Goal: Task Accomplishment & Management: Complete application form

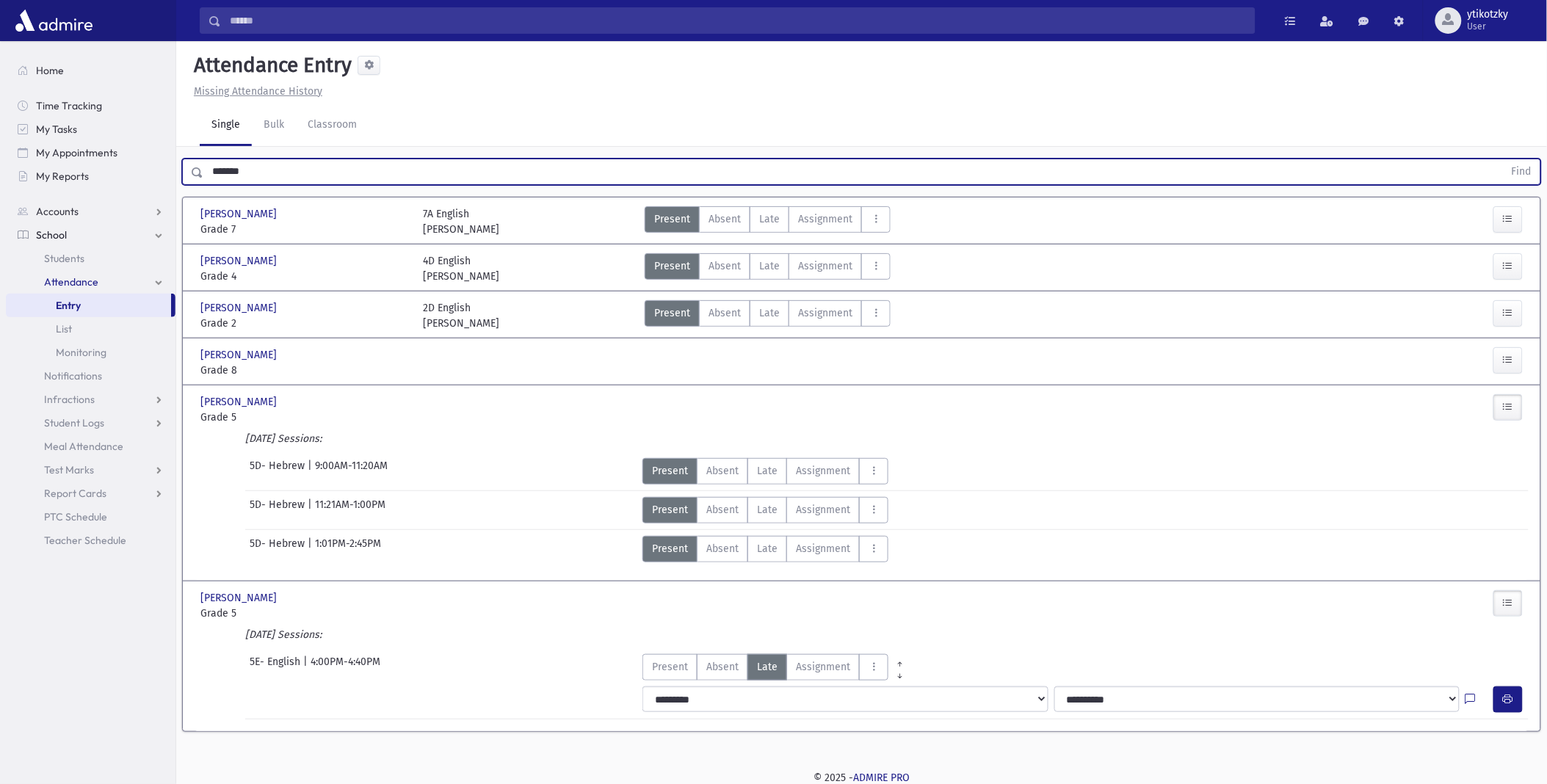
click at [268, 165] on input "*******" at bounding box center [853, 171] width 1300 height 26
click at [1503, 159] on button "Find" at bounding box center [1522, 171] width 37 height 25
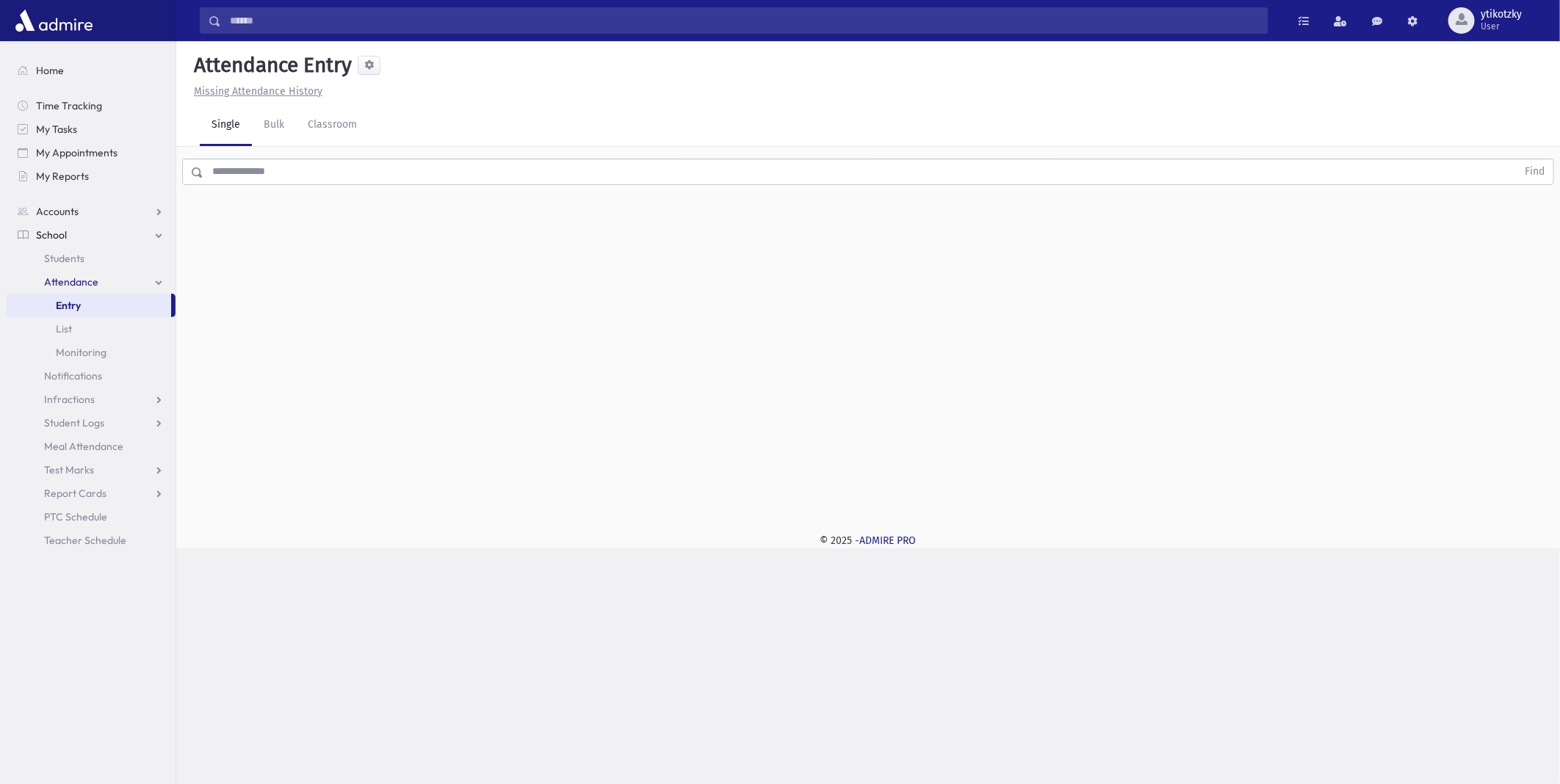
click at [401, 177] on input "text" at bounding box center [860, 171] width 1313 height 26
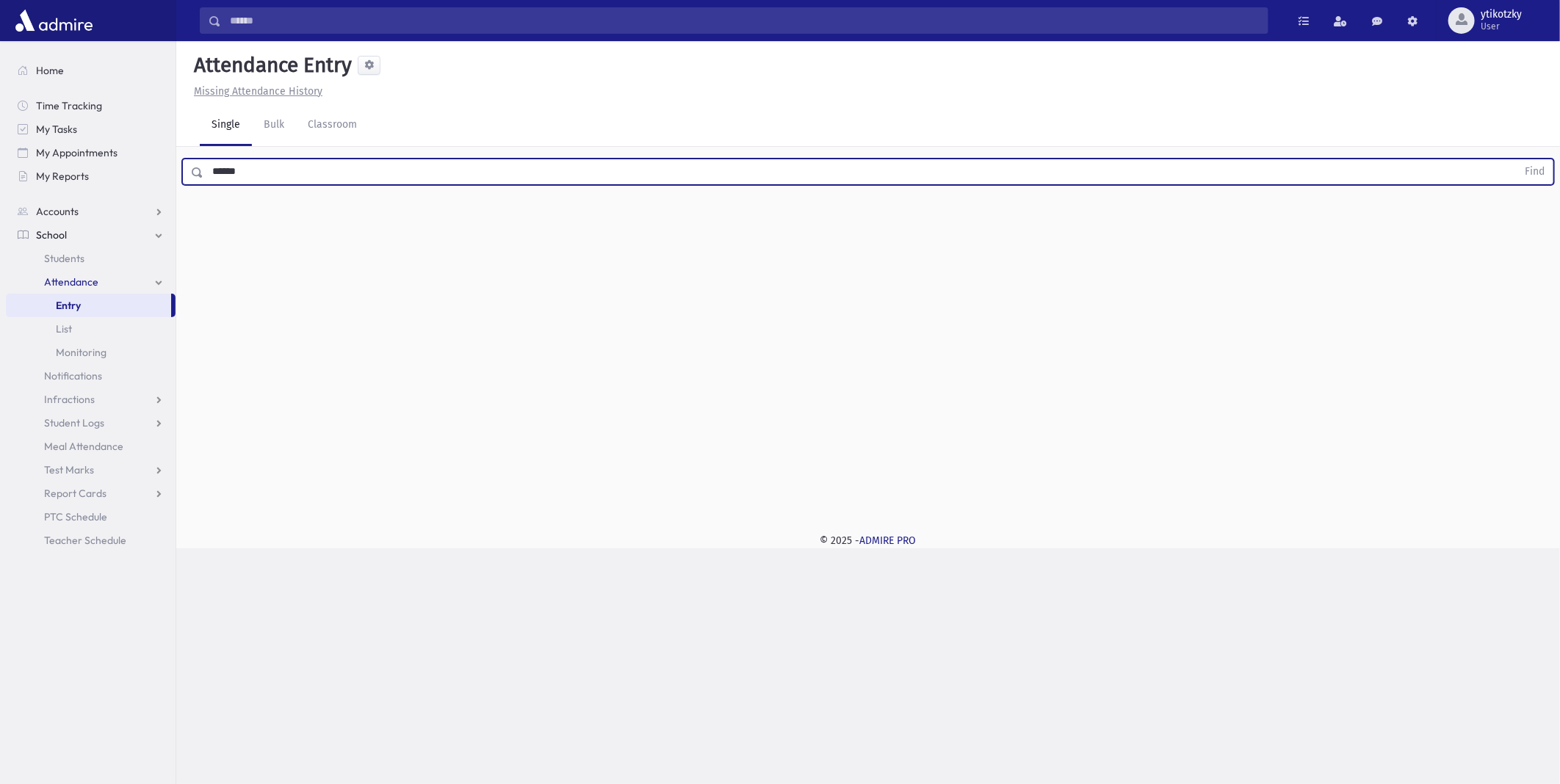
click at [1515, 159] on button "Find" at bounding box center [1534, 171] width 37 height 25
click at [780, 215] on span "Late" at bounding box center [774, 219] width 21 height 15
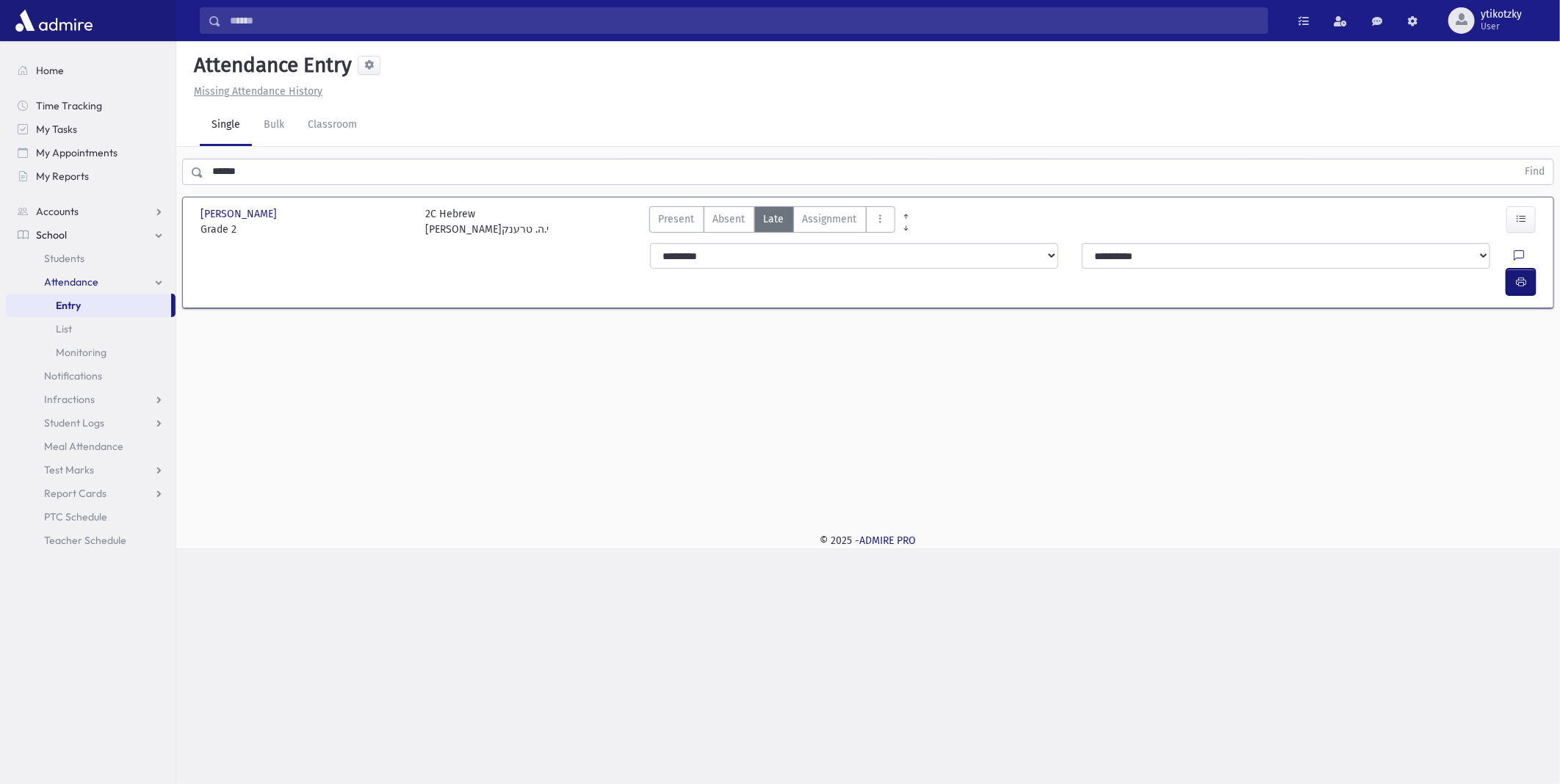
click at [1507, 269] on button "button" at bounding box center [1520, 281] width 29 height 26
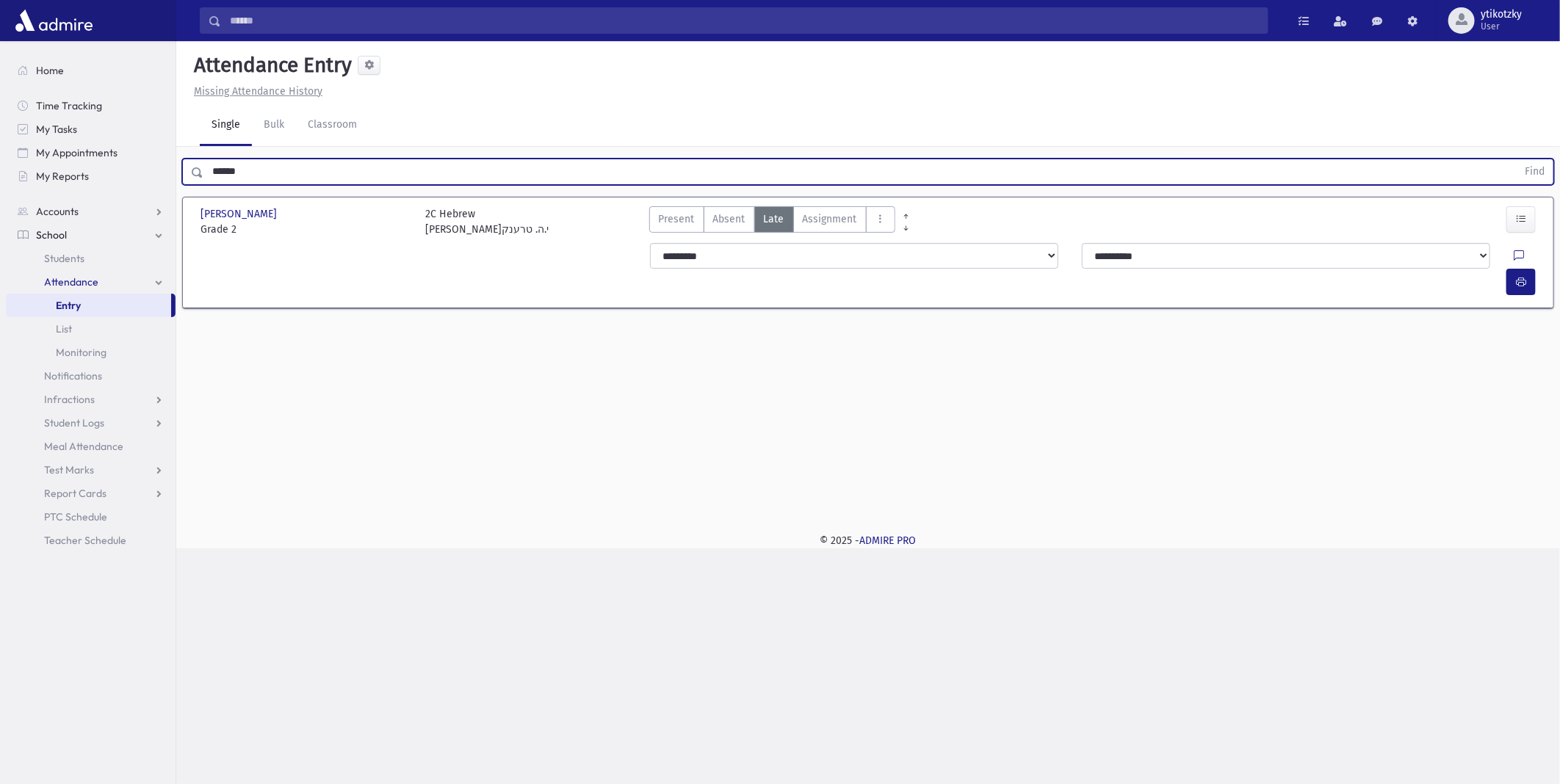
drag, startPoint x: 326, startPoint y: 172, endPoint x: 164, endPoint y: 170, distance: 162.0
click at [177, 173] on div "****** Find" at bounding box center [868, 169] width 1383 height 44
click at [1515, 159] on button "Find" at bounding box center [1534, 171] width 37 height 25
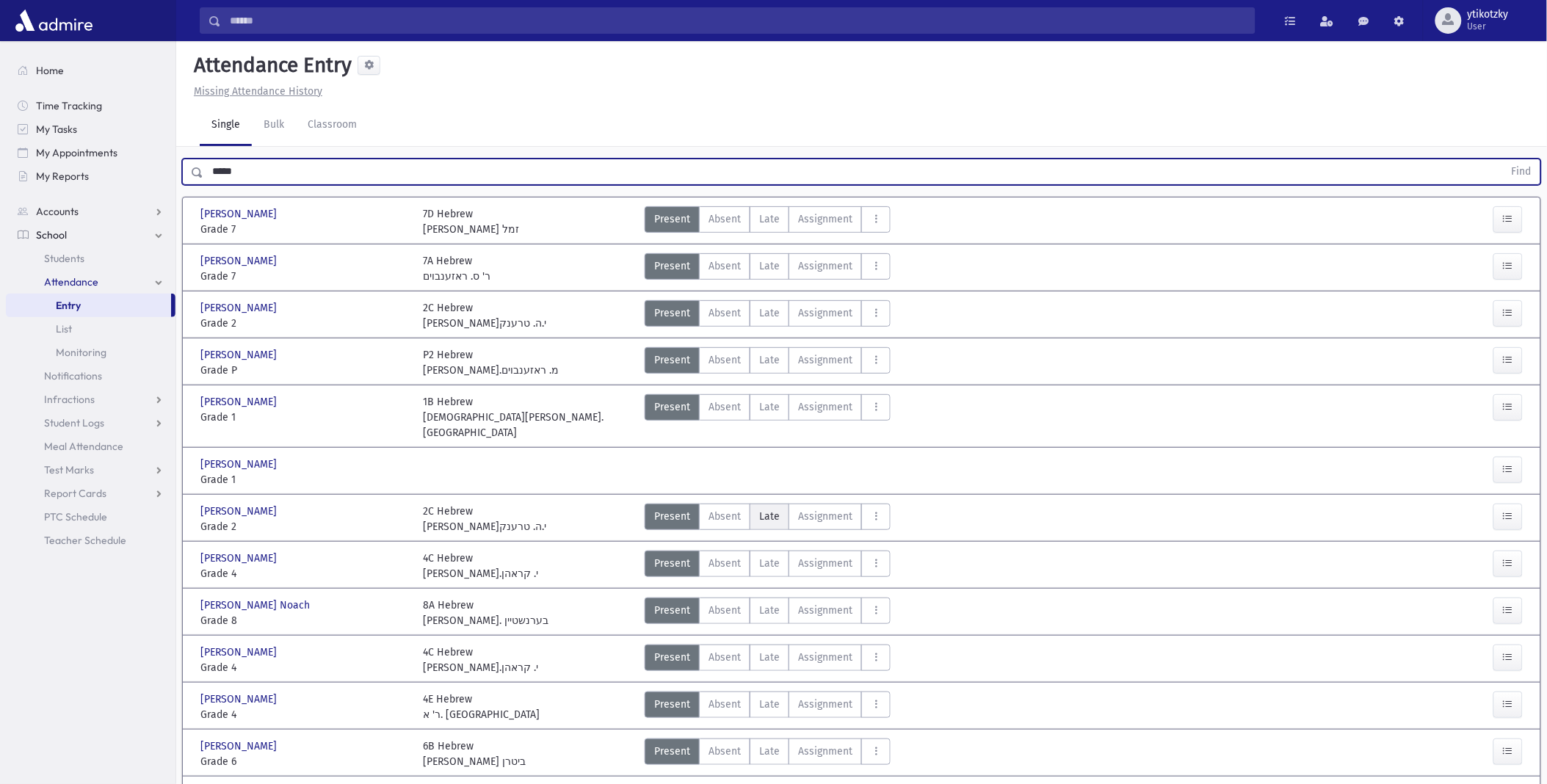
click at [766, 509] on span "Late" at bounding box center [770, 516] width 21 height 15
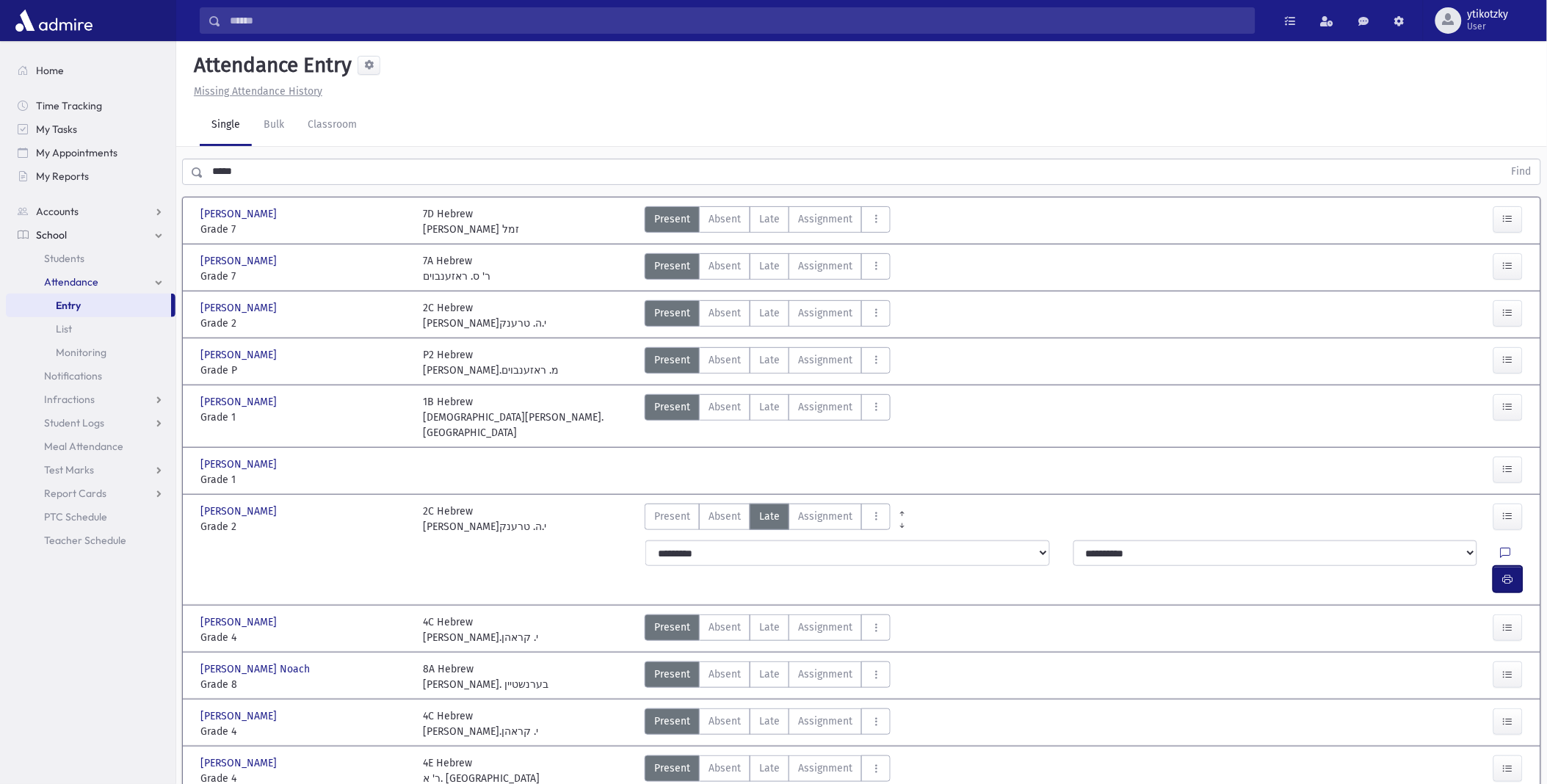
click at [1500, 566] on button "button" at bounding box center [1508, 579] width 29 height 26
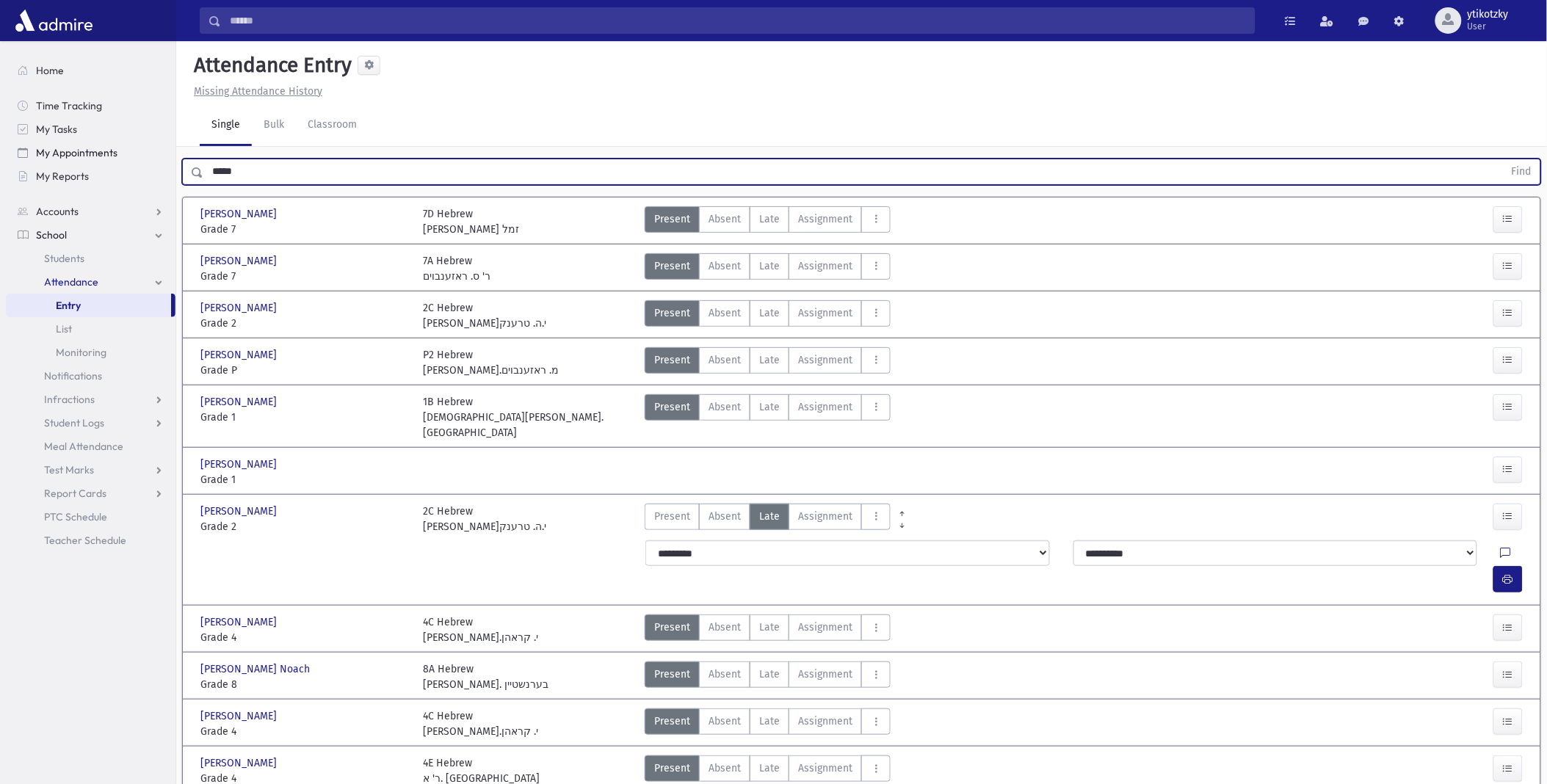
drag, startPoint x: 226, startPoint y: 164, endPoint x: 152, endPoint y: 163, distance: 74.0
click at [152, 163] on div "Search Results All Accounts" at bounding box center [773, 470] width 1547 height 941
click at [1503, 159] on button "Find" at bounding box center [1522, 171] width 37 height 25
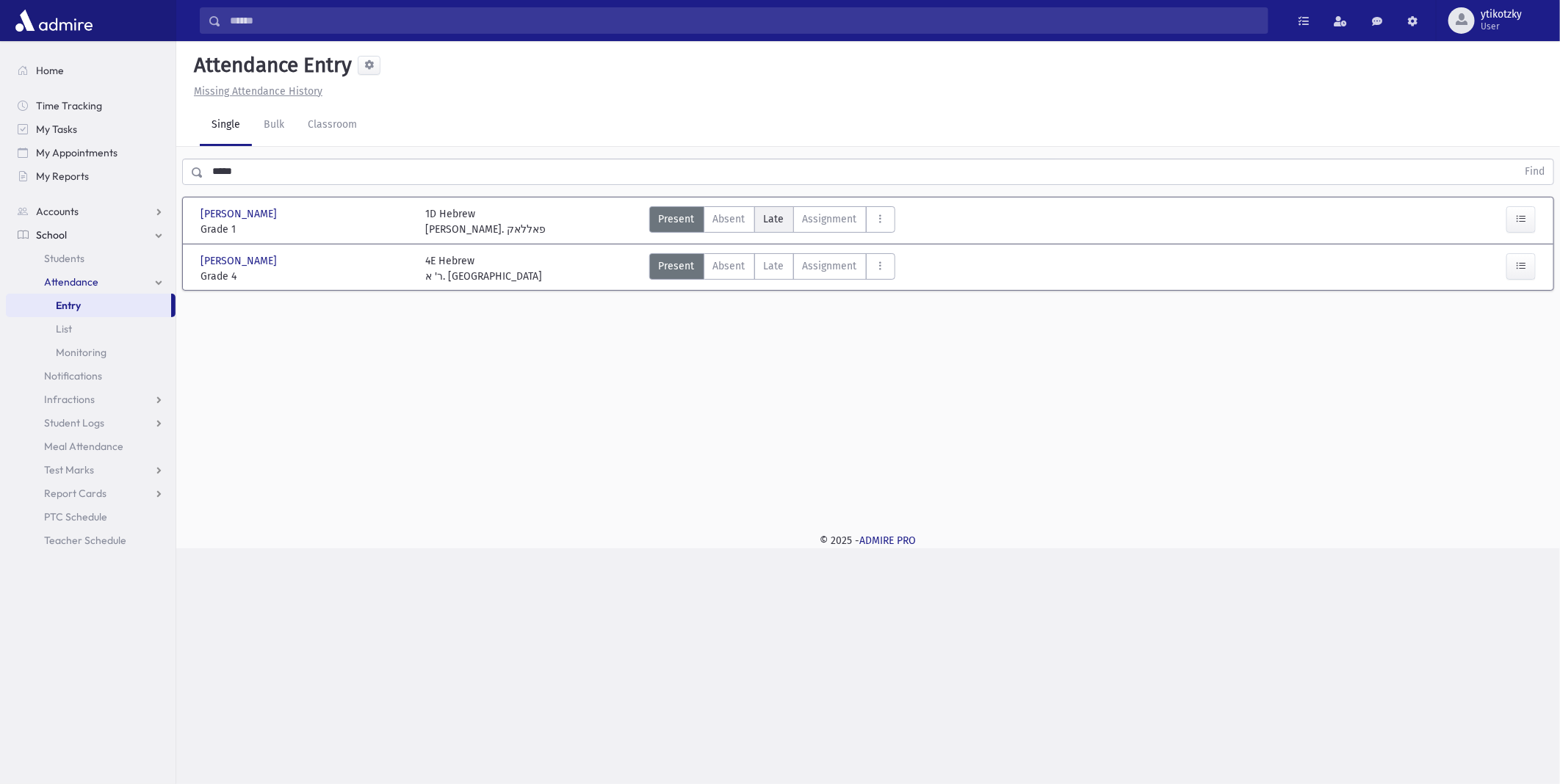
click at [775, 230] on label "Late Late" at bounding box center [774, 219] width 40 height 26
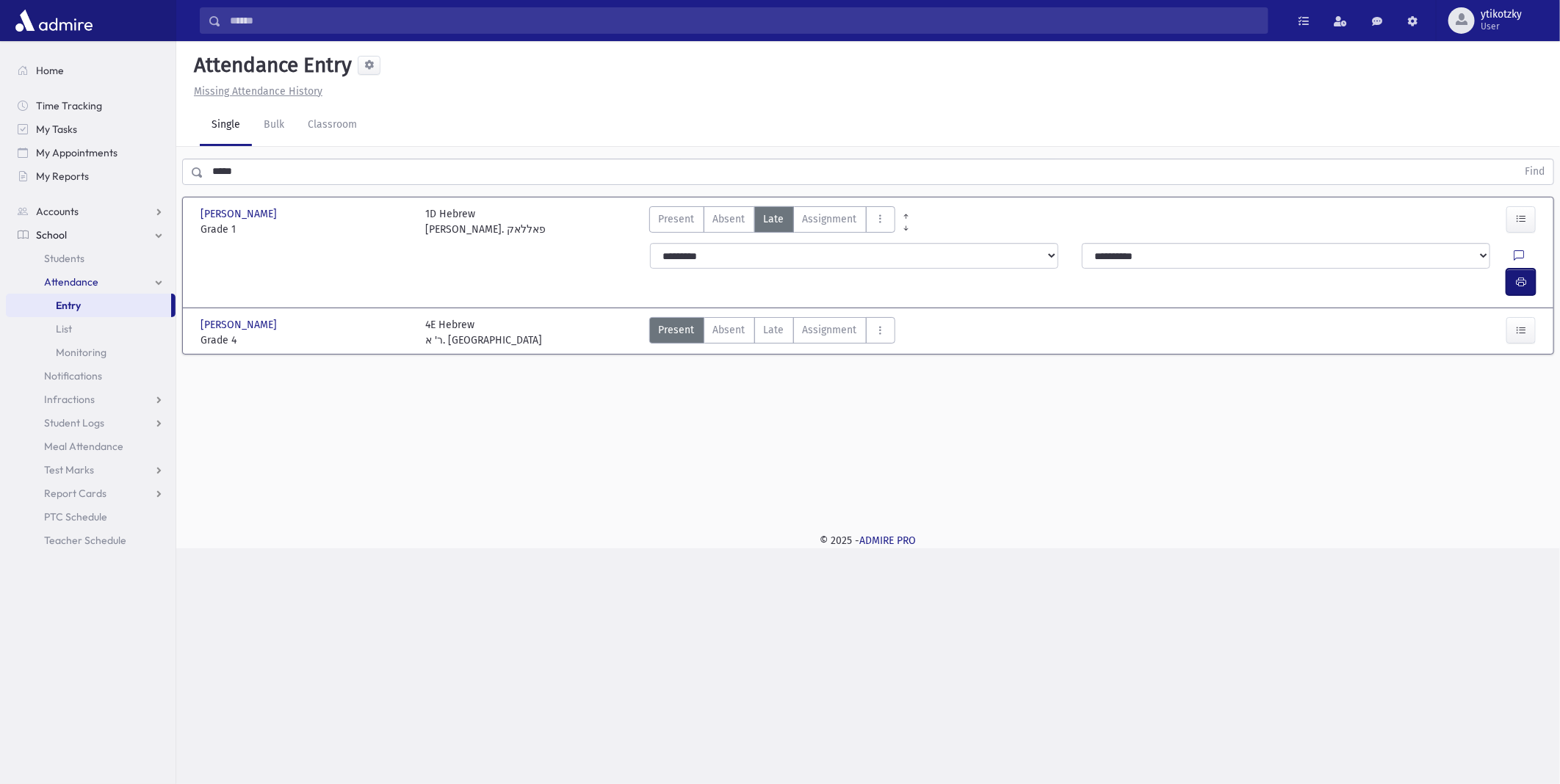
click at [1508, 269] on button "button" at bounding box center [1520, 281] width 29 height 26
drag, startPoint x: 259, startPoint y: 179, endPoint x: 186, endPoint y: 188, distance: 73.6
click at [186, 188] on div "***** Find" at bounding box center [868, 169] width 1383 height 44
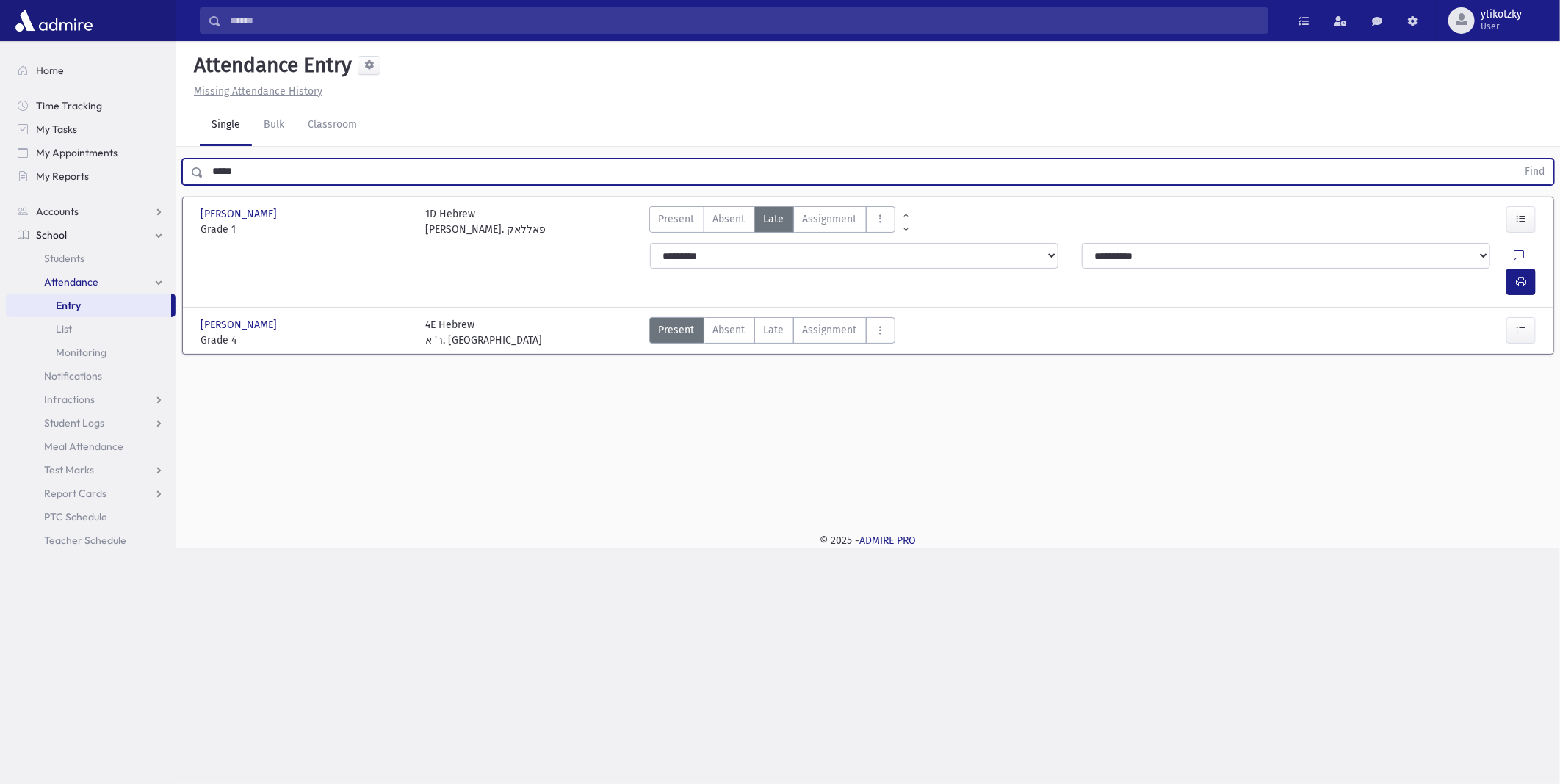
click at [1515, 159] on button "Find" at bounding box center [1534, 171] width 37 height 25
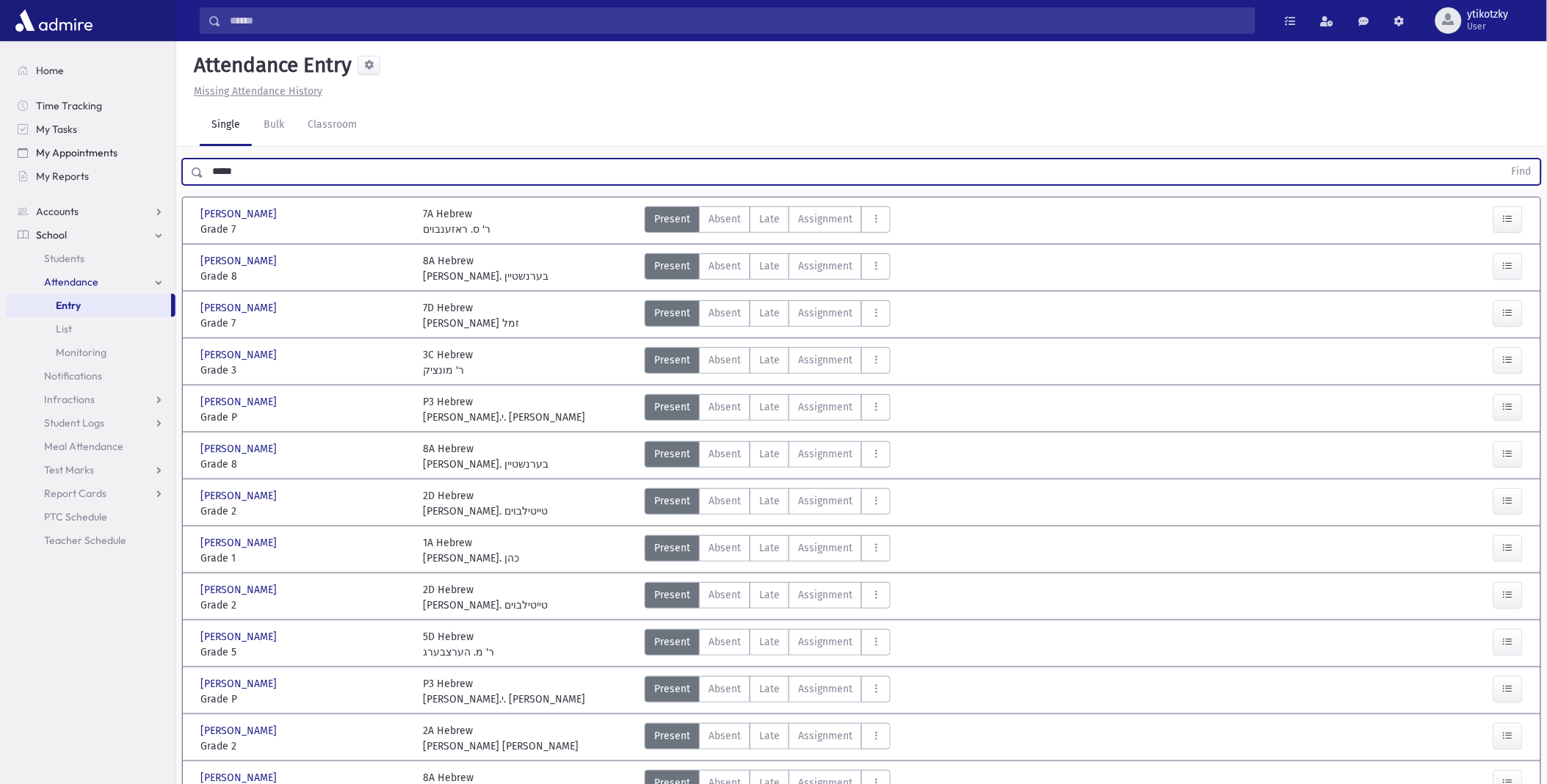
drag, startPoint x: 260, startPoint y: 171, endPoint x: 134, endPoint y: 158, distance: 126.7
click at [134, 159] on div "Search Results All Accounts" at bounding box center [773, 524] width 1547 height 1049
click at [1503, 159] on button "Find" at bounding box center [1522, 171] width 37 height 25
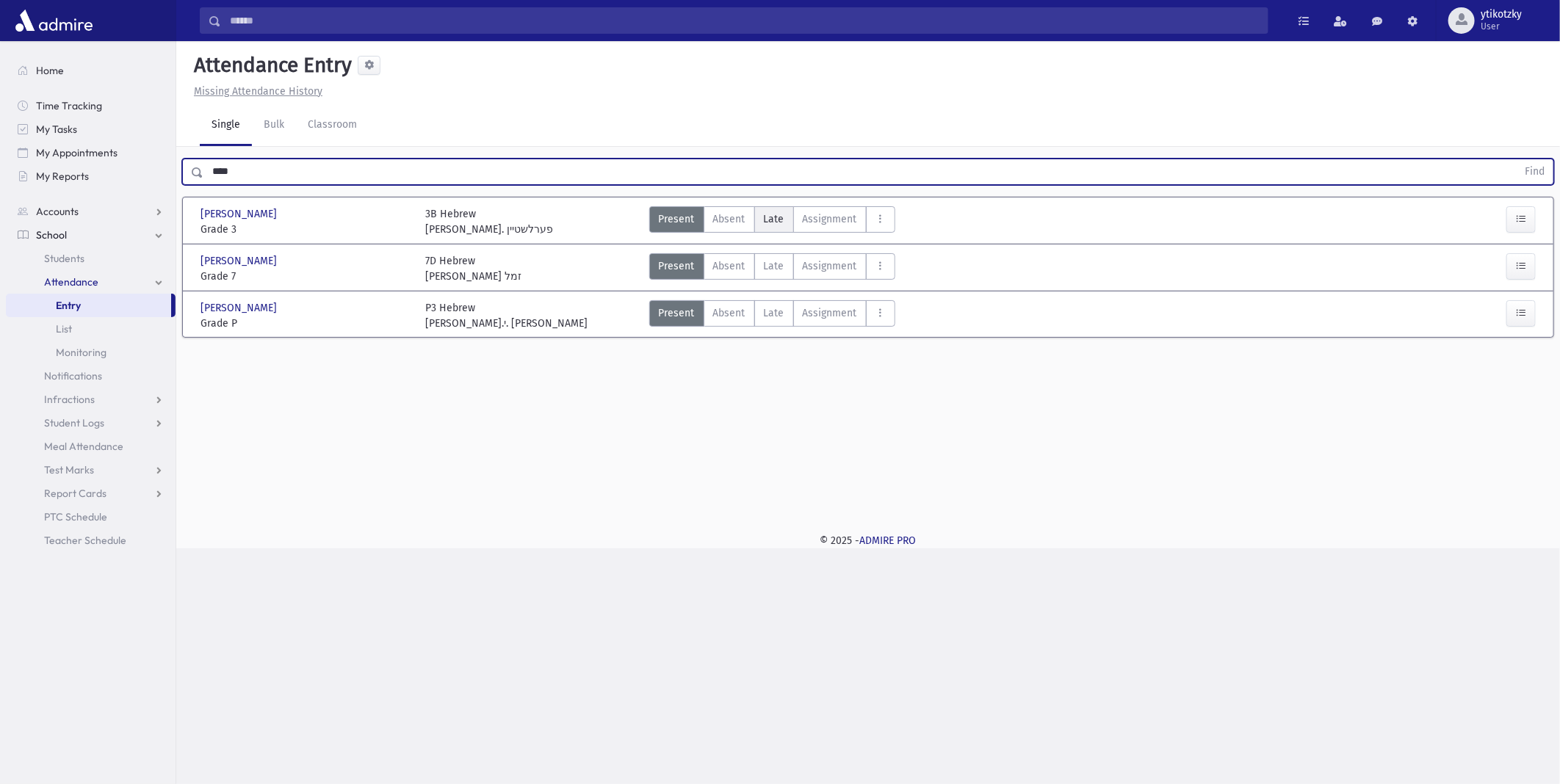
click at [764, 228] on label "Late Late" at bounding box center [774, 219] width 40 height 26
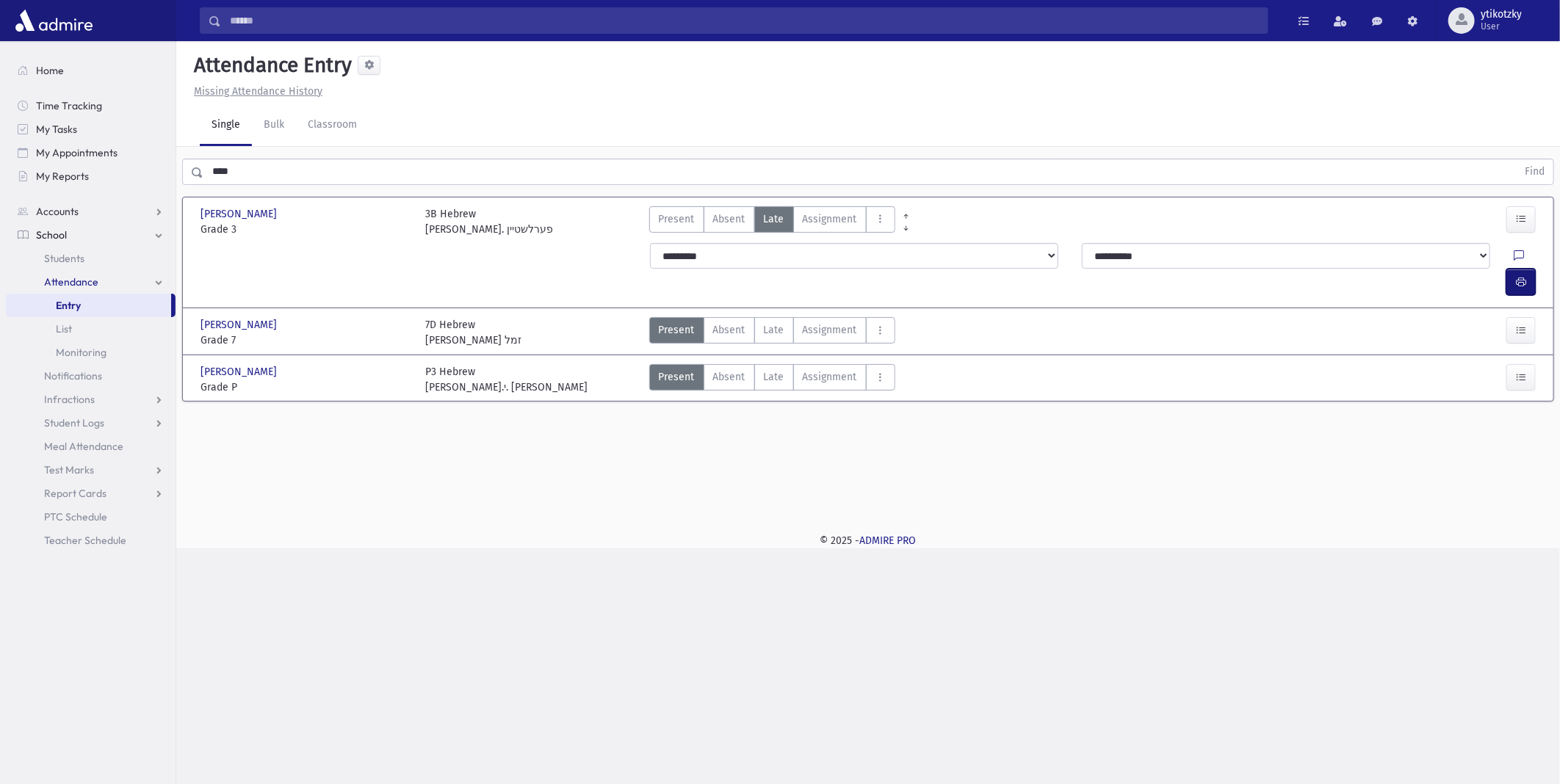
click at [1508, 269] on button "button" at bounding box center [1520, 281] width 29 height 26
click at [167, 178] on div "Search Results All Accounts" at bounding box center [780, 392] width 1560 height 784
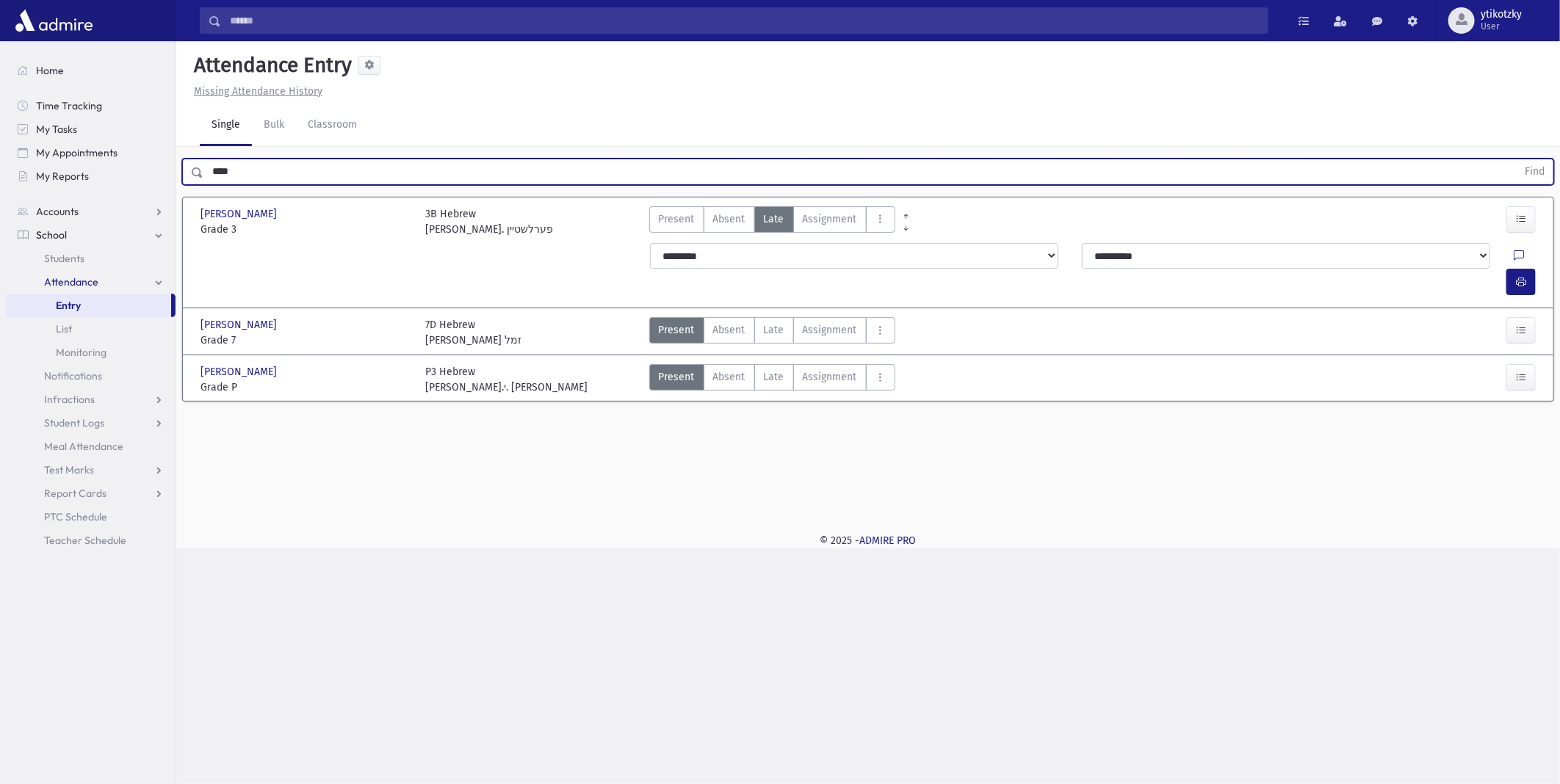
type input "*"
click at [1515, 159] on button "Find" at bounding box center [1534, 171] width 37 height 25
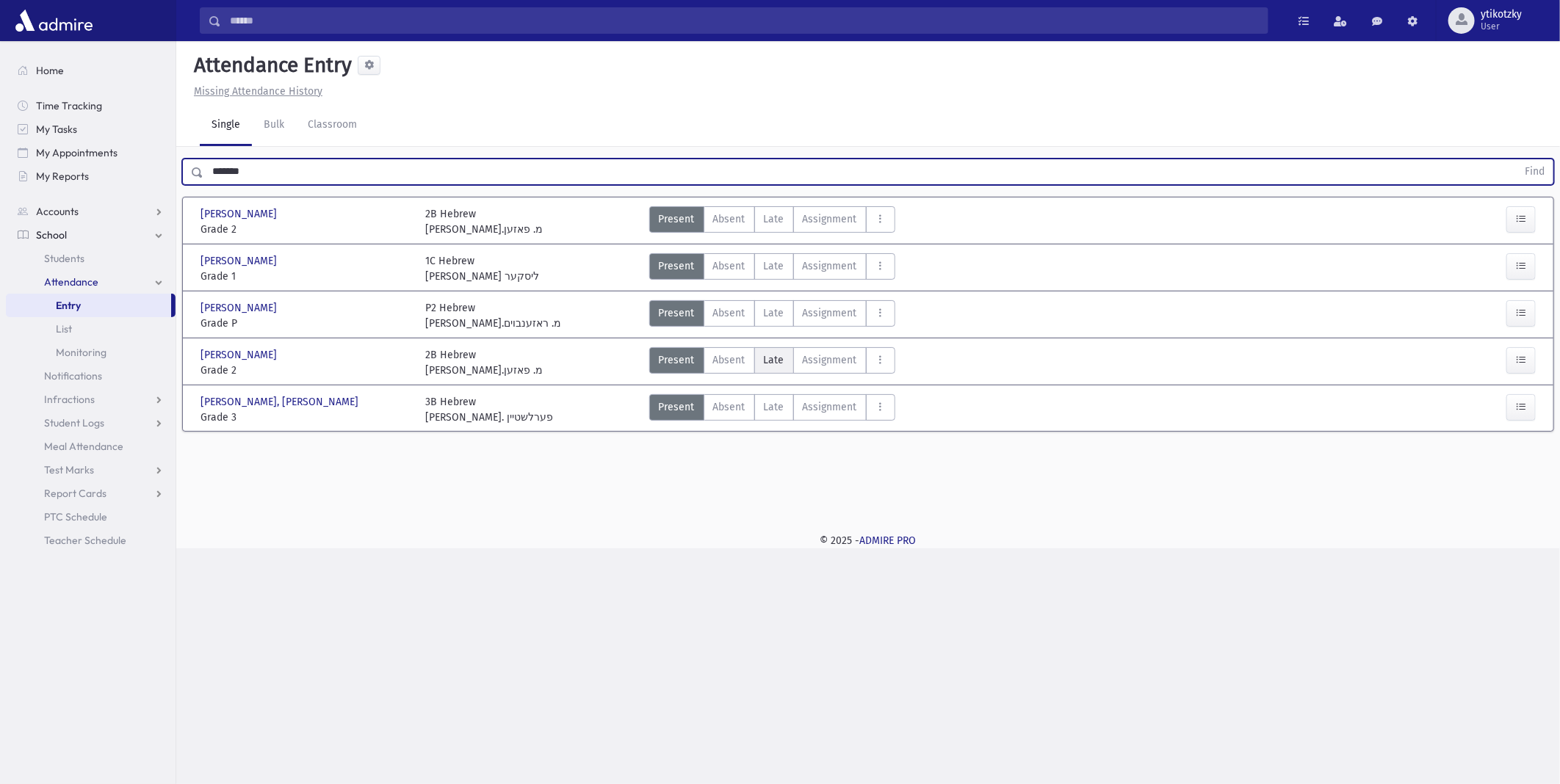
click at [776, 369] on label "Late Late" at bounding box center [774, 360] width 40 height 26
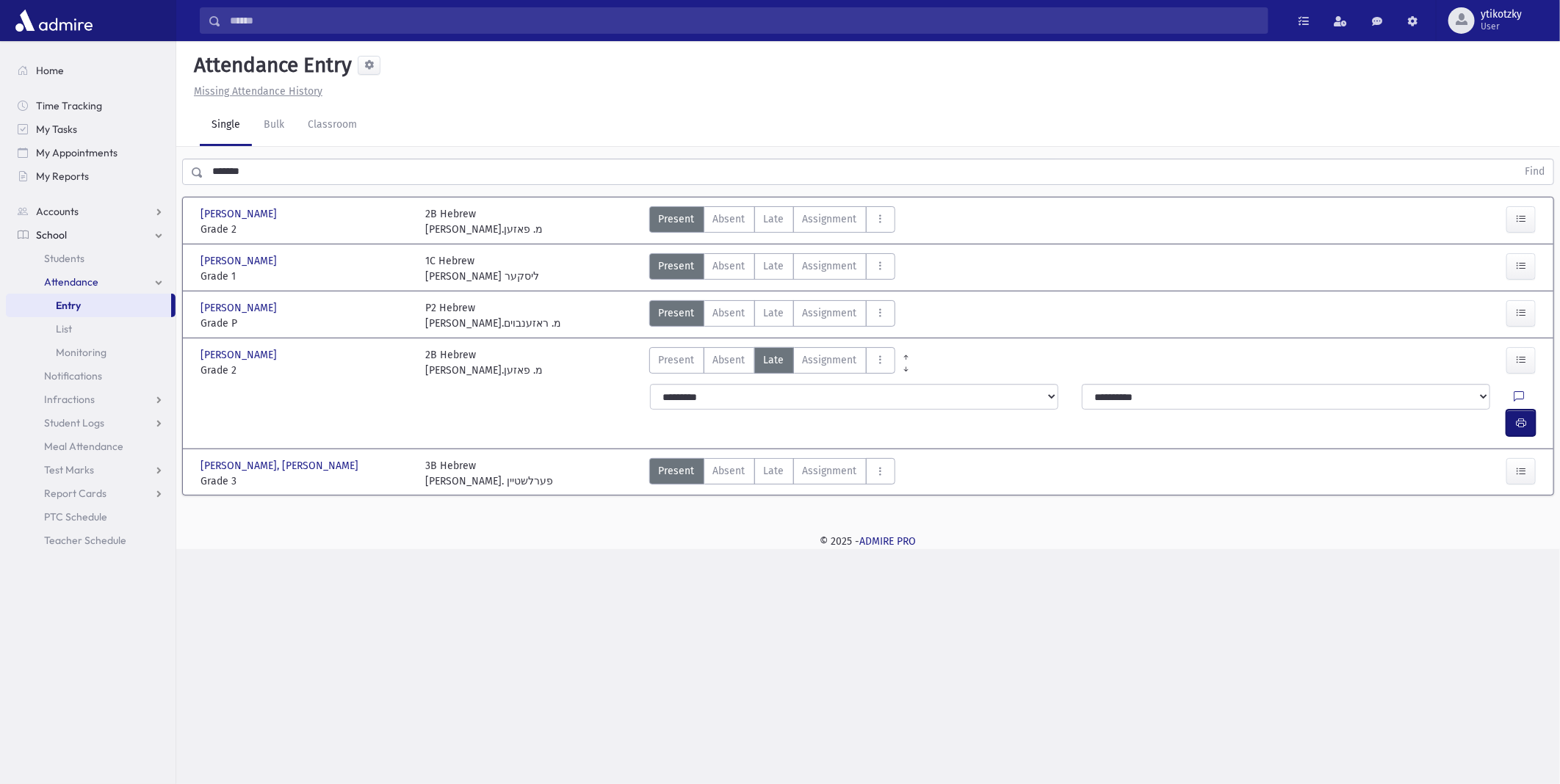
click at [1518, 417] on icon "button" at bounding box center [1520, 423] width 10 height 13
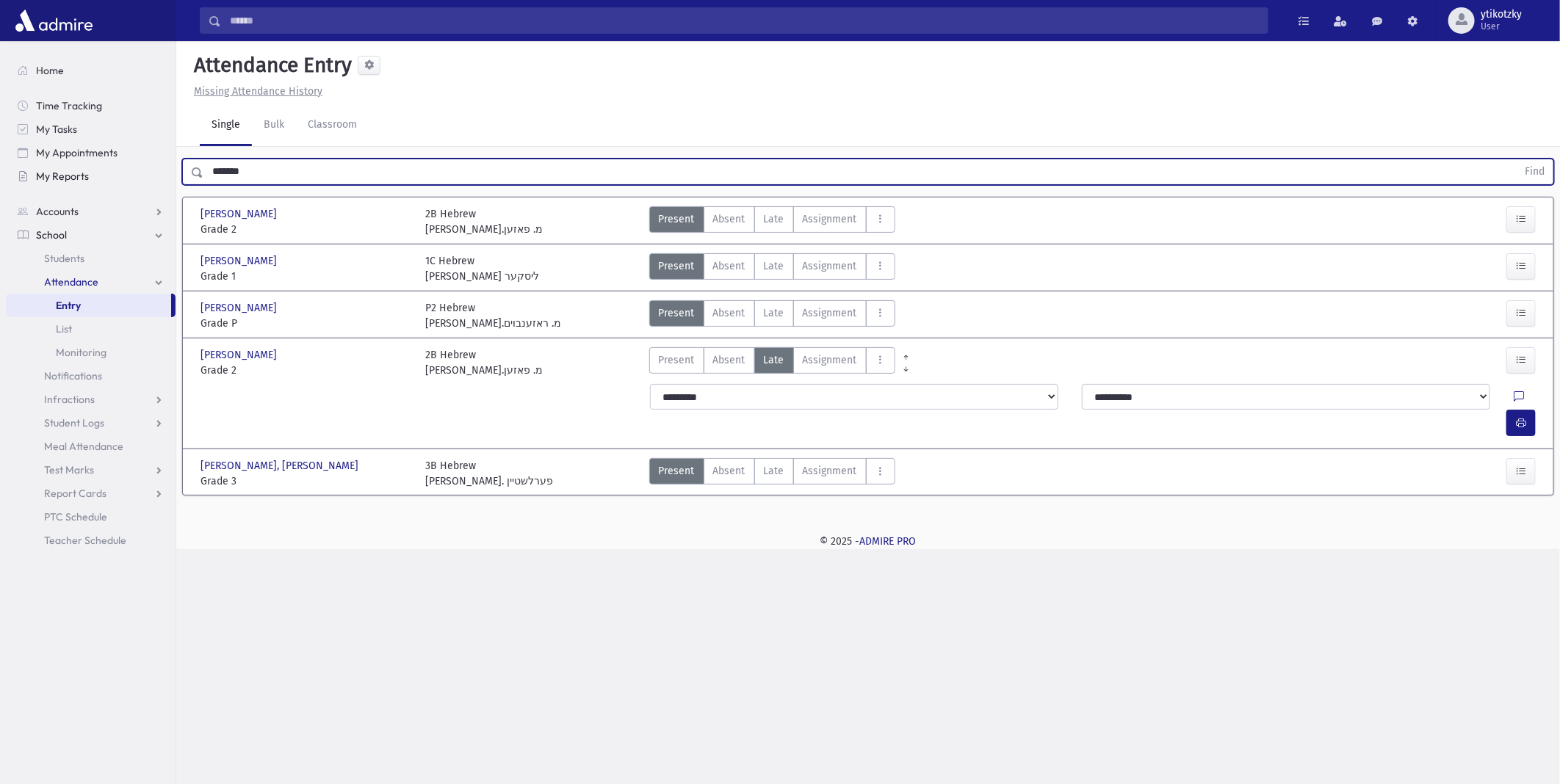
drag, startPoint x: 134, startPoint y: 167, endPoint x: 103, endPoint y: 167, distance: 31.0
click at [101, 166] on div "Search Results All Accounts" at bounding box center [780, 392] width 1560 height 784
click at [1515, 159] on button "Find" at bounding box center [1534, 171] width 37 height 25
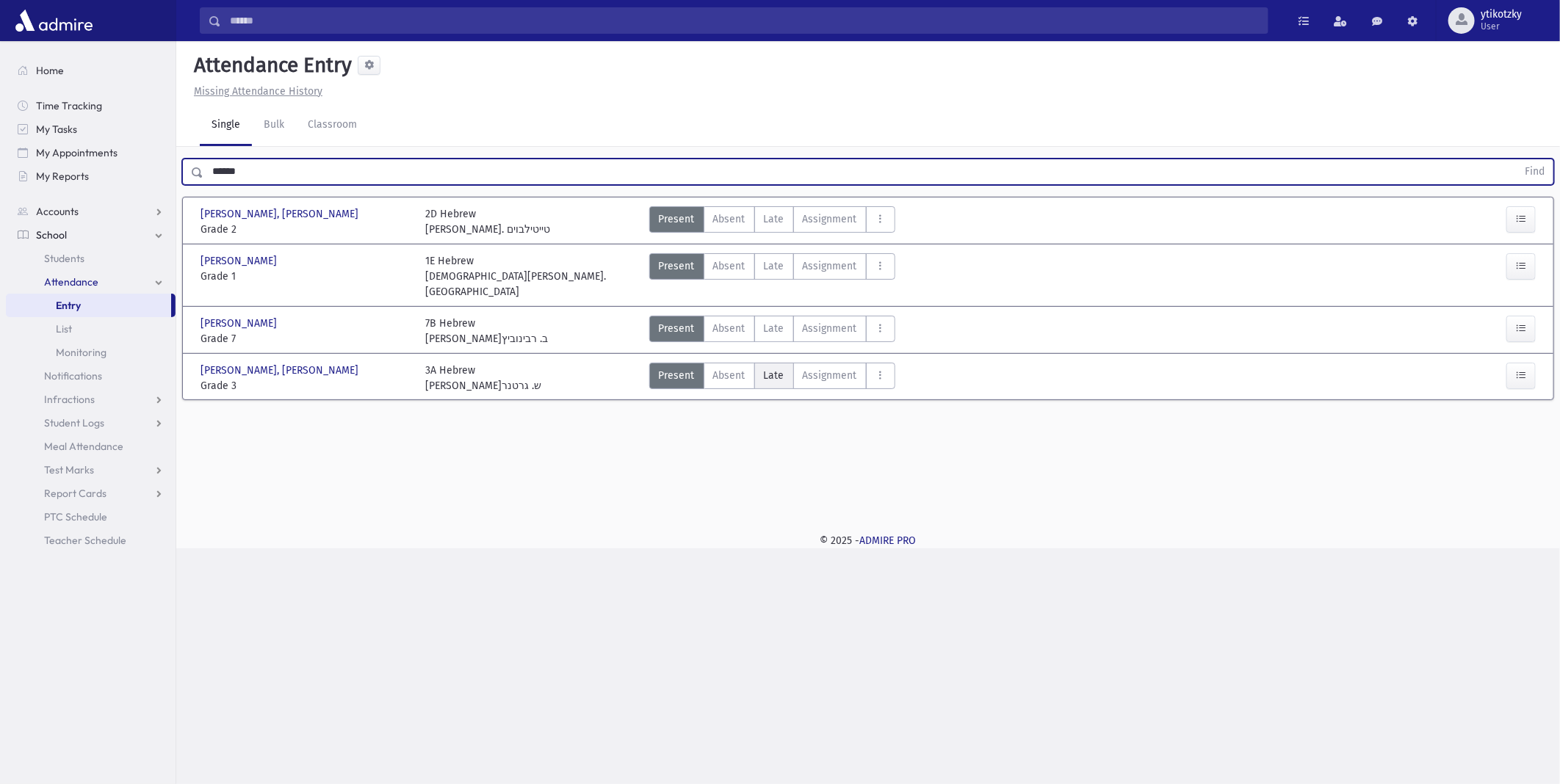
click at [765, 368] on span "Late" at bounding box center [774, 375] width 21 height 15
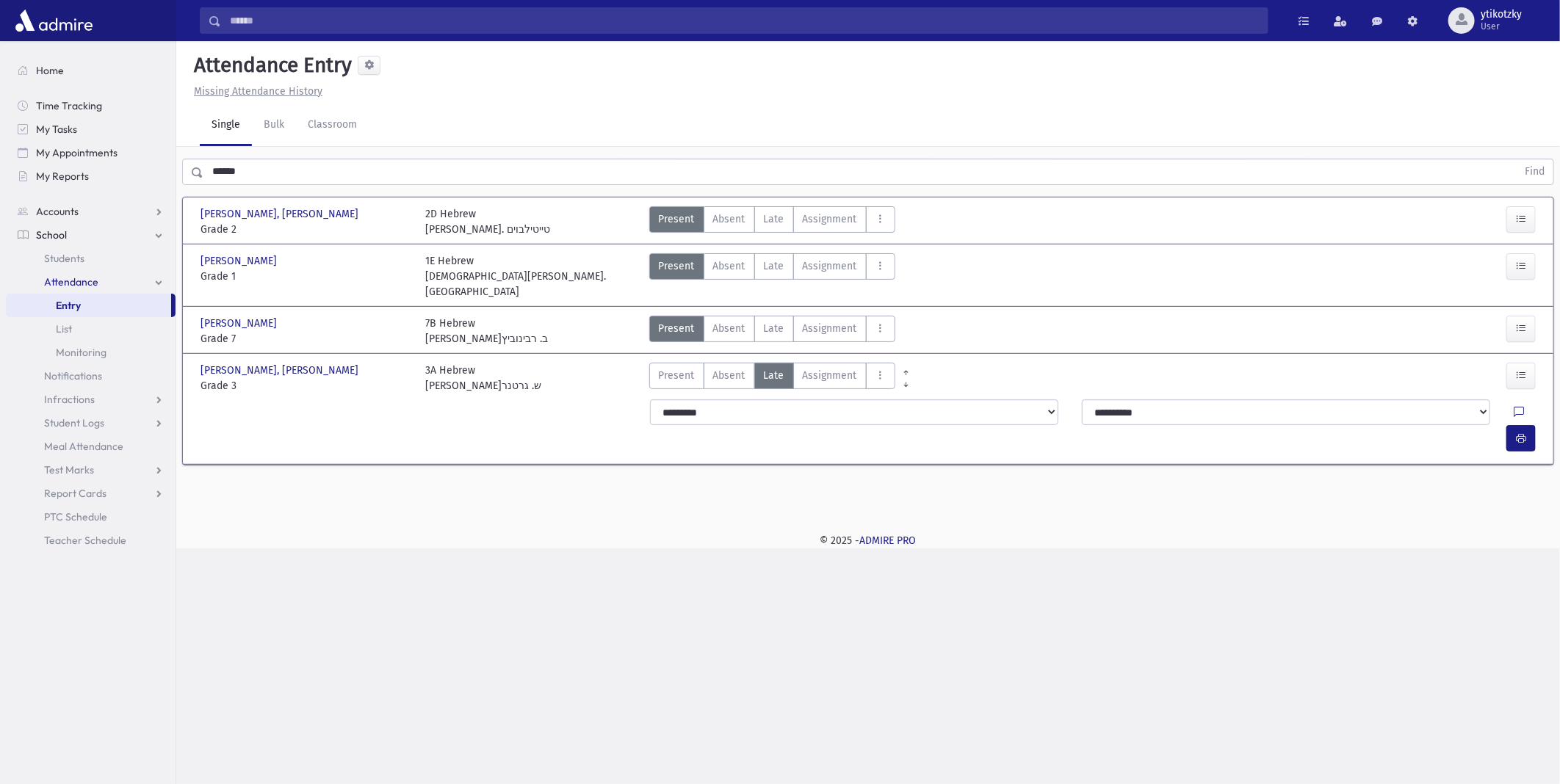
click at [1514, 399] on div at bounding box center [1527, 412] width 28 height 26
click at [1518, 433] on icon "button" at bounding box center [1520, 439] width 10 height 13
click at [121, 159] on div "Search Results All Accounts" at bounding box center [780, 392] width 1560 height 784
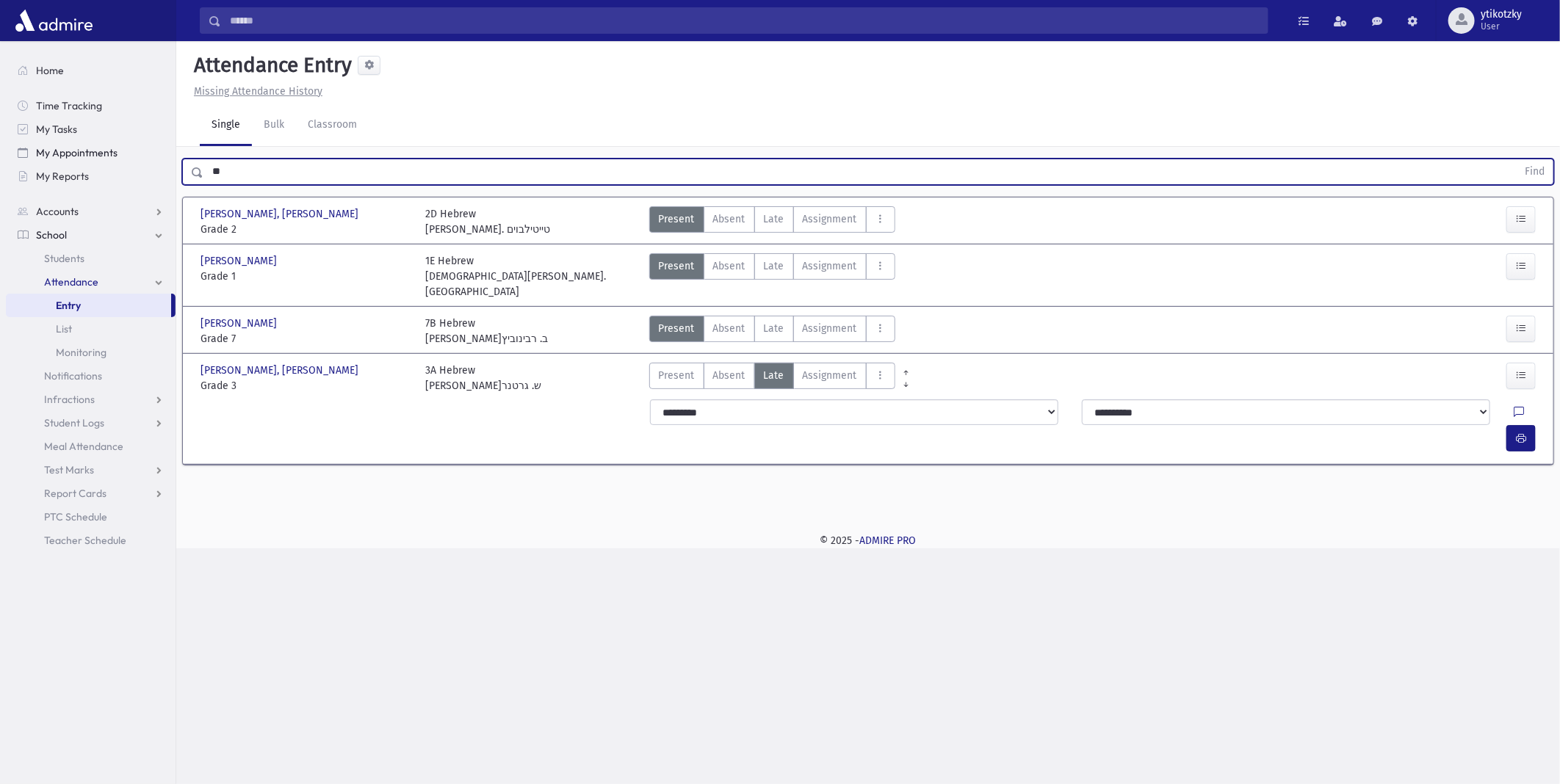
type input "*"
click at [1515, 159] on button "Find" at bounding box center [1534, 171] width 37 height 25
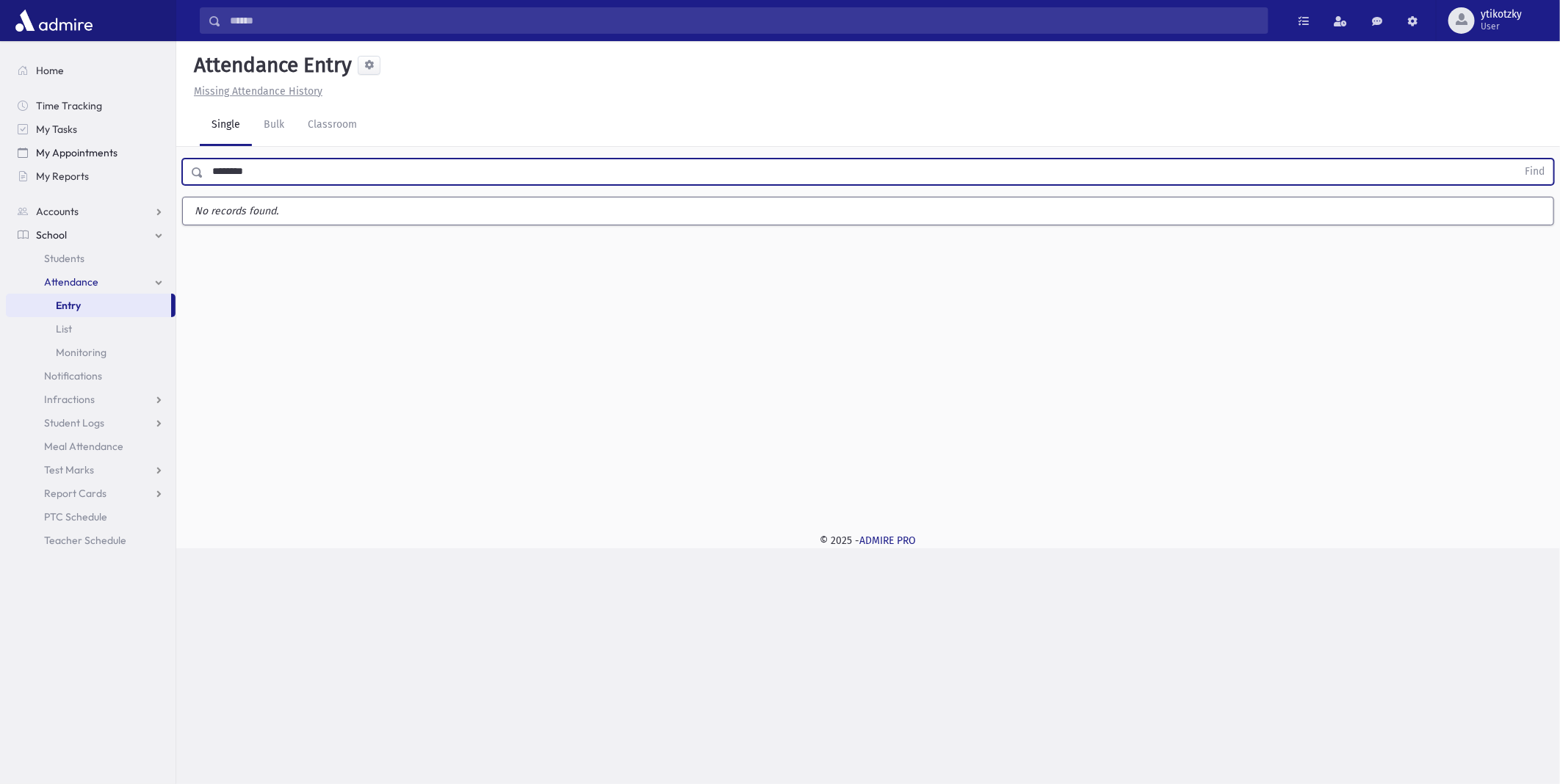
click at [1515, 159] on button "Find" at bounding box center [1534, 171] width 37 height 25
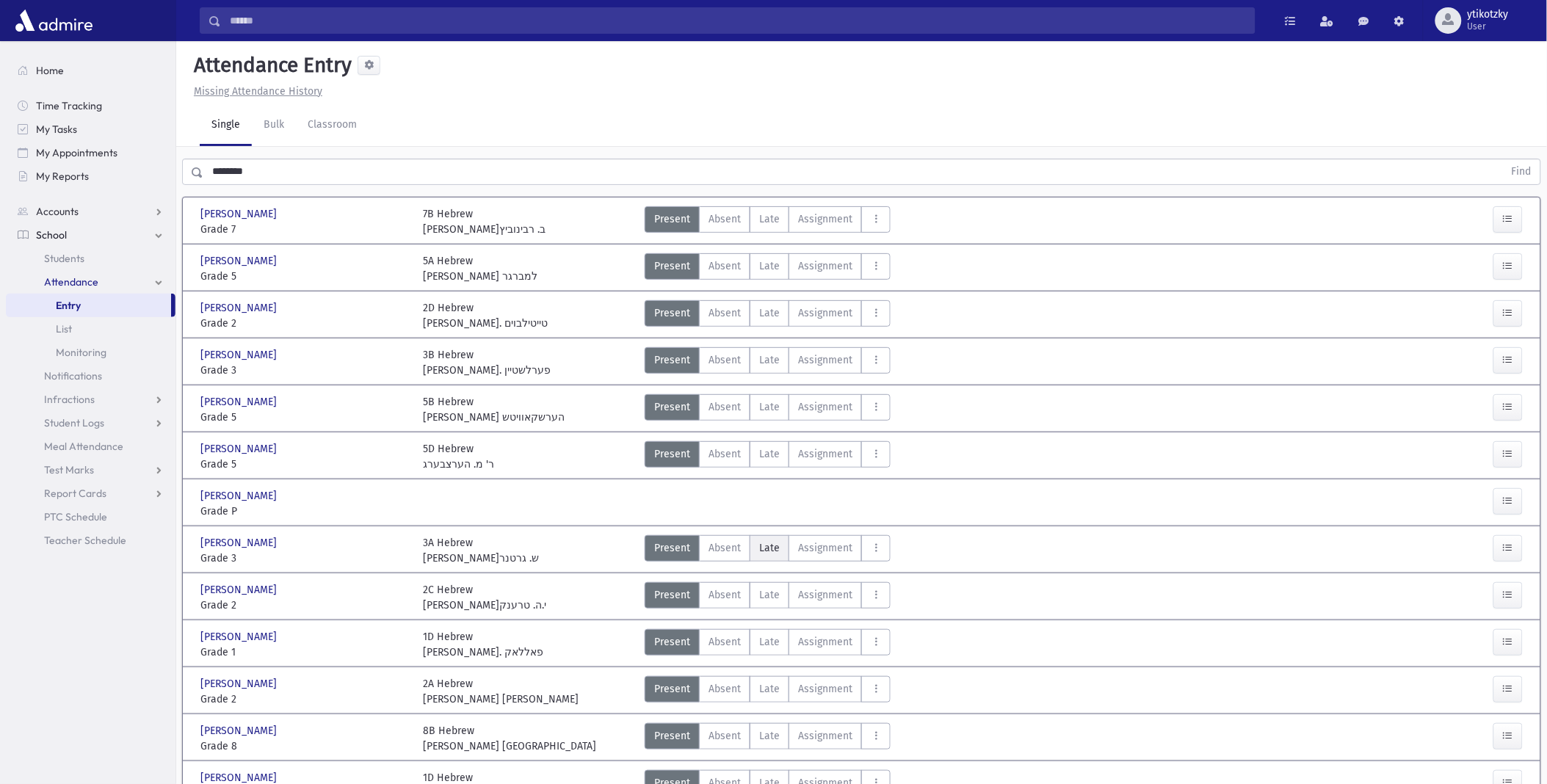
click at [766, 549] on span "Late" at bounding box center [770, 547] width 21 height 15
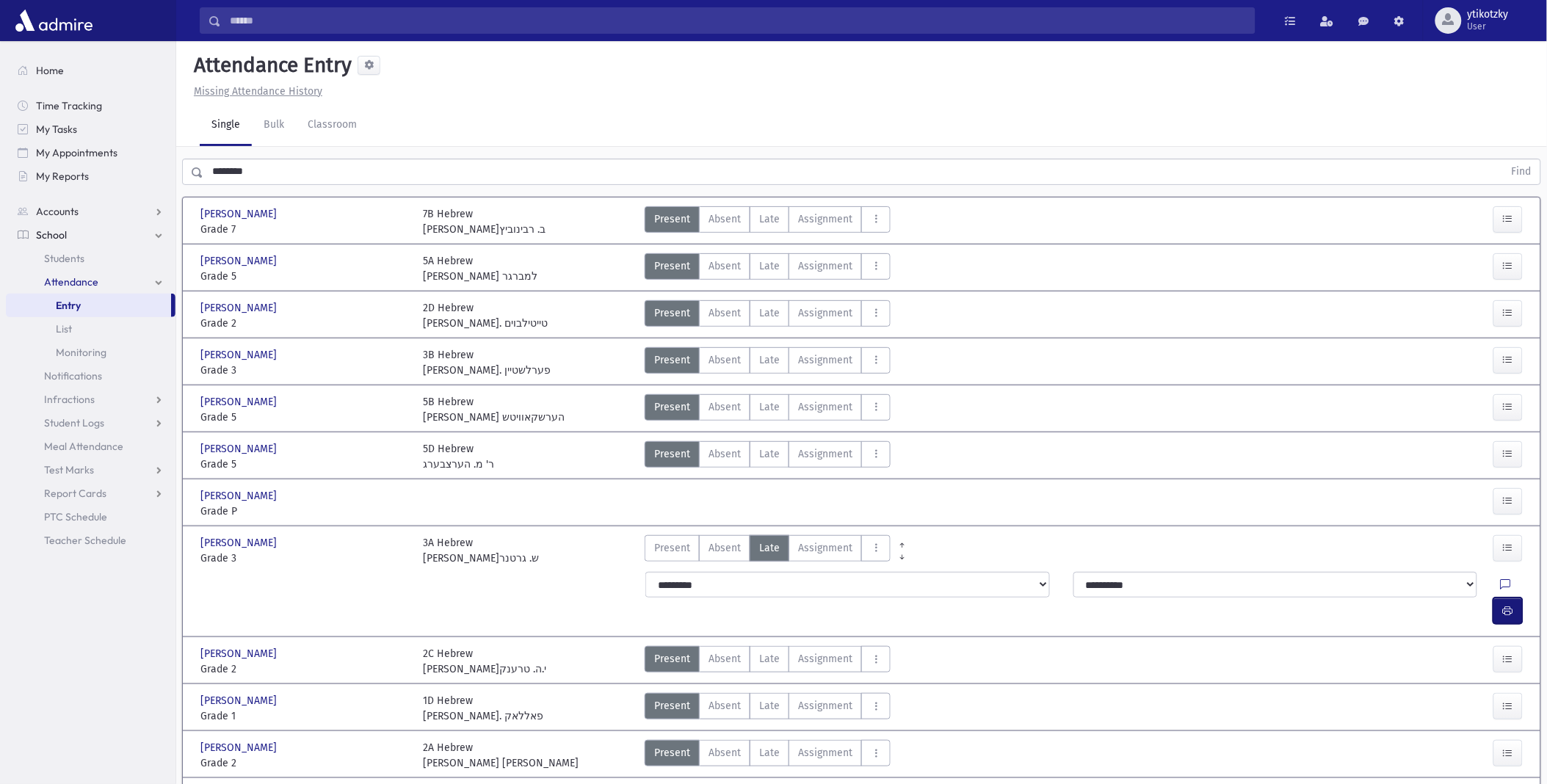
click at [1503, 605] on icon "button" at bounding box center [1508, 611] width 10 height 13
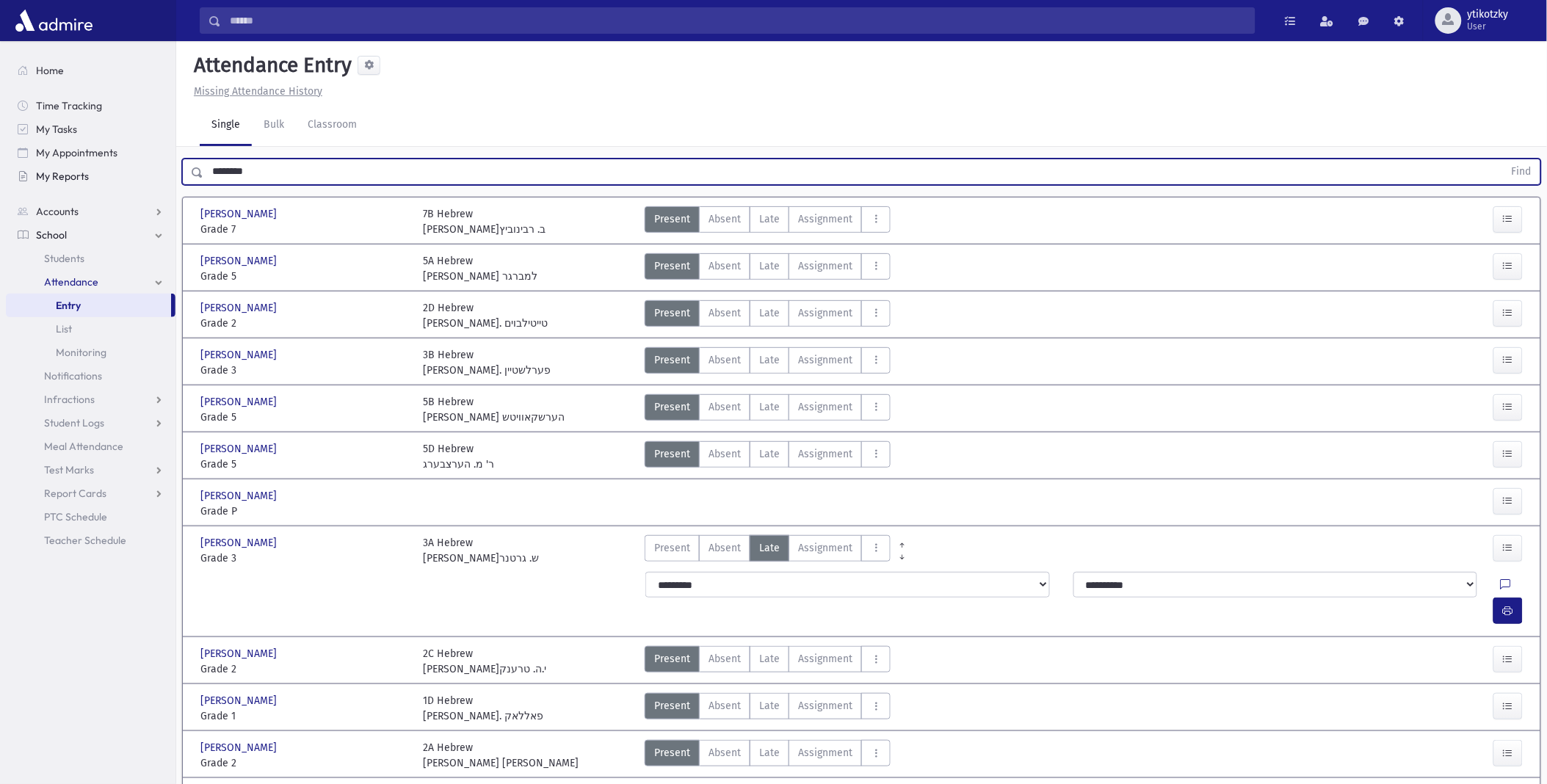
drag, startPoint x: 266, startPoint y: 177, endPoint x: 130, endPoint y: 172, distance: 136.1
click at [132, 173] on div "Search Results All Accounts" at bounding box center [773, 486] width 1547 height 972
type input "*"
click at [218, 169] on input "text" at bounding box center [853, 171] width 1300 height 26
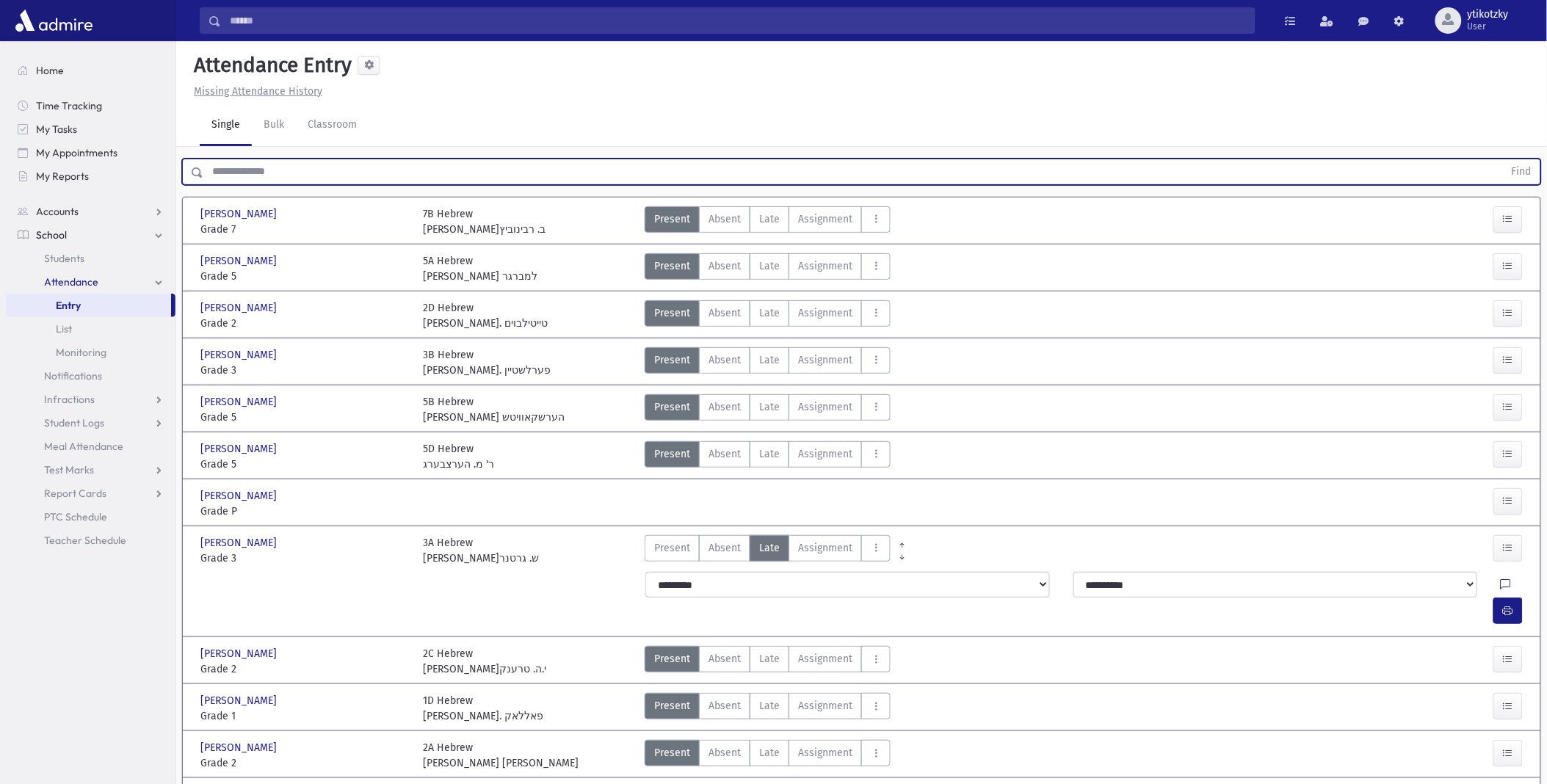
click at [218, 169] on input "text" at bounding box center [853, 171] width 1300 height 26
click at [239, 166] on input "text" at bounding box center [853, 171] width 1300 height 26
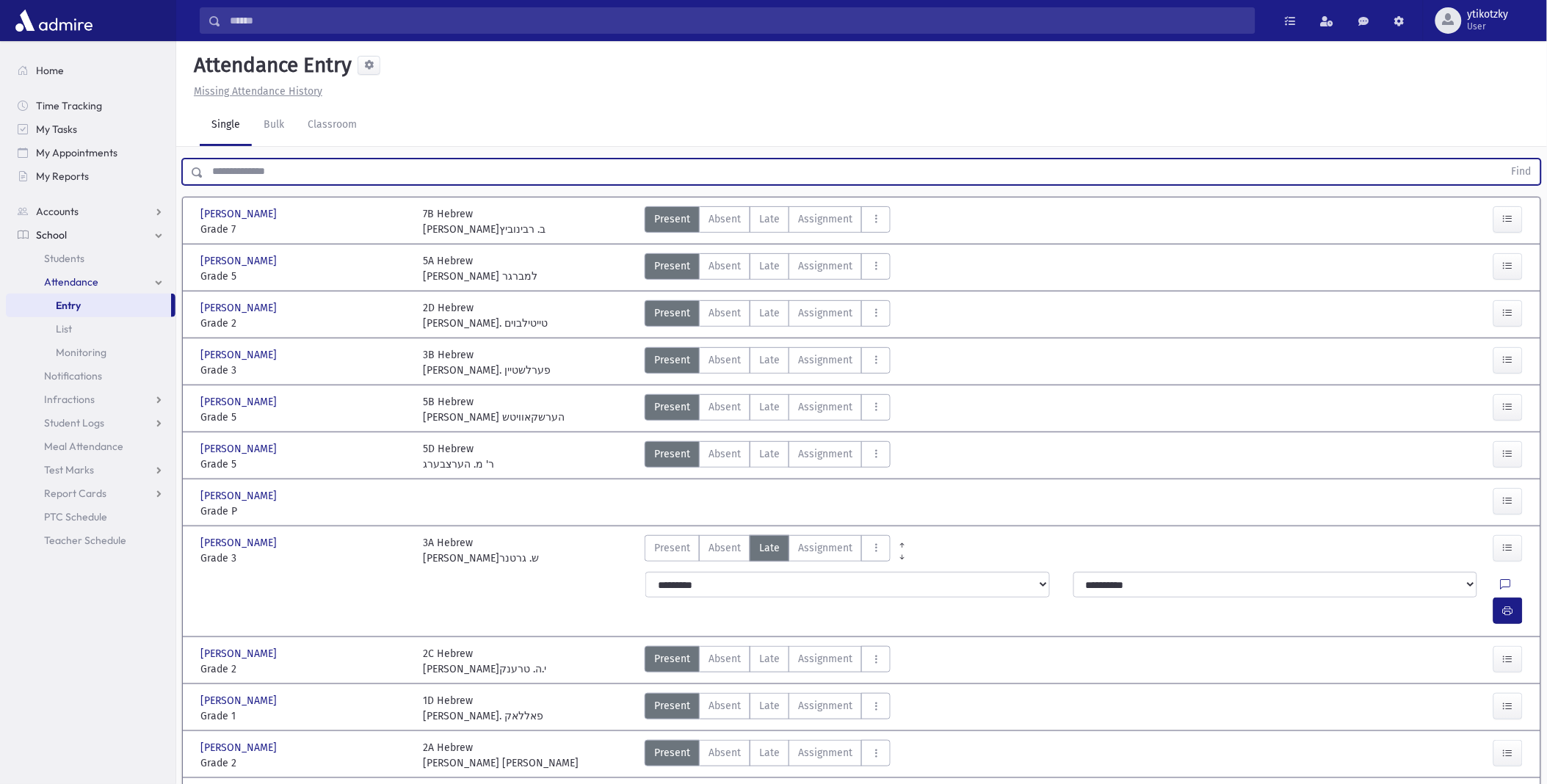
click at [239, 166] on input "text" at bounding box center [853, 171] width 1300 height 26
click at [245, 170] on input "text" at bounding box center [853, 171] width 1300 height 26
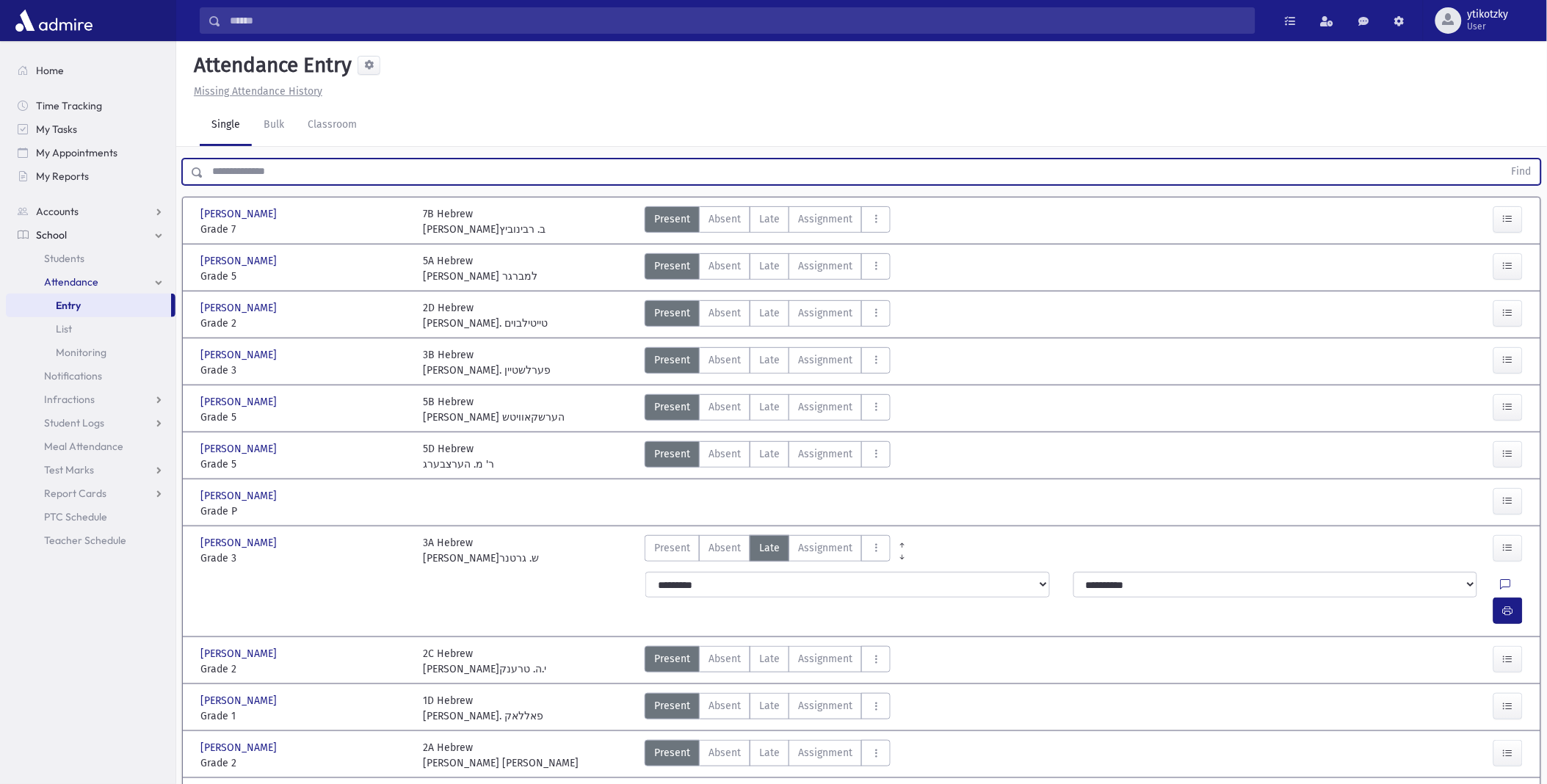
click at [260, 169] on input "text" at bounding box center [853, 171] width 1300 height 26
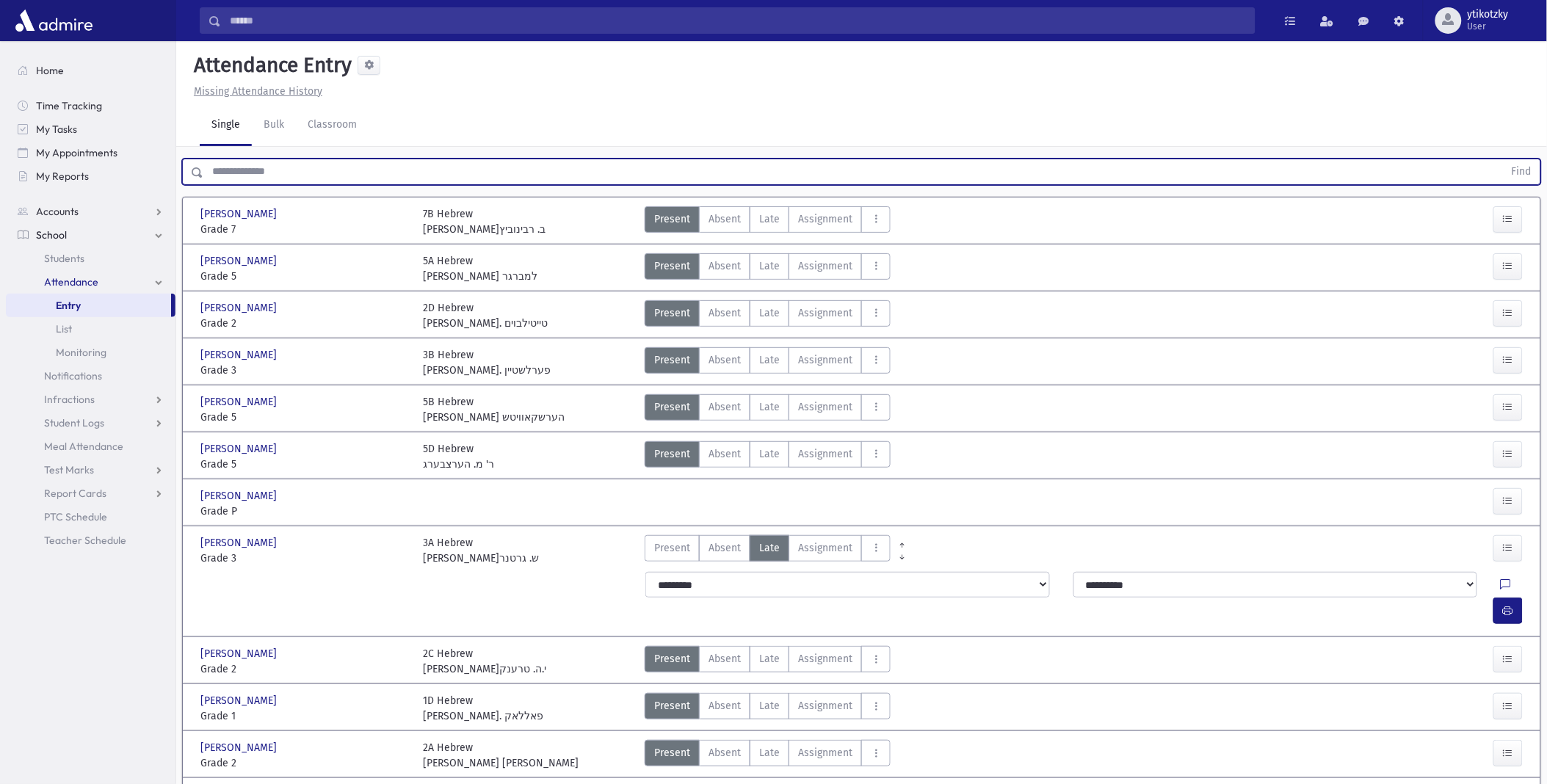
click at [260, 169] on input "text" at bounding box center [853, 171] width 1300 height 26
click at [243, 164] on input "text" at bounding box center [853, 171] width 1300 height 26
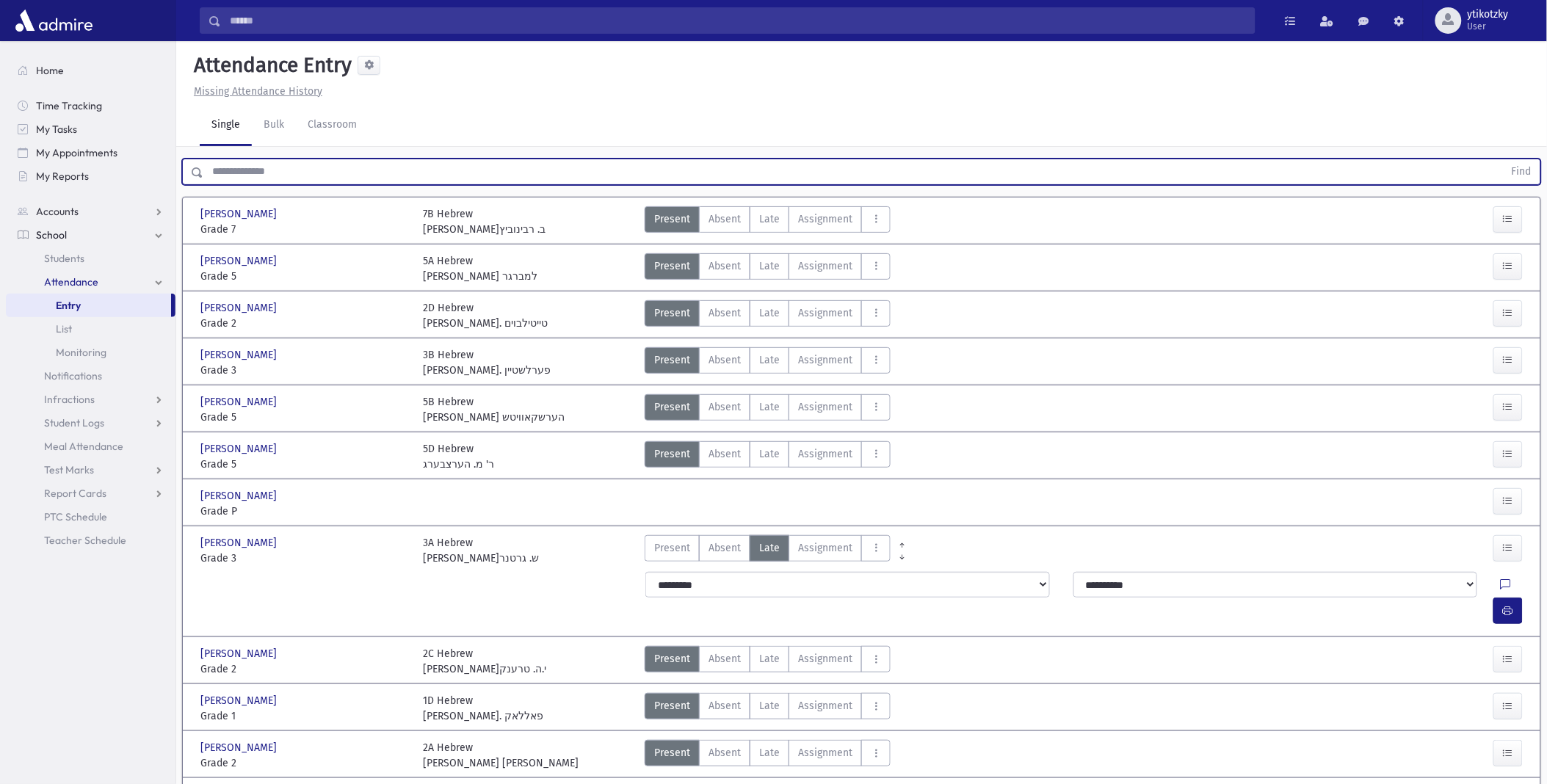
click at [243, 164] on input "text" at bounding box center [853, 171] width 1300 height 26
click at [243, 163] on input "text" at bounding box center [853, 171] width 1300 height 26
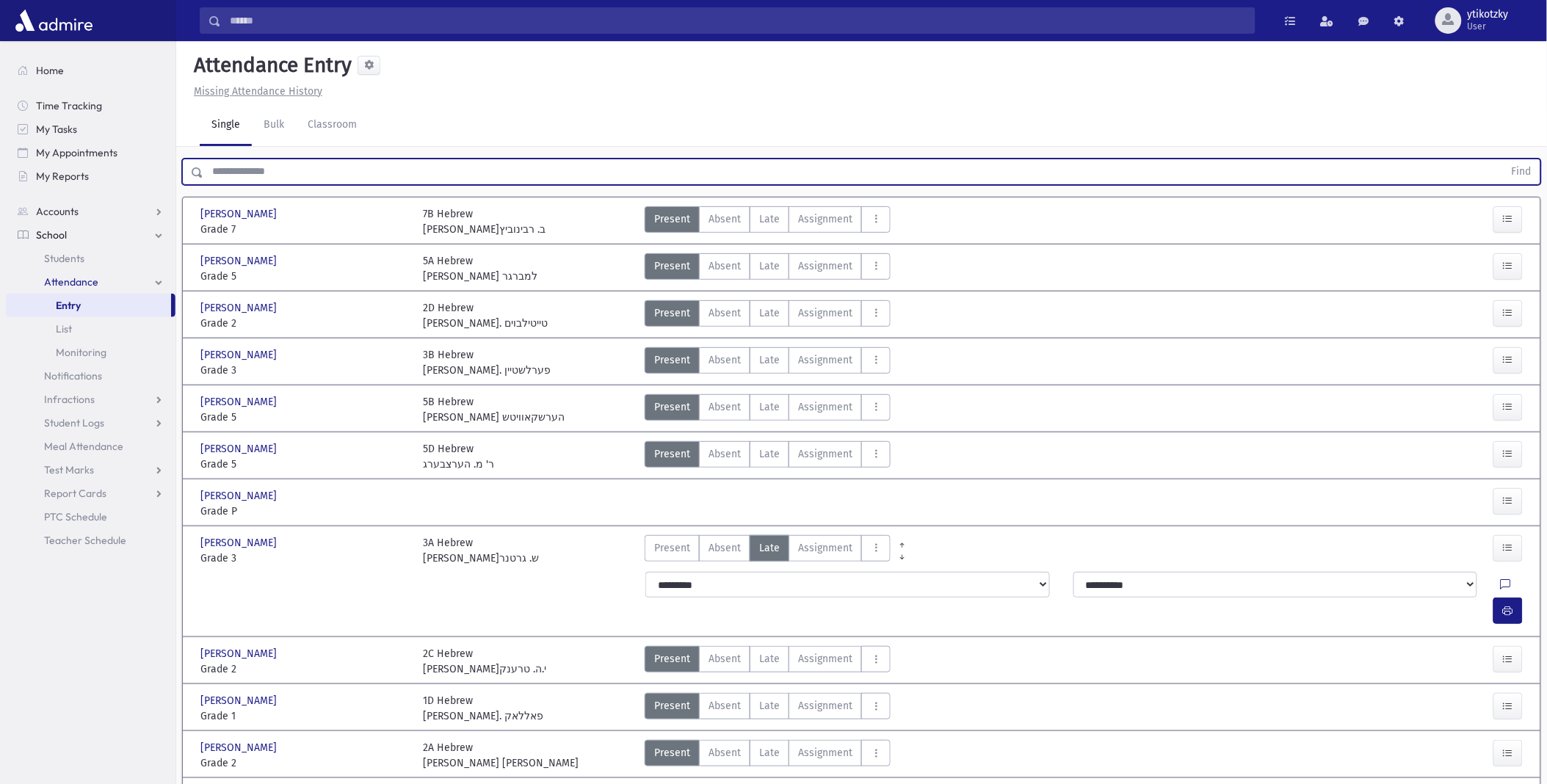
click at [235, 177] on input "text" at bounding box center [853, 171] width 1300 height 26
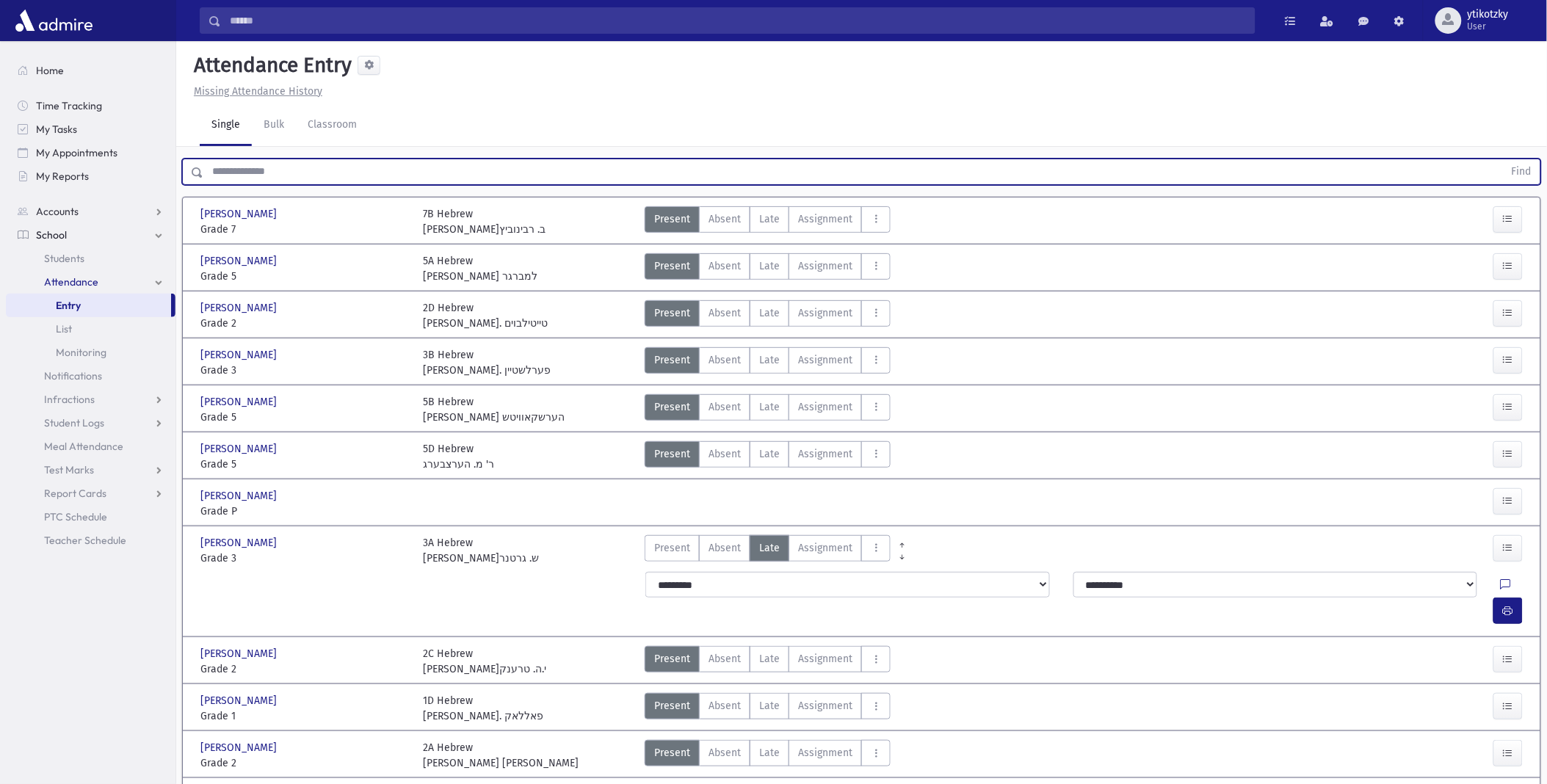
click at [235, 177] on input "text" at bounding box center [853, 171] width 1300 height 26
click at [231, 177] on input "text" at bounding box center [853, 171] width 1300 height 26
click at [236, 169] on input "text" at bounding box center [853, 171] width 1300 height 26
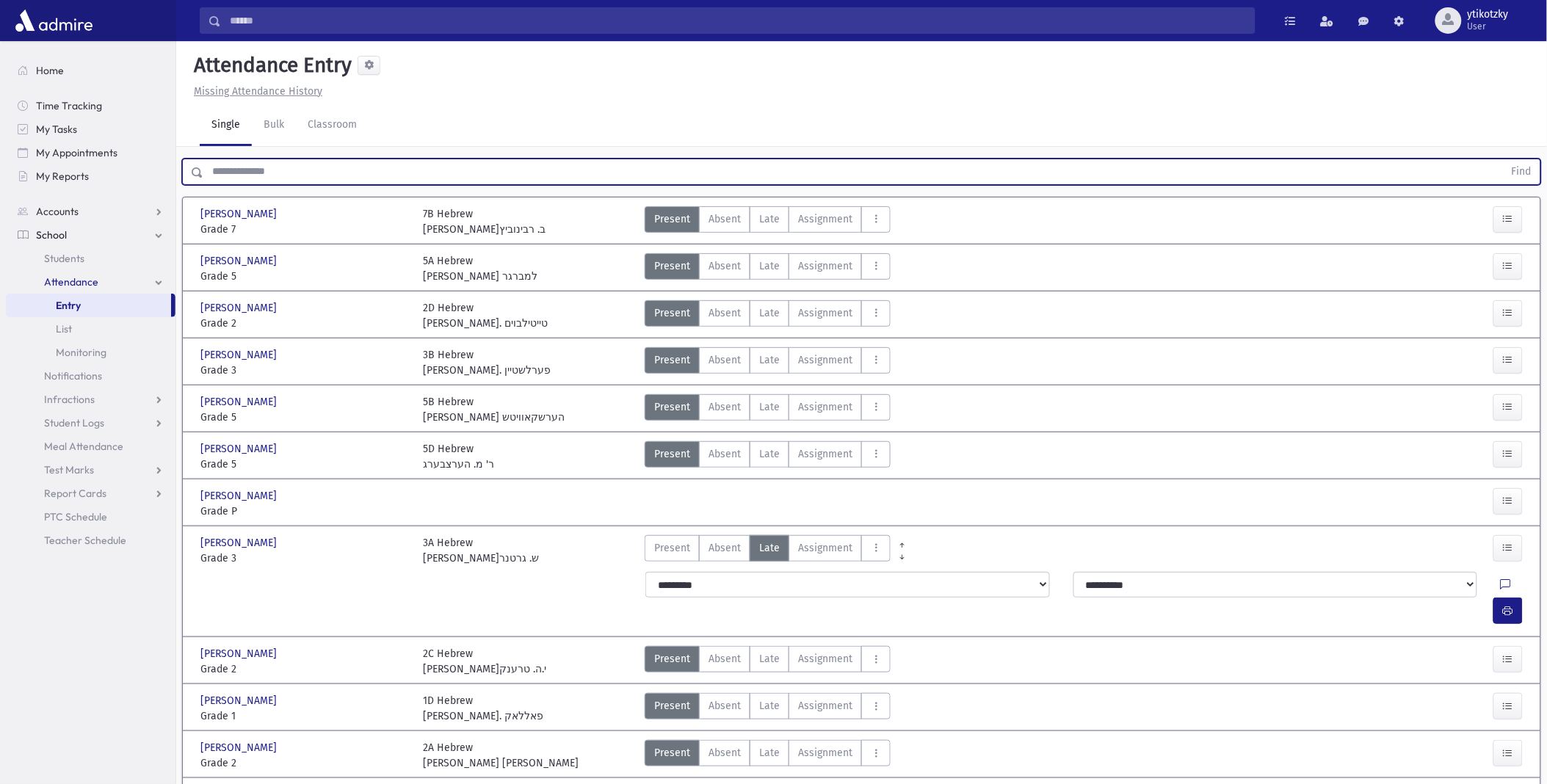
click at [236, 169] on input "text" at bounding box center [853, 171] width 1300 height 26
click at [235, 170] on input "text" at bounding box center [853, 171] width 1300 height 26
click at [234, 170] on input "text" at bounding box center [853, 171] width 1300 height 26
click at [234, 171] on input "text" at bounding box center [853, 171] width 1300 height 26
click at [233, 172] on input "text" at bounding box center [853, 171] width 1300 height 26
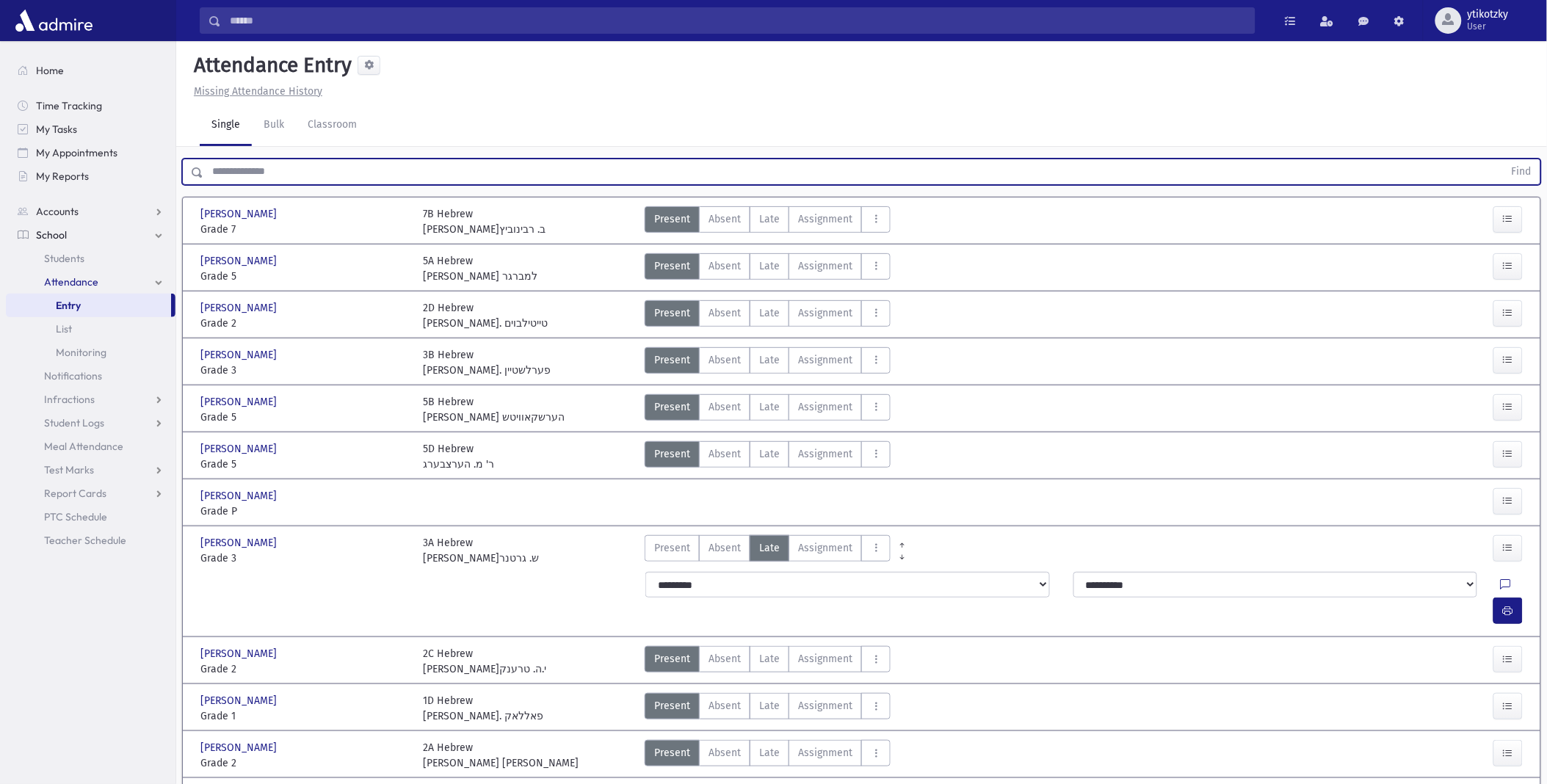
click at [233, 172] on input "text" at bounding box center [853, 171] width 1300 height 26
click at [236, 173] on input "text" at bounding box center [853, 171] width 1300 height 26
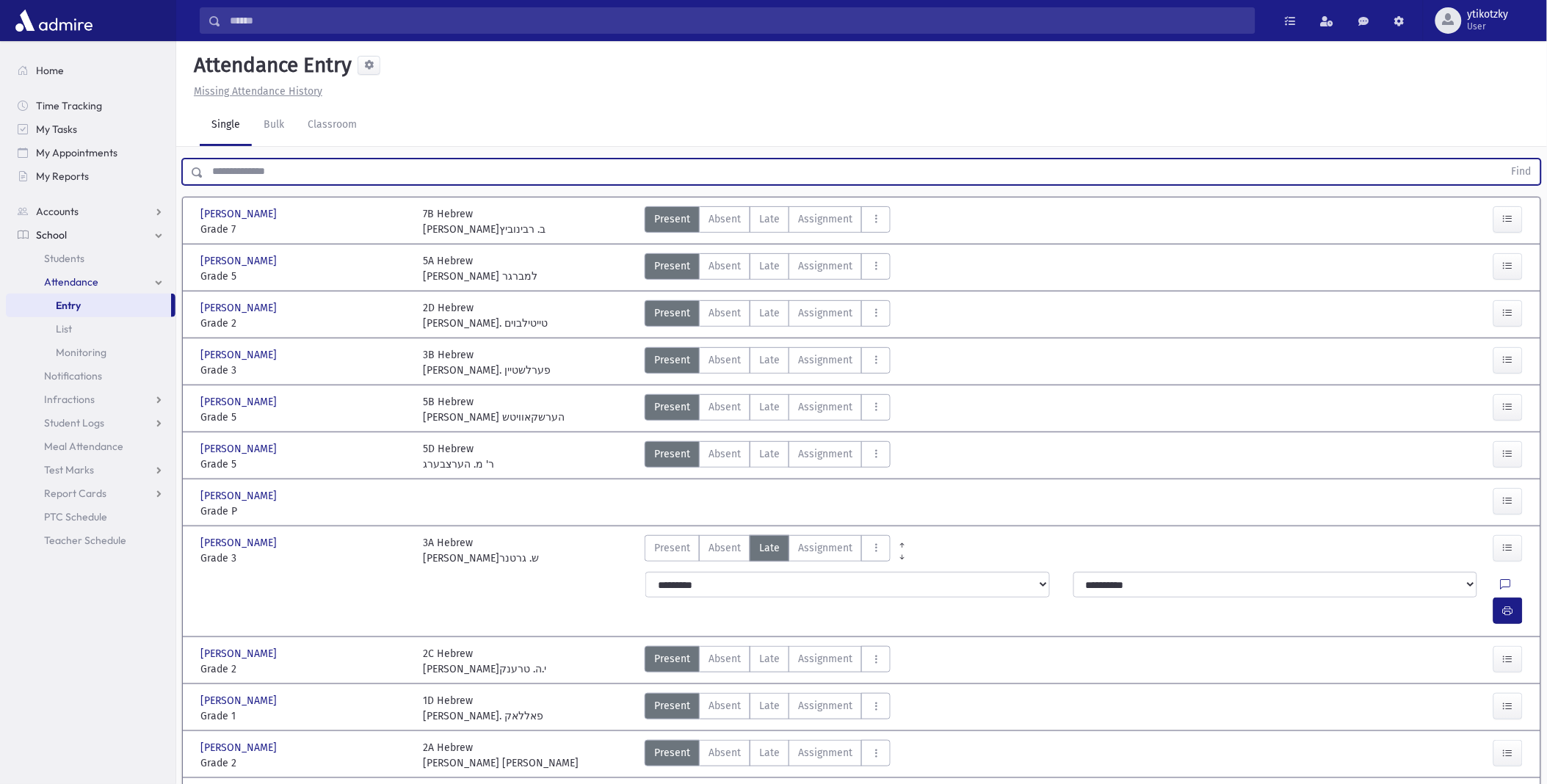
click at [236, 173] on input "text" at bounding box center [853, 171] width 1300 height 26
click at [1503, 159] on button "Find" at bounding box center [1522, 171] width 37 height 25
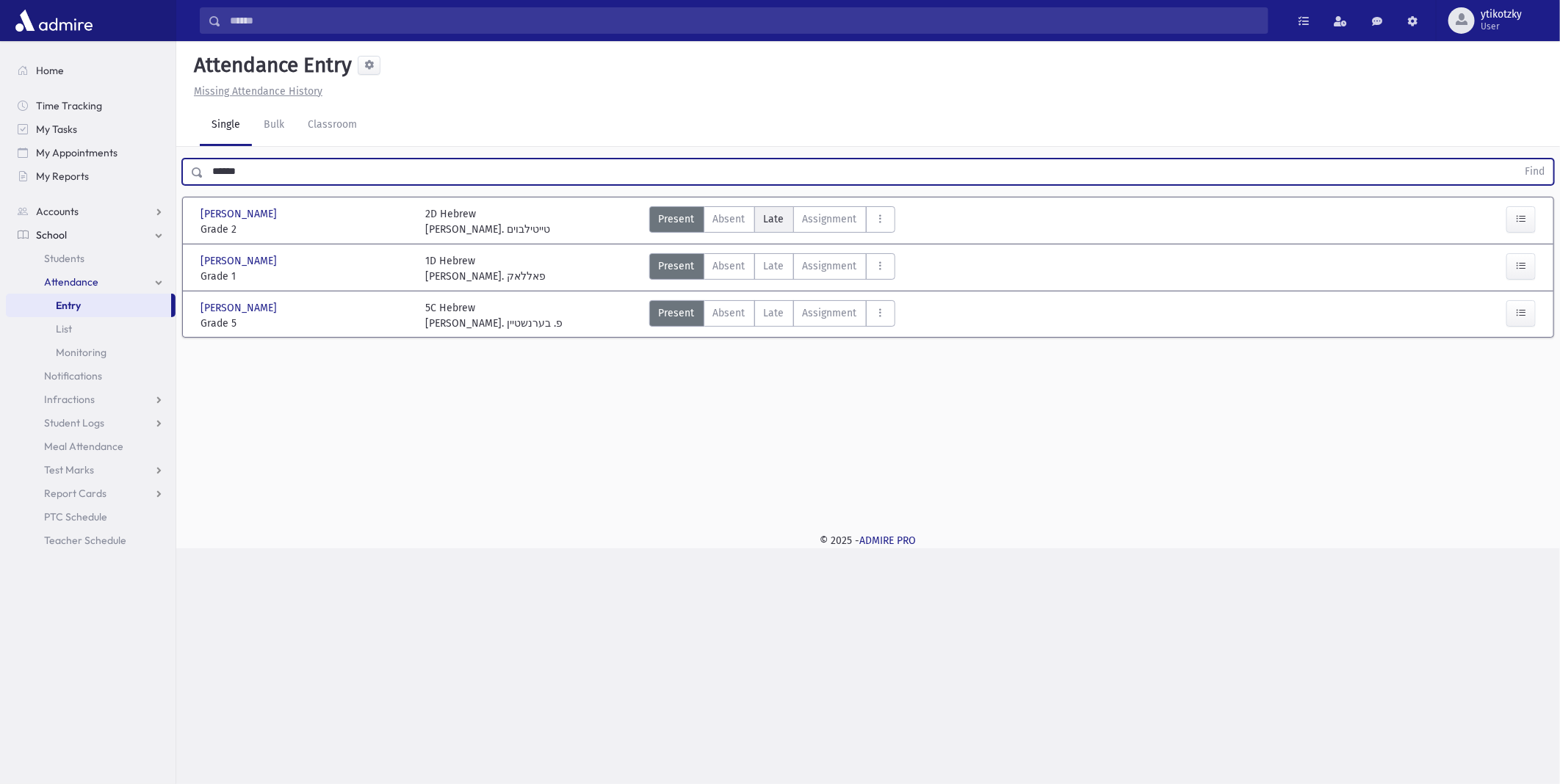
click at [768, 217] on span "Late" at bounding box center [774, 219] width 21 height 15
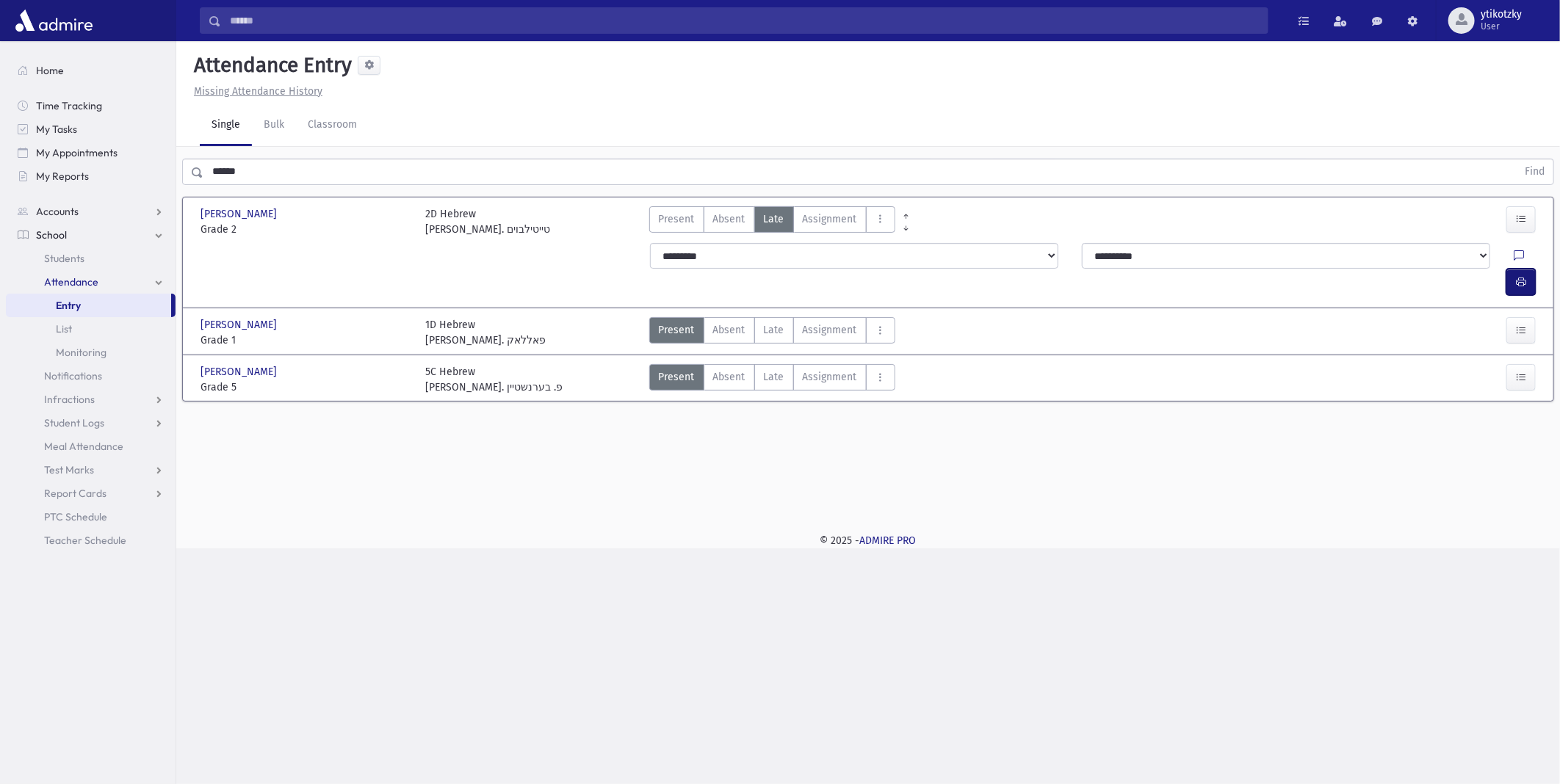
click at [1518, 276] on icon "button" at bounding box center [1520, 282] width 10 height 13
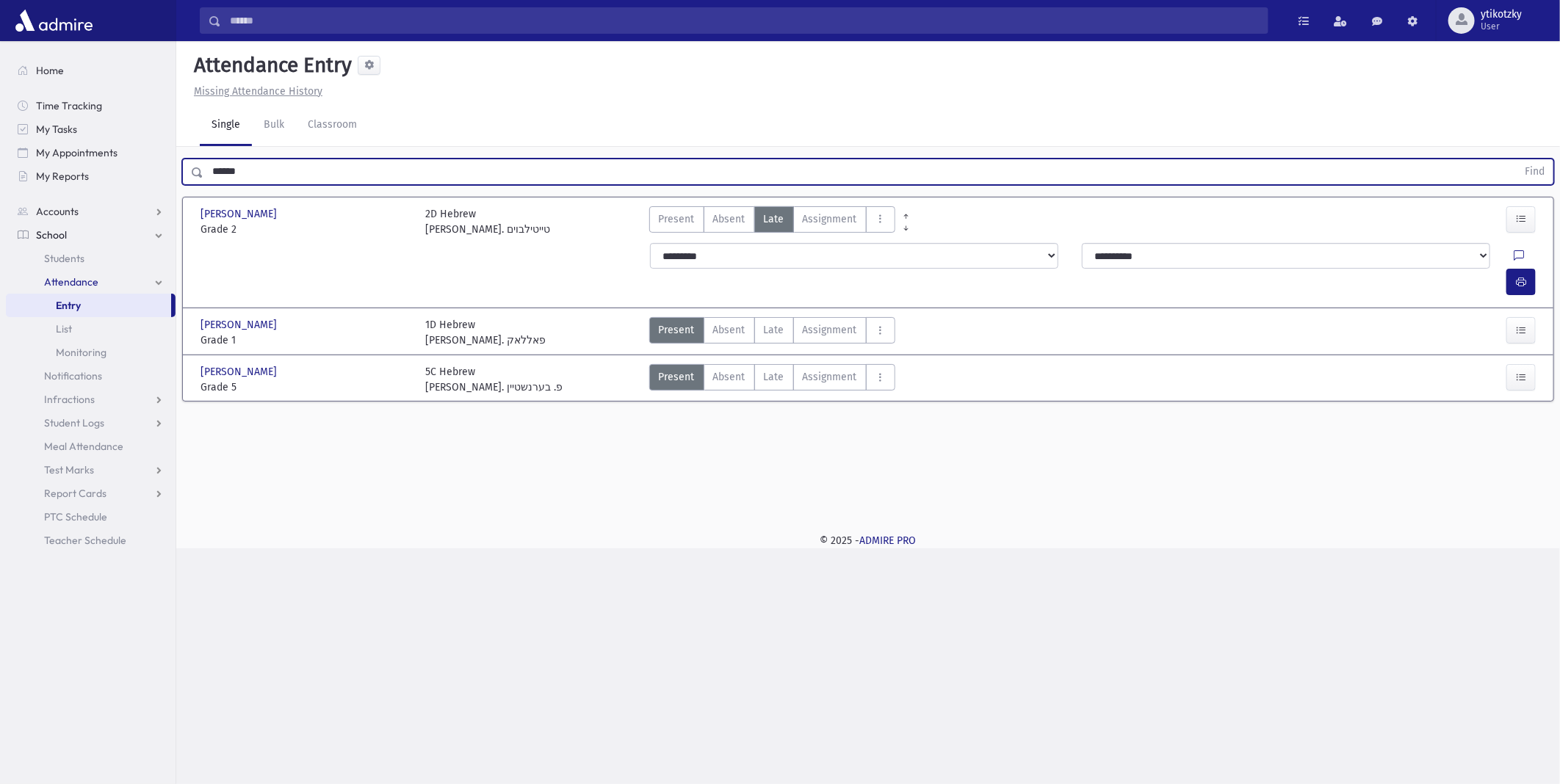
click at [185, 182] on div "****** Find" at bounding box center [868, 171] width 1372 height 26
click at [1515, 159] on button "Find" at bounding box center [1534, 171] width 37 height 25
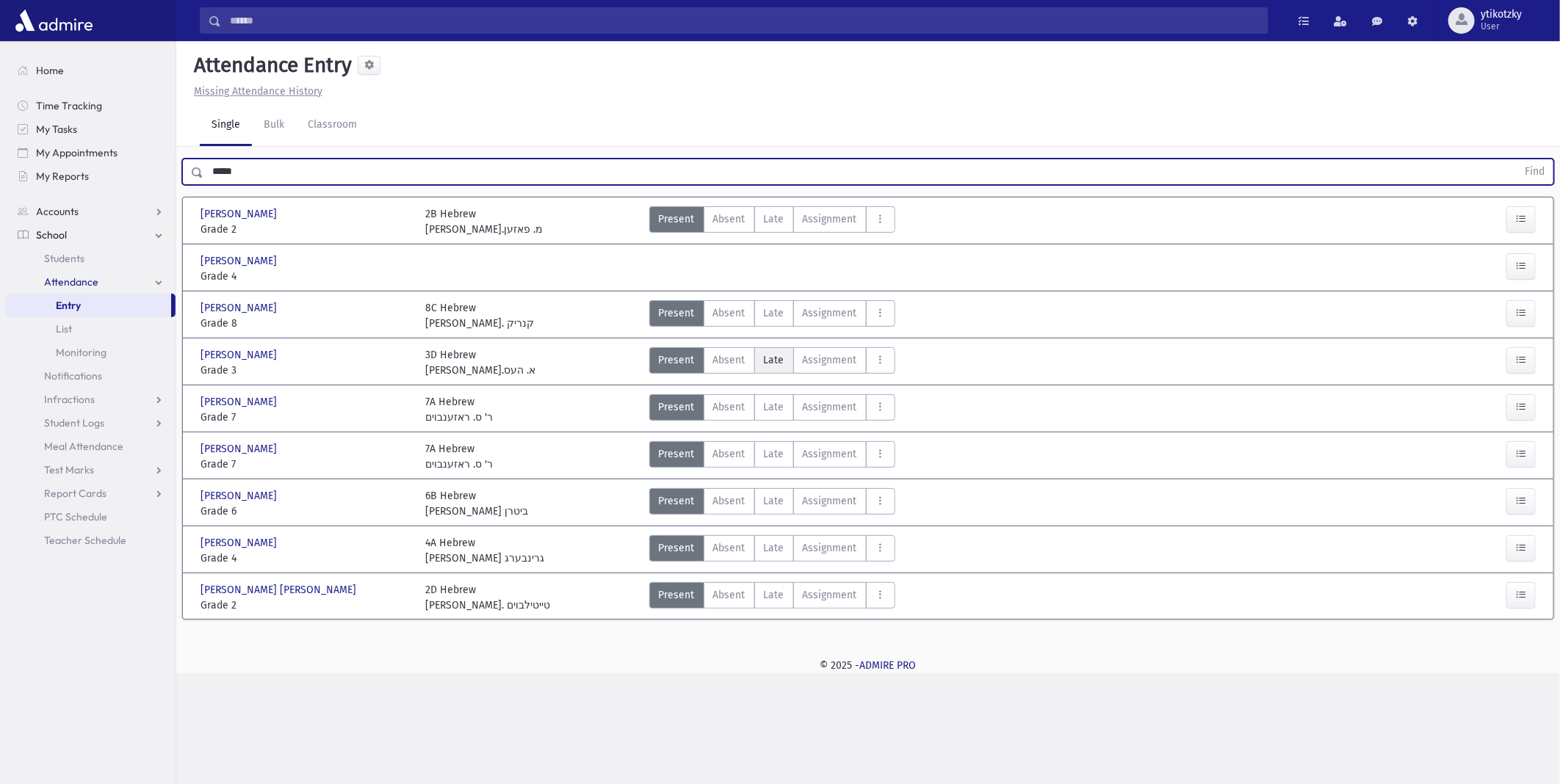
drag, startPoint x: 773, startPoint y: 357, endPoint x: 783, endPoint y: 356, distance: 10.0
click at [775, 358] on span "Late" at bounding box center [774, 359] width 21 height 15
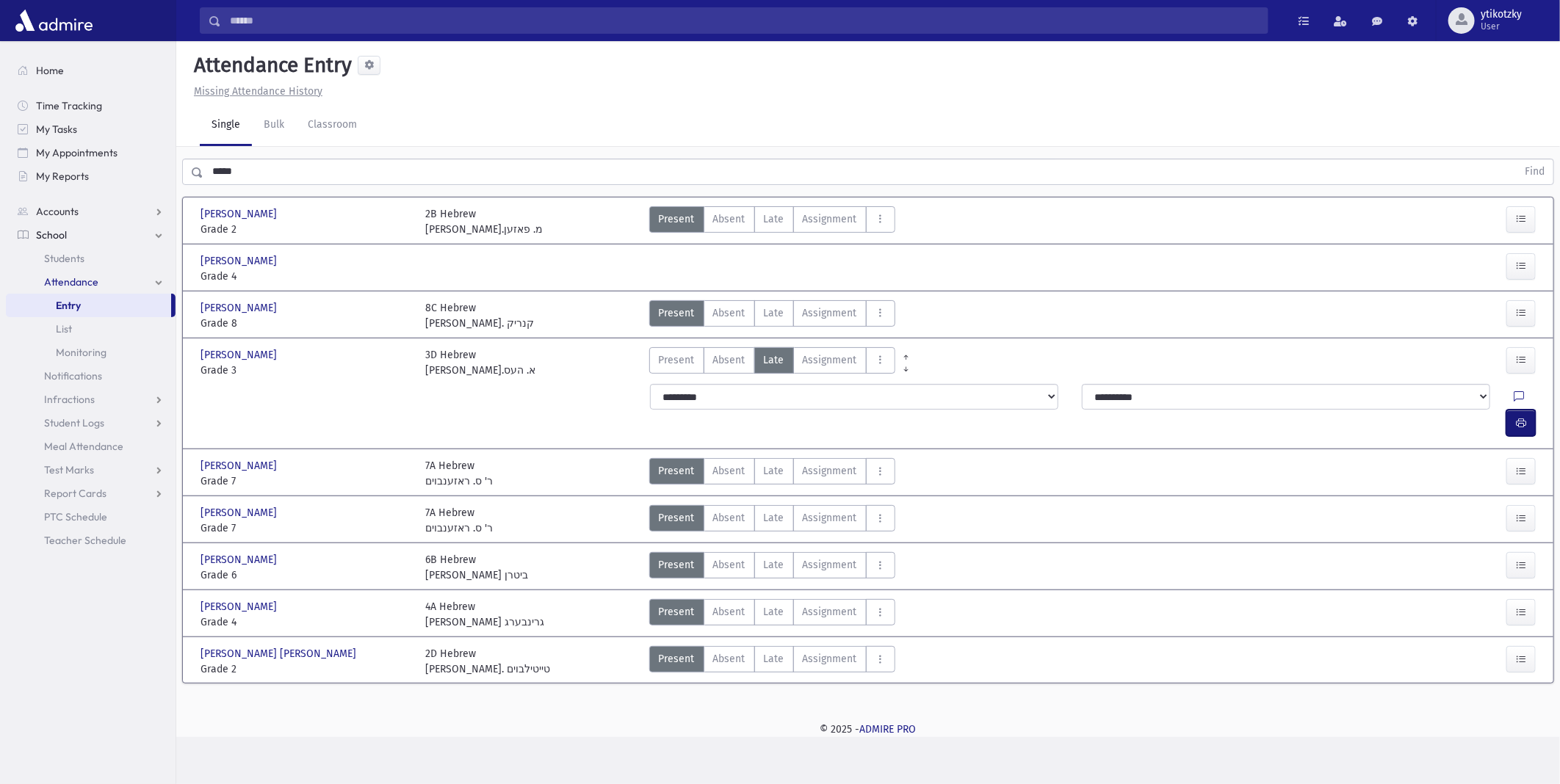
click at [1524, 417] on icon "button" at bounding box center [1520, 423] width 10 height 13
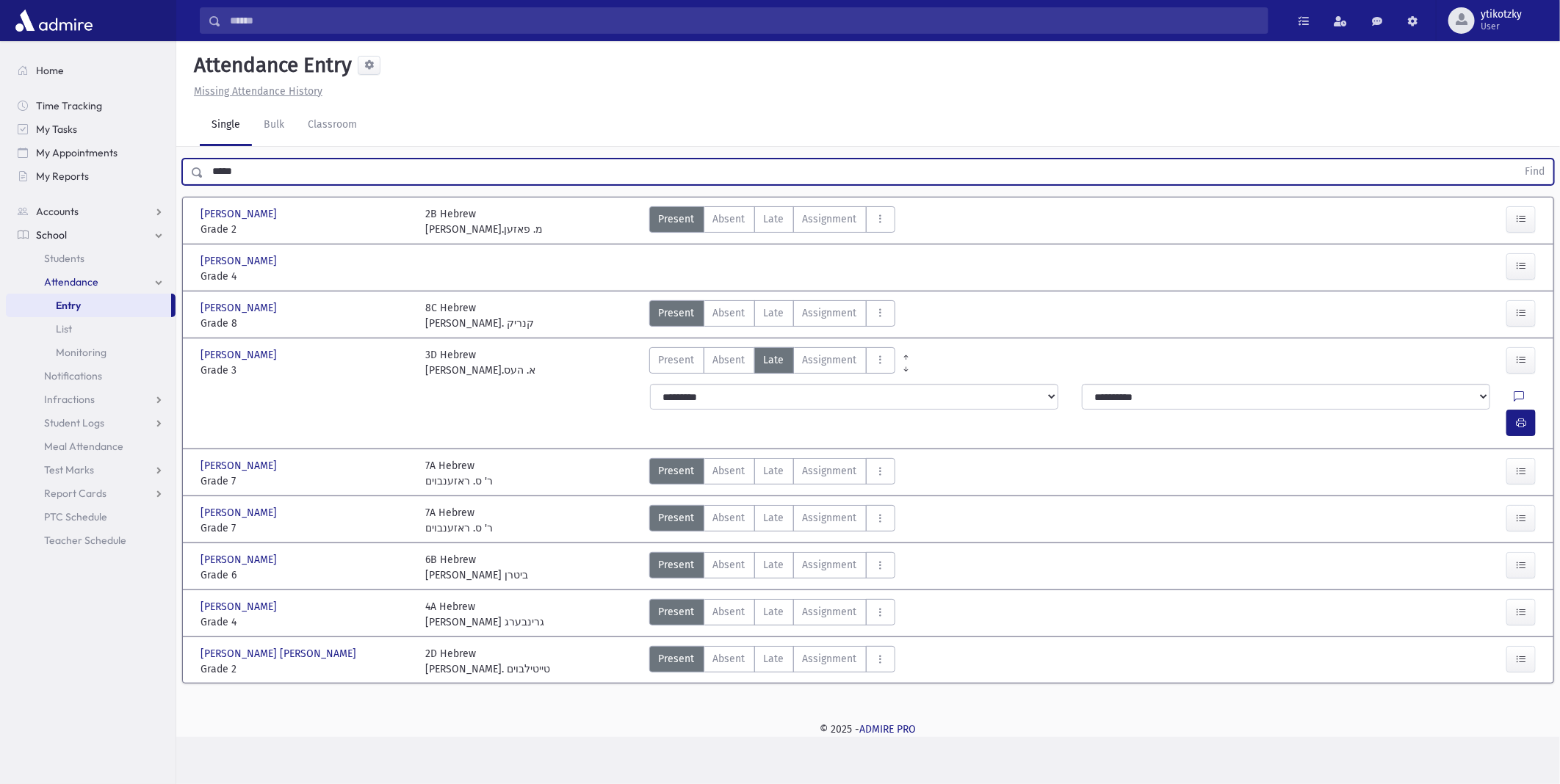
drag, startPoint x: 201, startPoint y: 173, endPoint x: 178, endPoint y: 177, distance: 23.3
click at [178, 177] on div "***** Find" at bounding box center [868, 169] width 1383 height 44
click at [1515, 159] on button "Find" at bounding box center [1534, 171] width 37 height 25
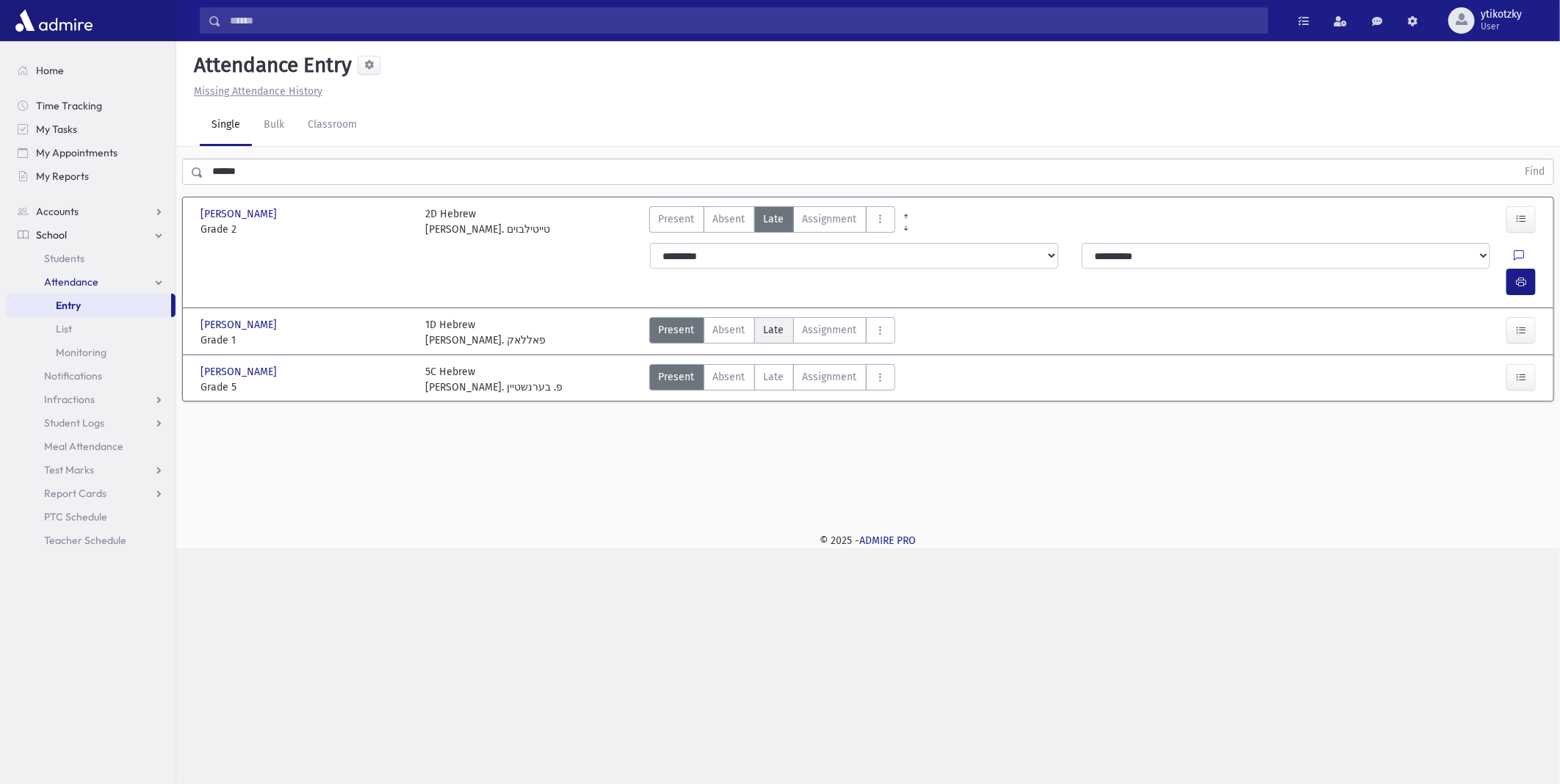
click at [776, 322] on span "Late" at bounding box center [774, 329] width 21 height 15
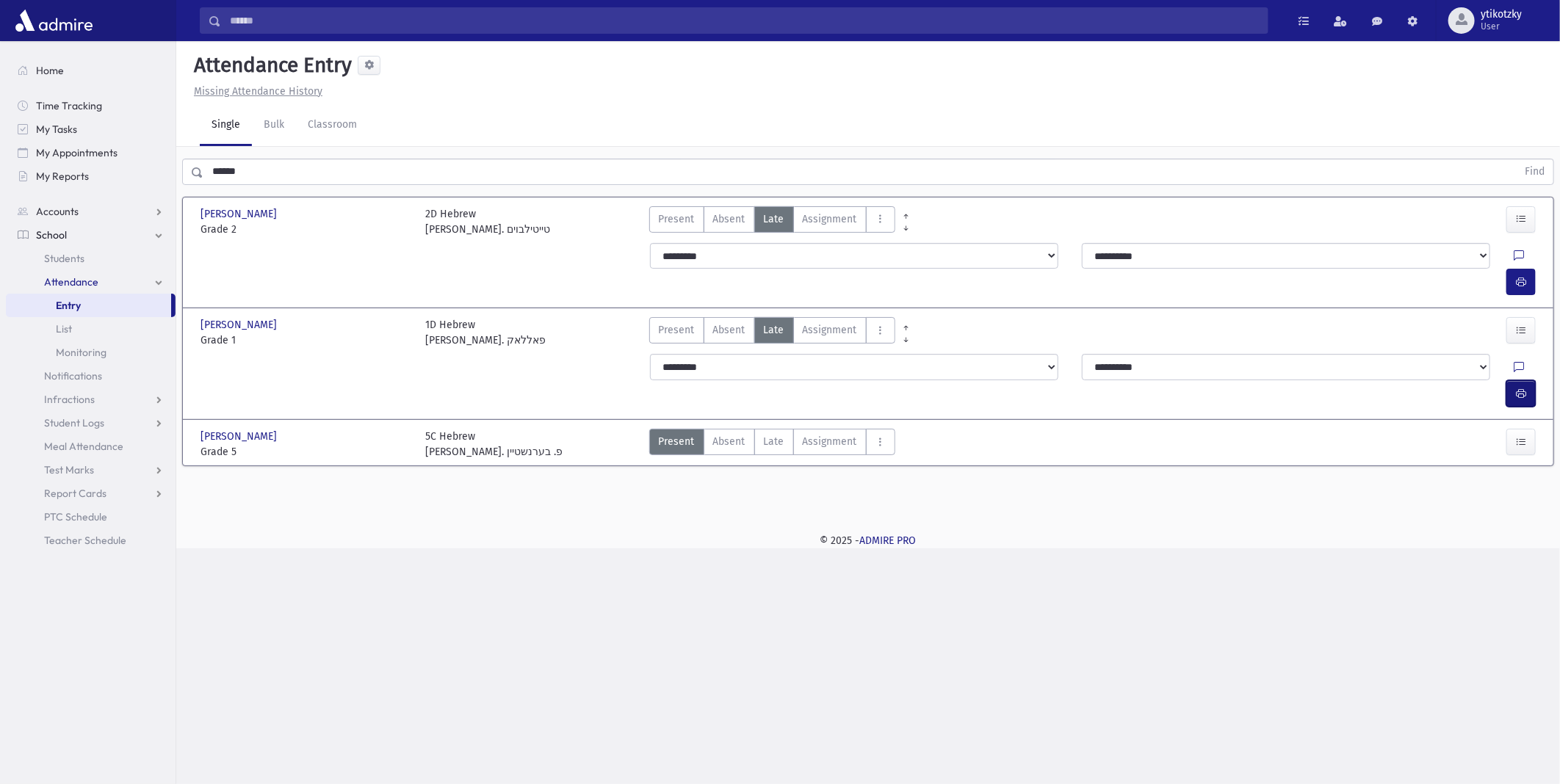
click at [1513, 380] on button "button" at bounding box center [1520, 393] width 29 height 26
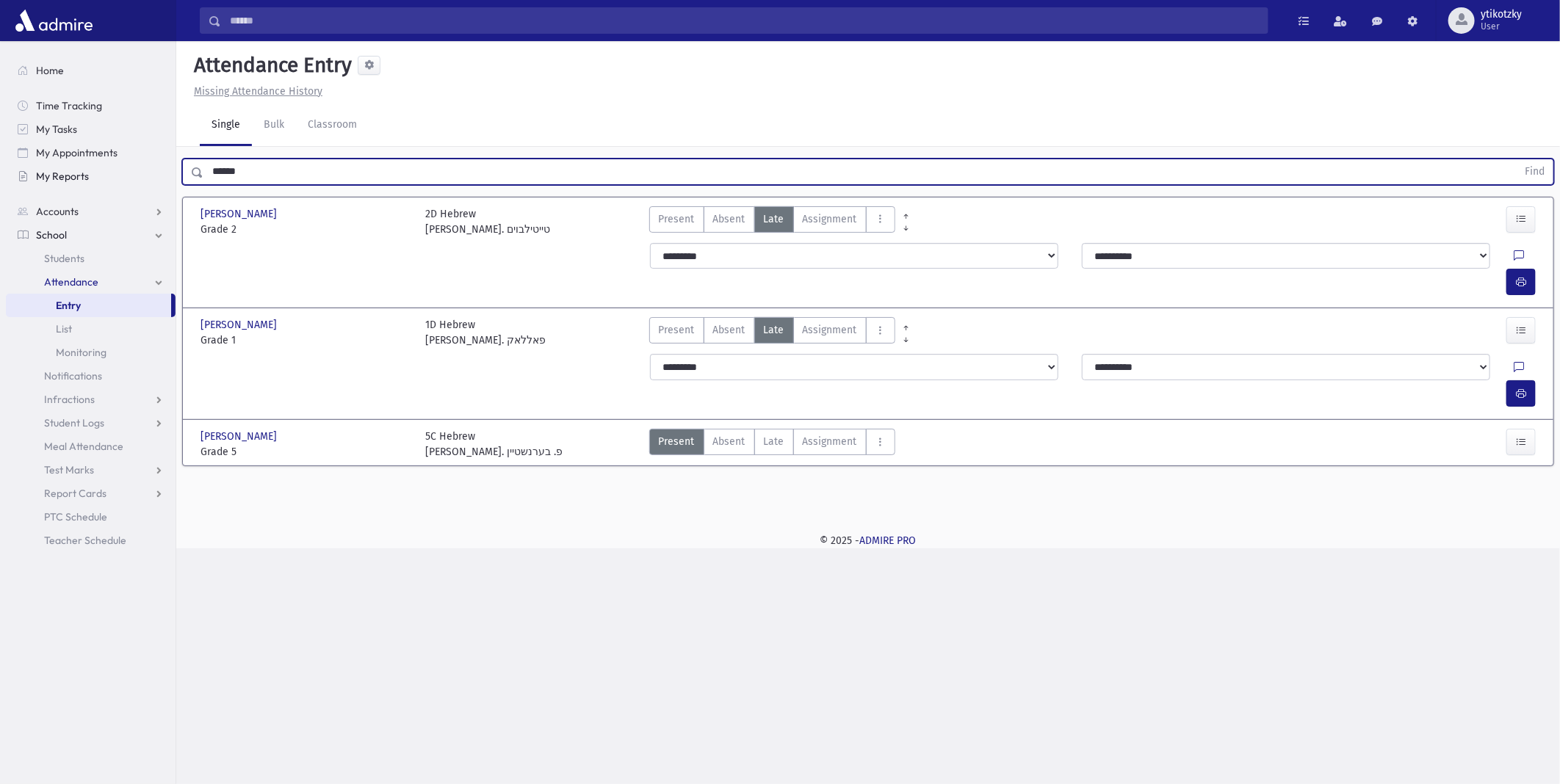
drag, startPoint x: 224, startPoint y: 173, endPoint x: 152, endPoint y: 173, distance: 72.0
click at [152, 173] on div "Search Results All Accounts" at bounding box center [780, 392] width 1560 height 784
click at [1515, 159] on button "Find" at bounding box center [1534, 171] width 37 height 25
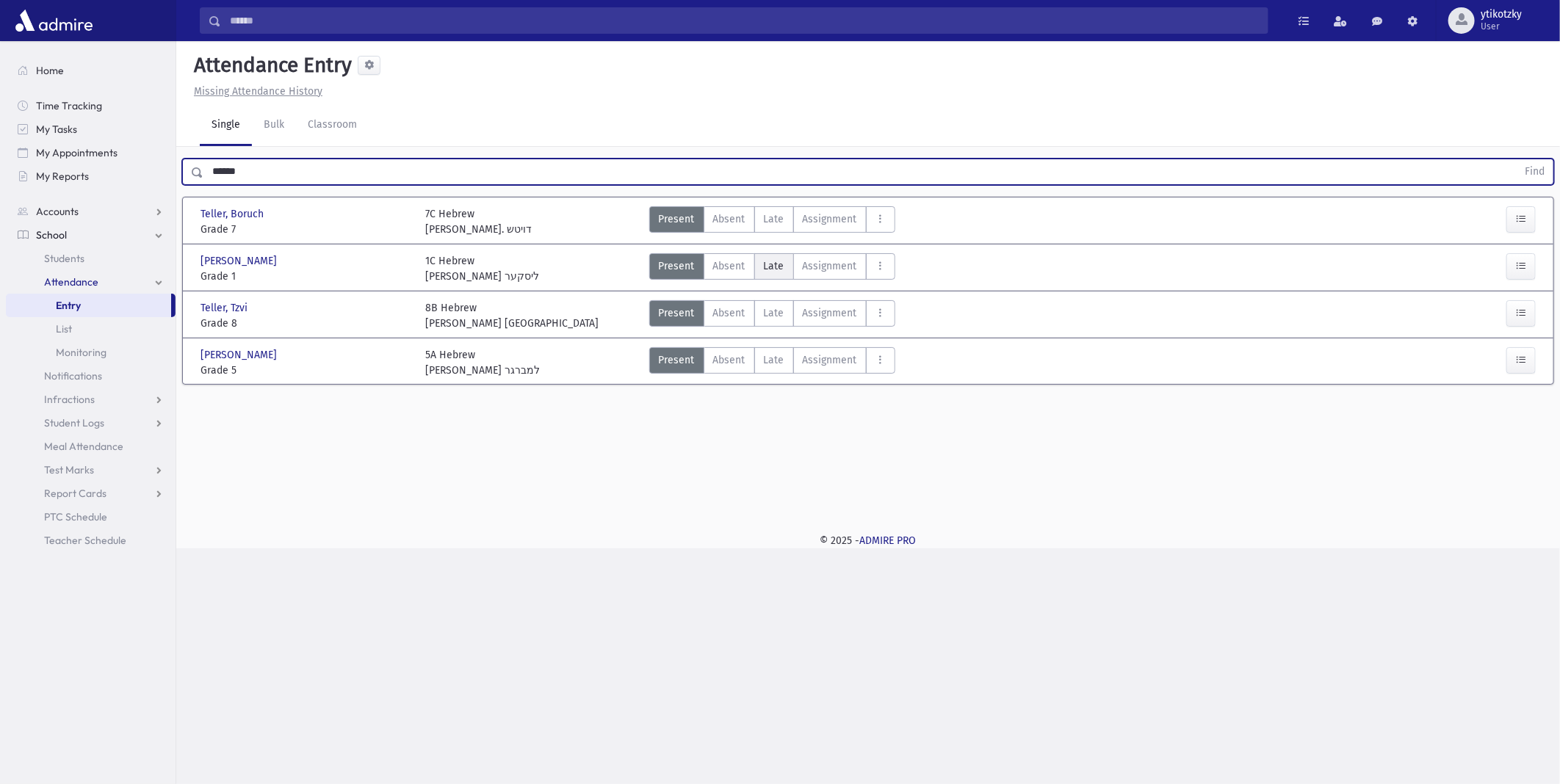
click at [772, 270] on span "Late" at bounding box center [774, 266] width 21 height 15
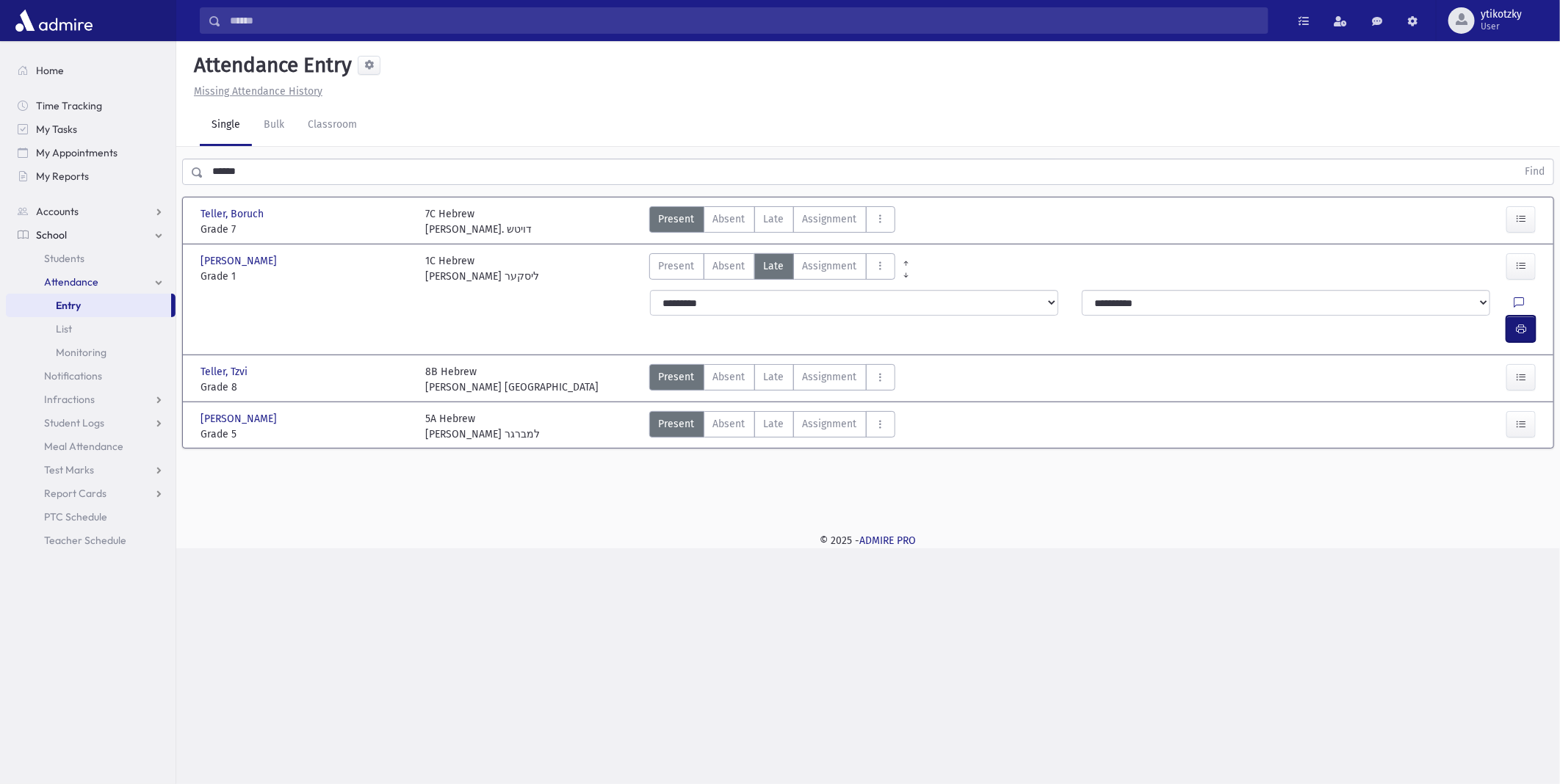
click at [1524, 323] on icon "button" at bounding box center [1520, 329] width 10 height 13
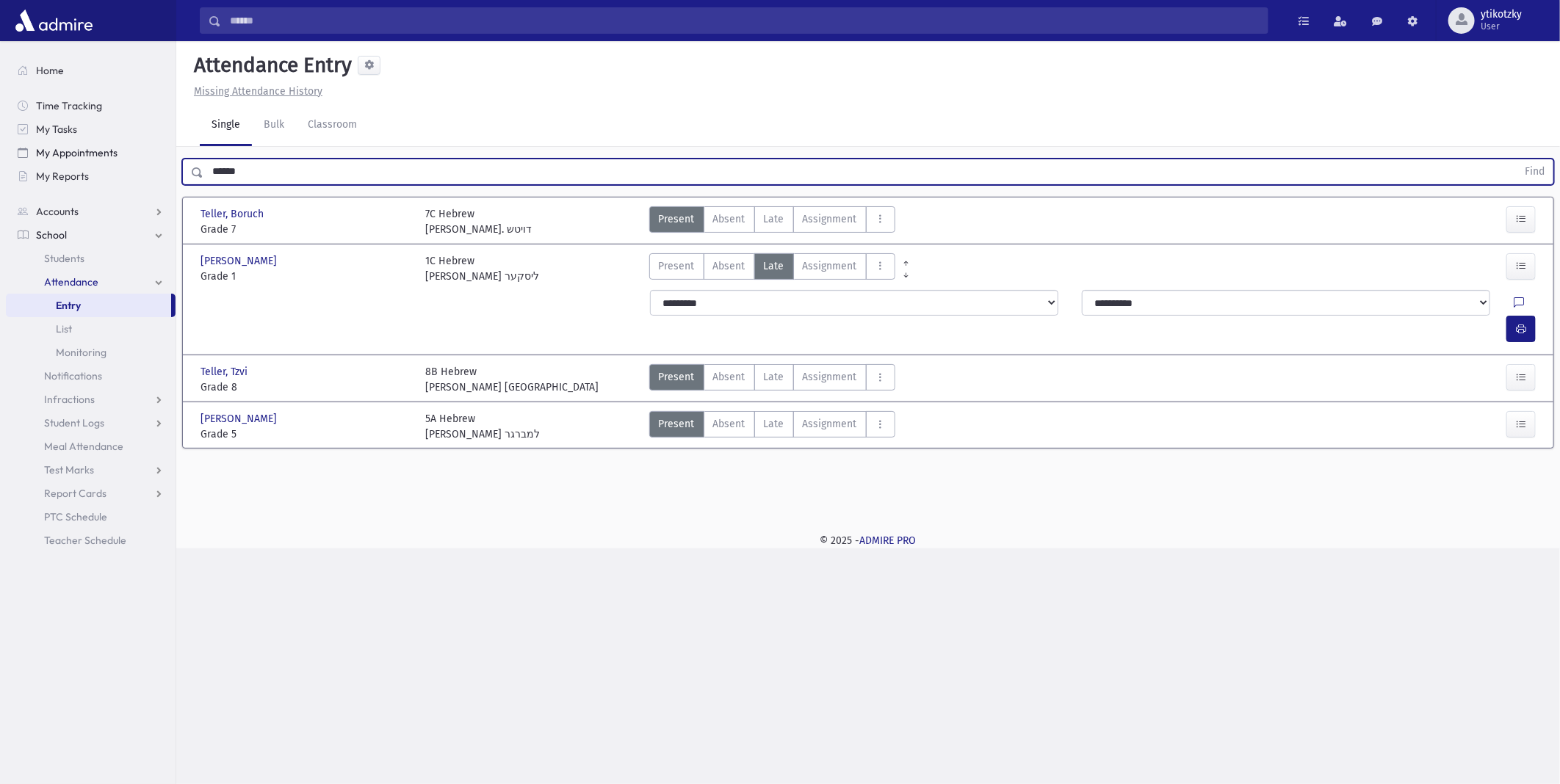
drag, startPoint x: 279, startPoint y: 164, endPoint x: 88, endPoint y: 155, distance: 191.2
click at [88, 155] on div "Search Results All Accounts" at bounding box center [780, 392] width 1560 height 784
click at [1515, 159] on button "Find" at bounding box center [1534, 171] width 37 height 25
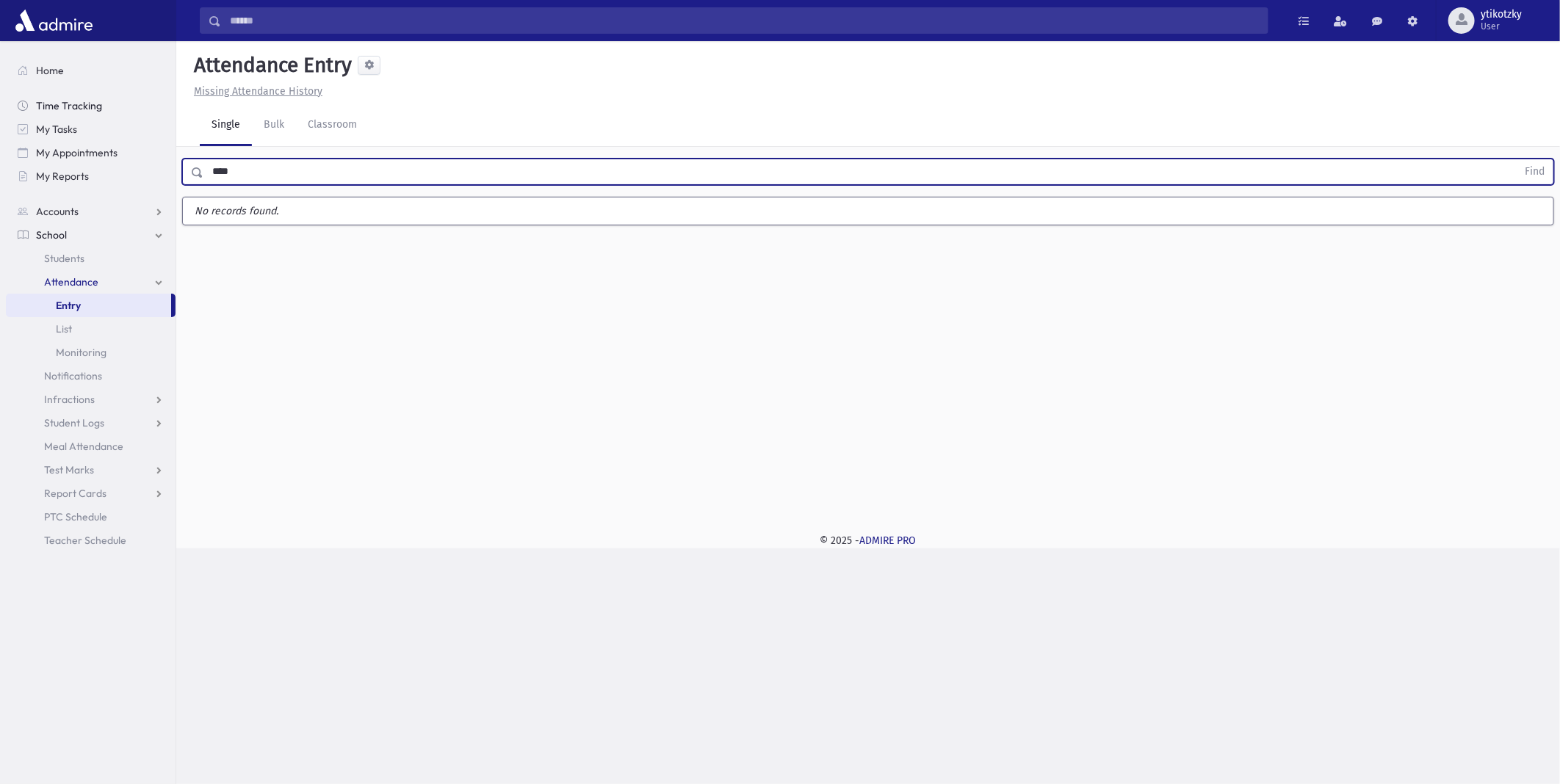
click at [1515, 159] on button "Find" at bounding box center [1534, 171] width 37 height 25
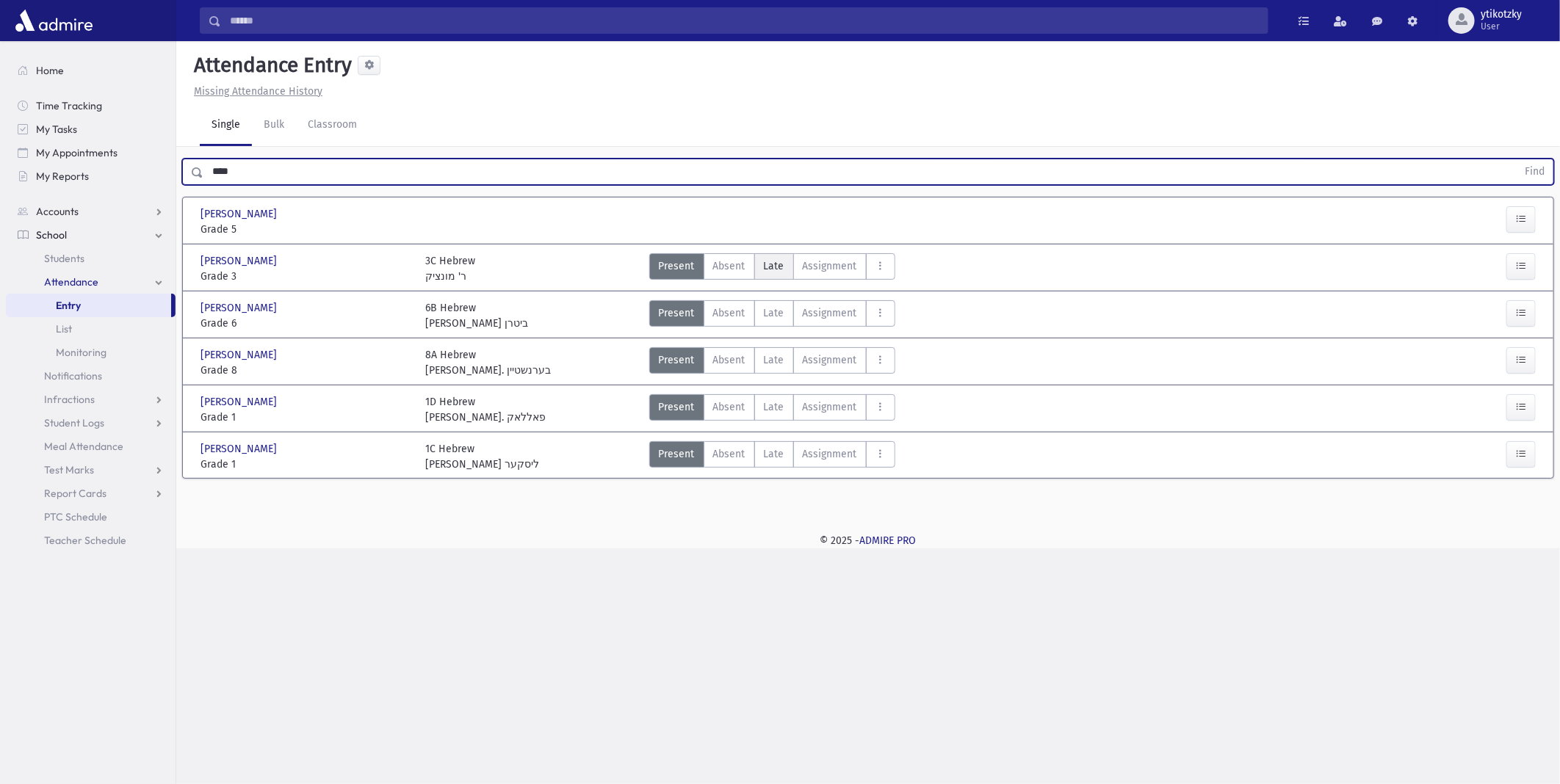
click at [757, 265] on label "Late Late" at bounding box center [774, 266] width 40 height 26
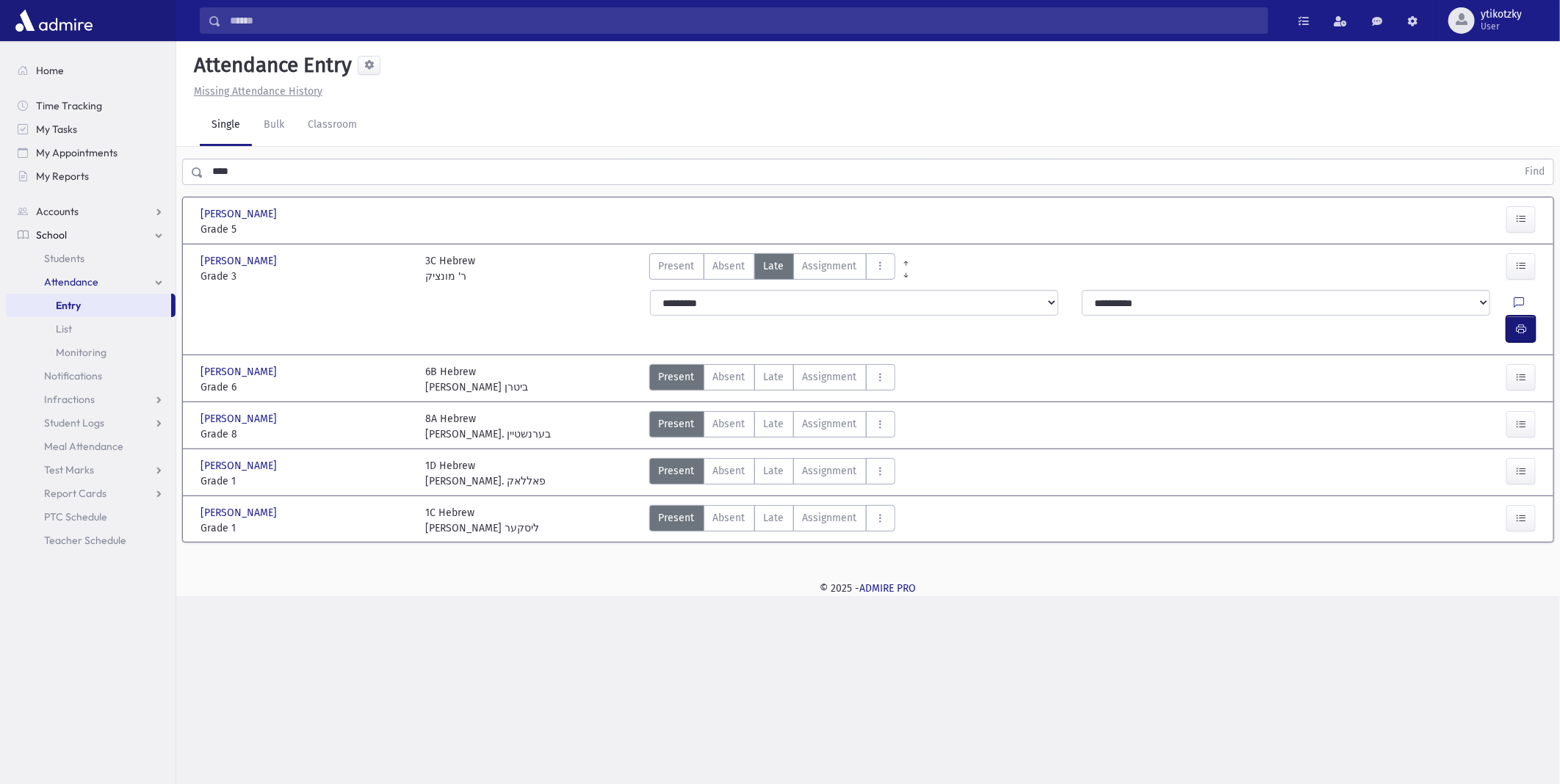
click at [1511, 316] on button "button" at bounding box center [1520, 328] width 29 height 26
click at [130, 172] on div "Search Results All Accounts" at bounding box center [780, 392] width 1560 height 784
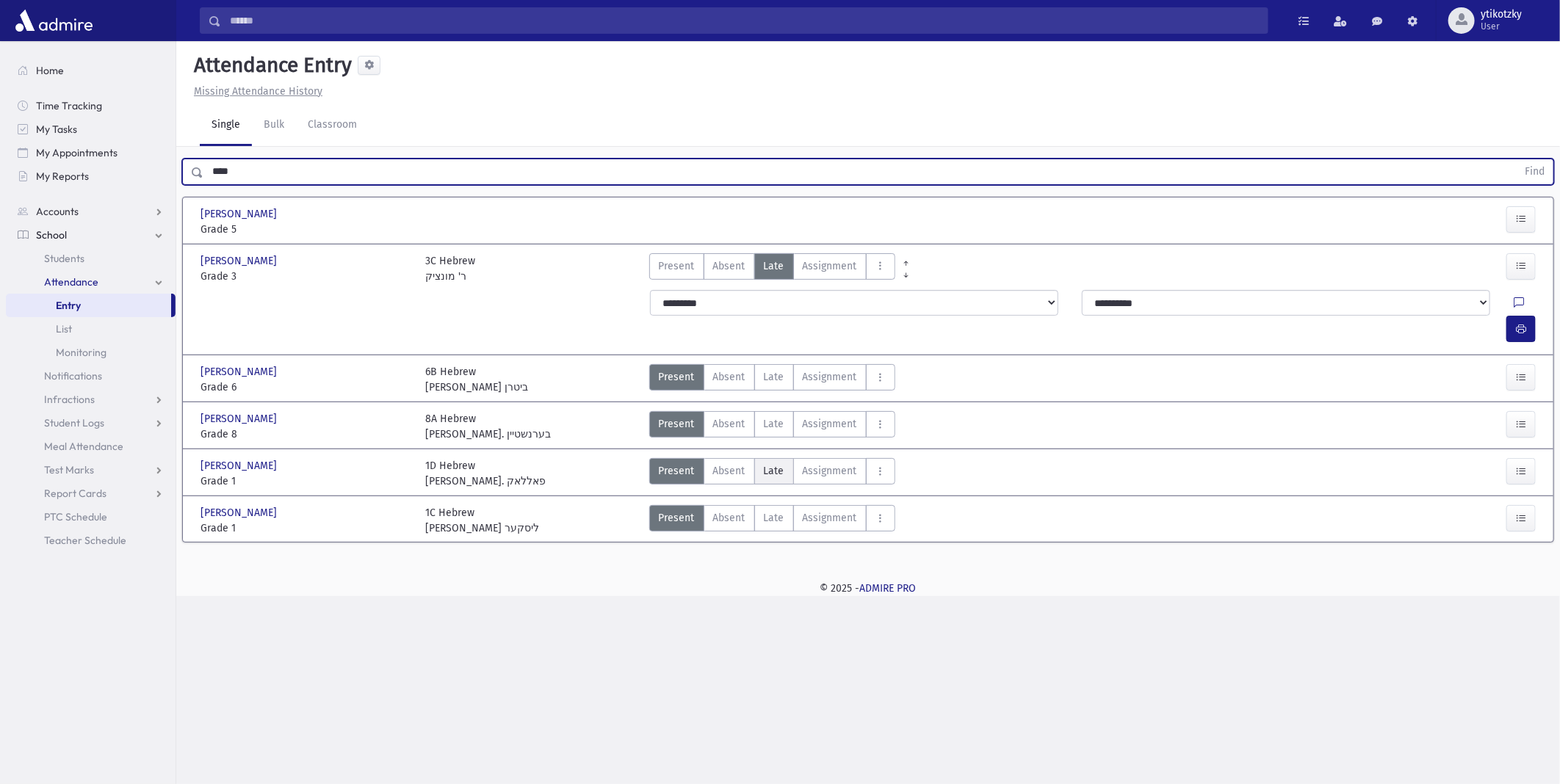
click at [780, 458] on label "Late Late" at bounding box center [774, 471] width 40 height 26
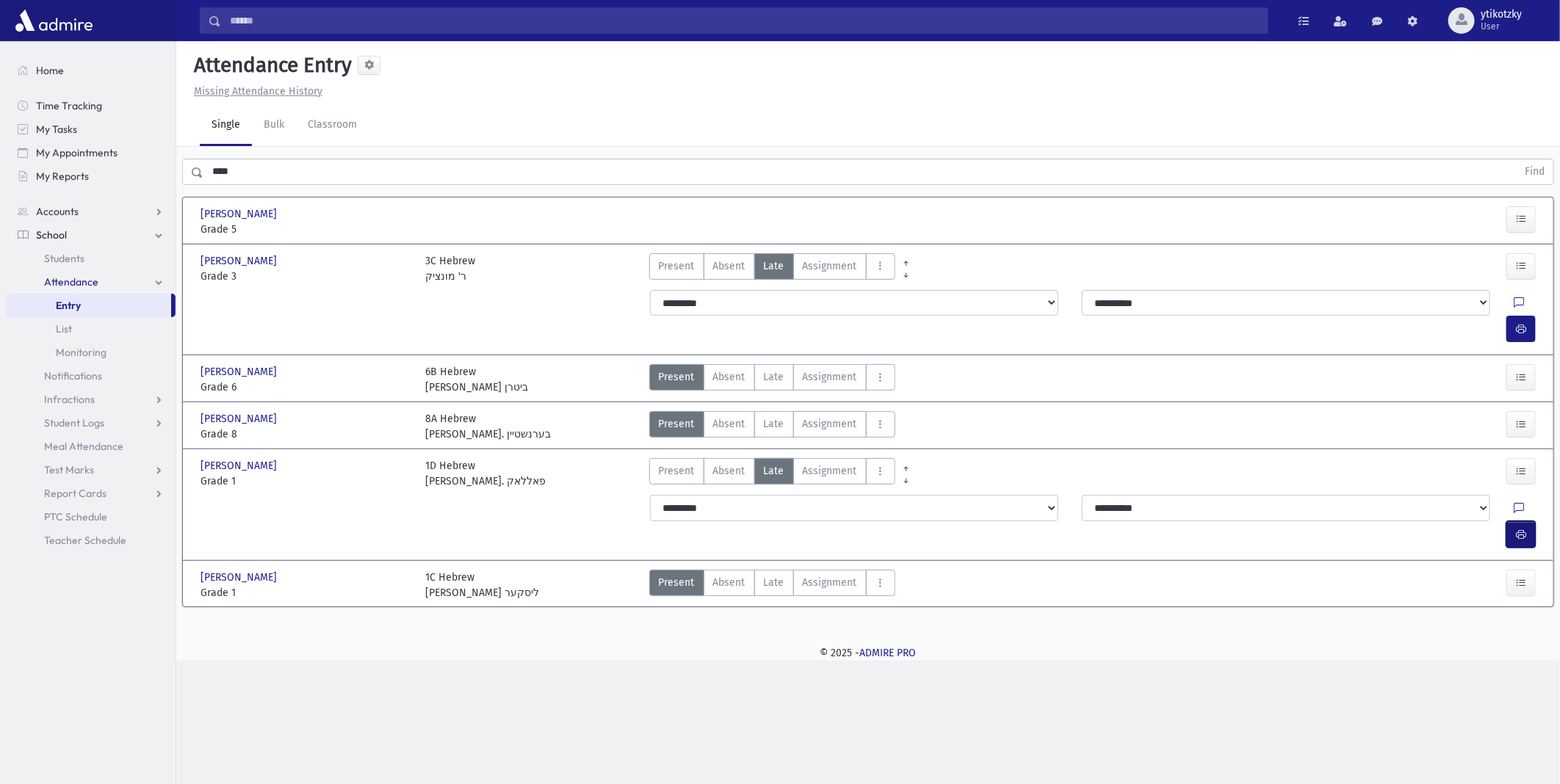
click at [1519, 529] on icon "button" at bounding box center [1520, 535] width 10 height 13
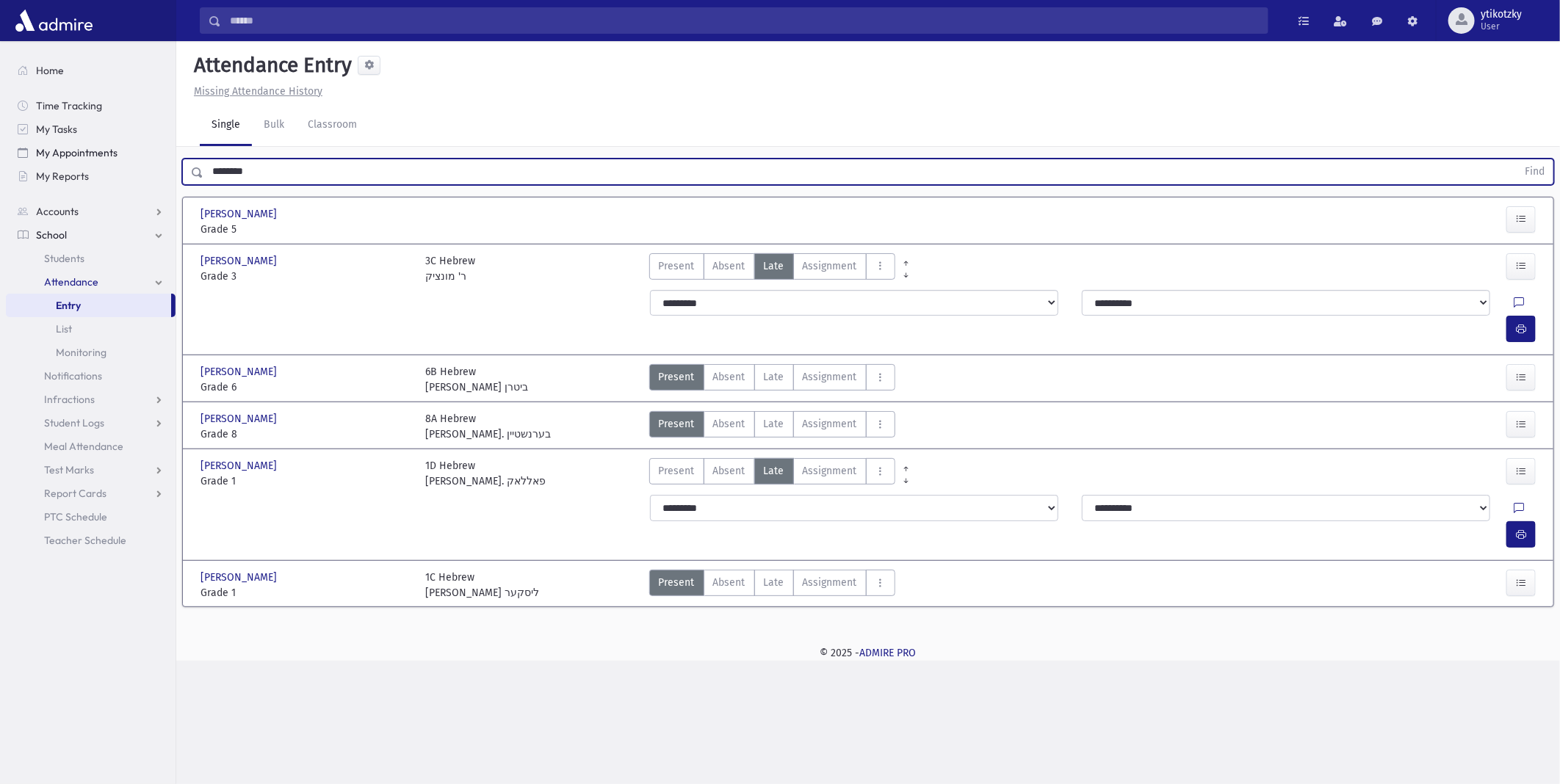
click at [1515, 159] on button "Find" at bounding box center [1534, 171] width 37 height 25
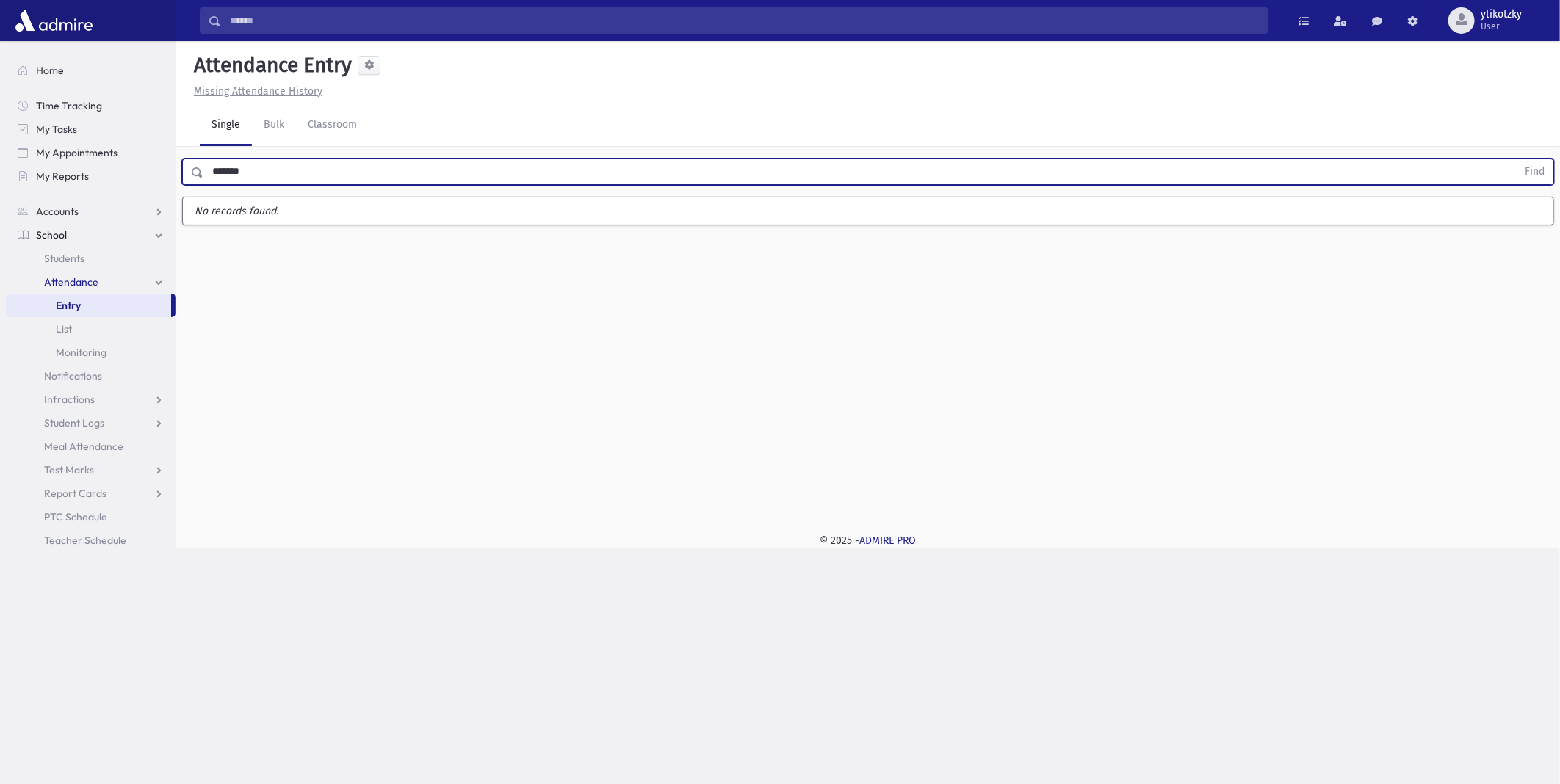
click at [1515, 159] on button "Find" at bounding box center [1534, 171] width 37 height 25
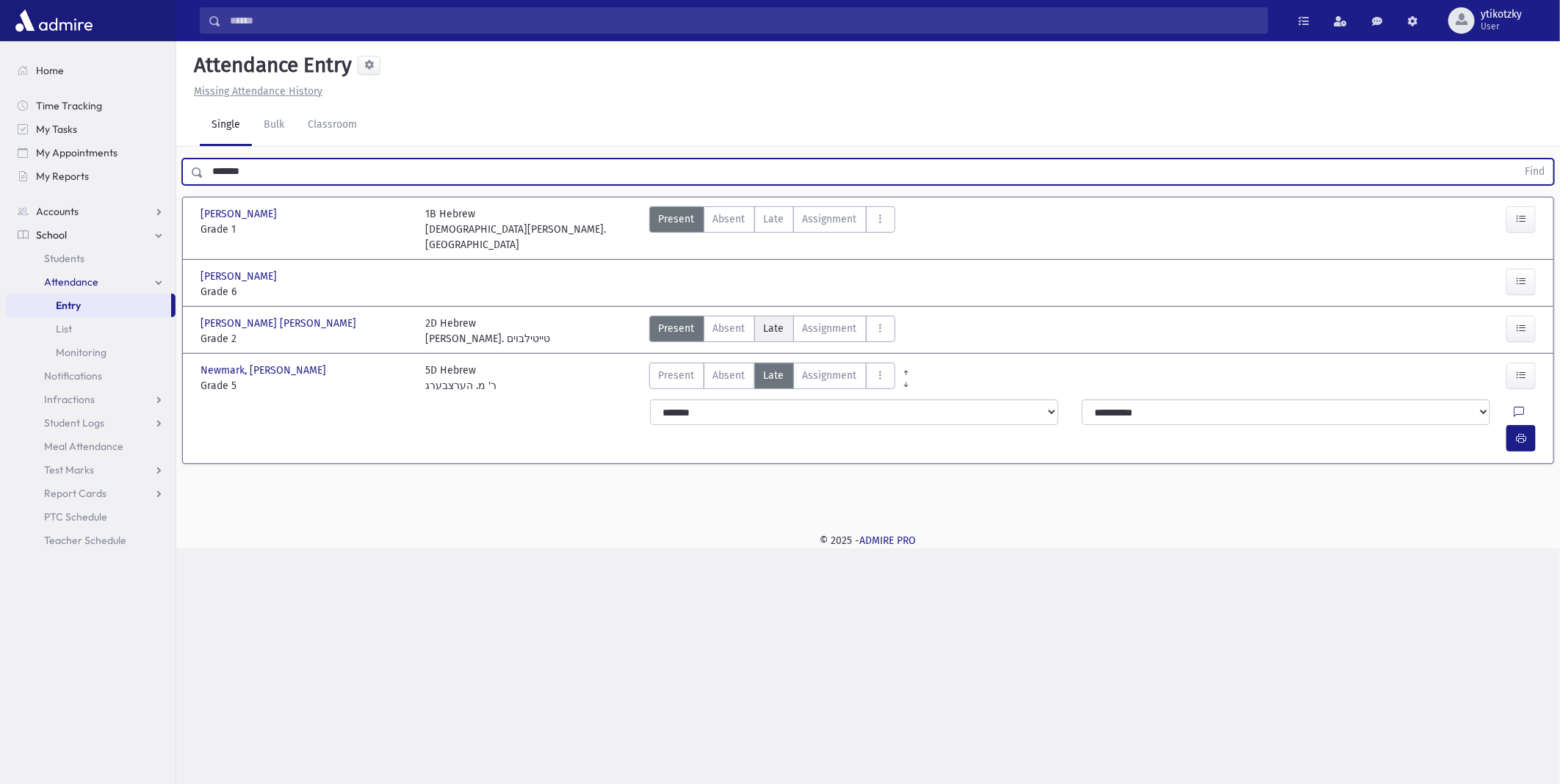
click at [773, 320] on span "Late" at bounding box center [774, 328] width 21 height 15
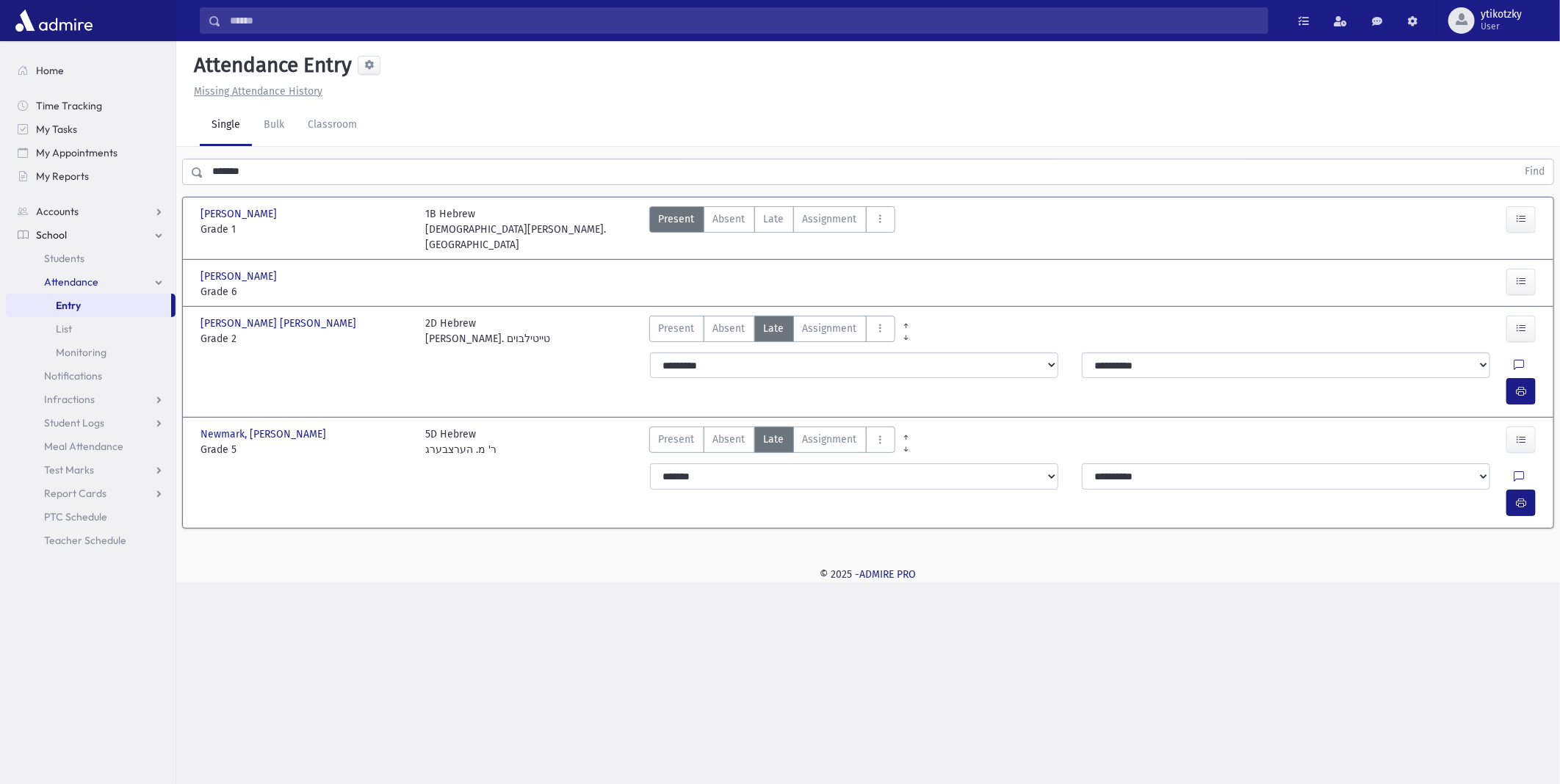
click at [1531, 363] on div "**********" at bounding box center [1095, 378] width 908 height 64
click at [1528, 378] on button "button" at bounding box center [1520, 390] width 29 height 26
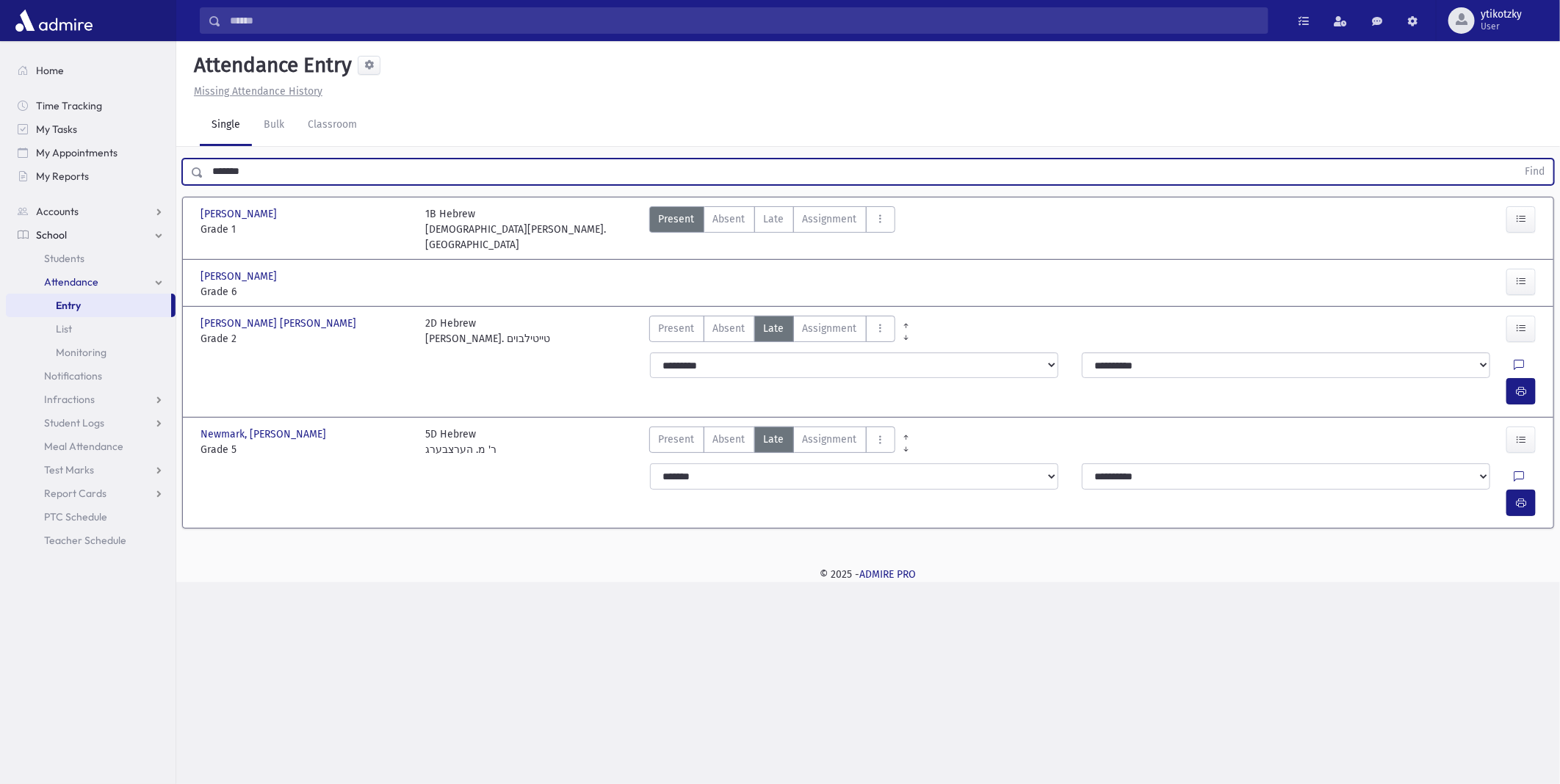
drag, startPoint x: 262, startPoint y: 174, endPoint x: -4, endPoint y: 161, distance: 266.3
click at [0, 161] on html "Search Results All Accounts Students" at bounding box center [780, 392] width 1560 height 784
click at [1515, 159] on button "Find" at bounding box center [1534, 171] width 37 height 25
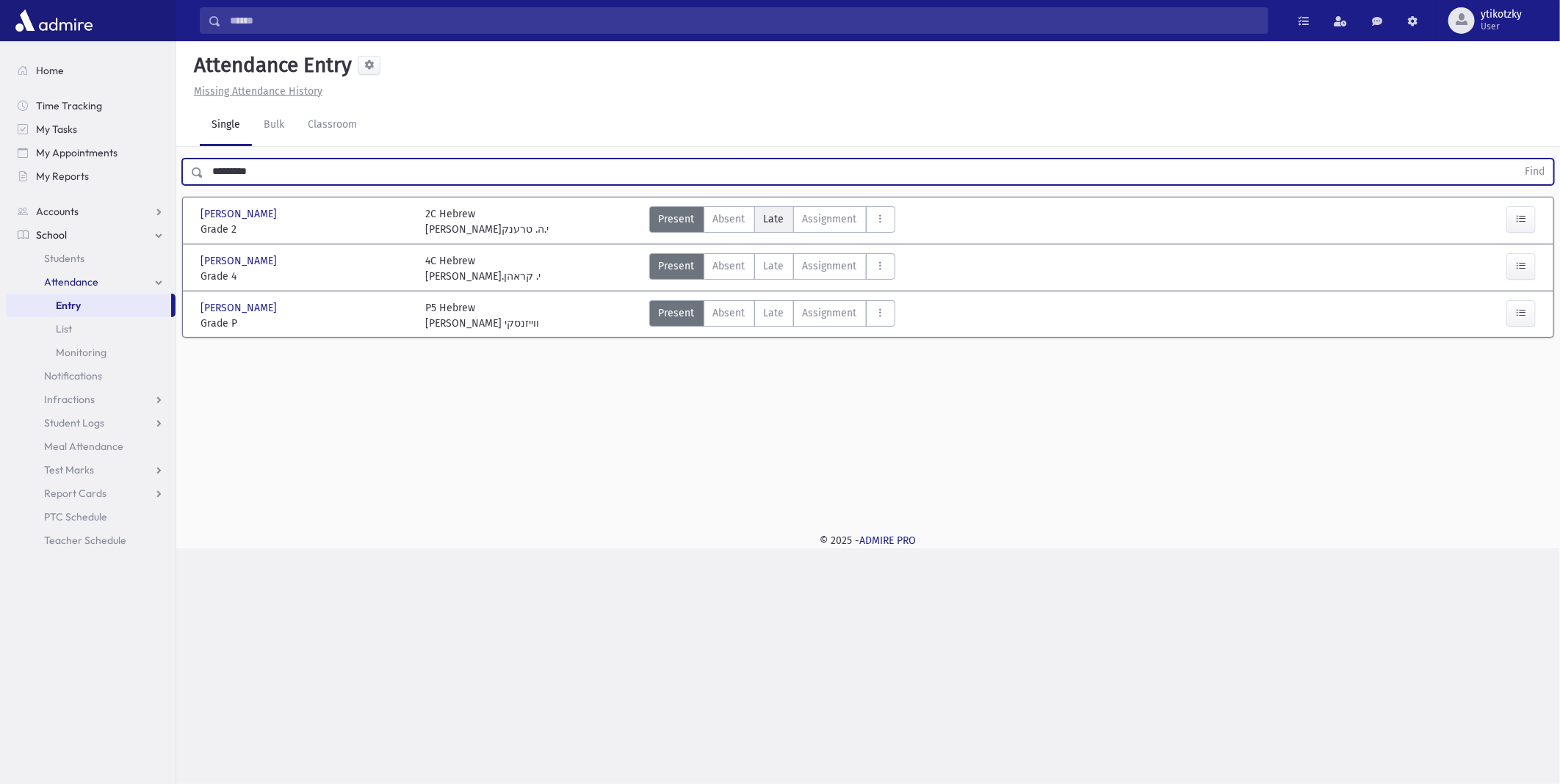
click at [768, 215] on span "Late" at bounding box center [774, 219] width 21 height 15
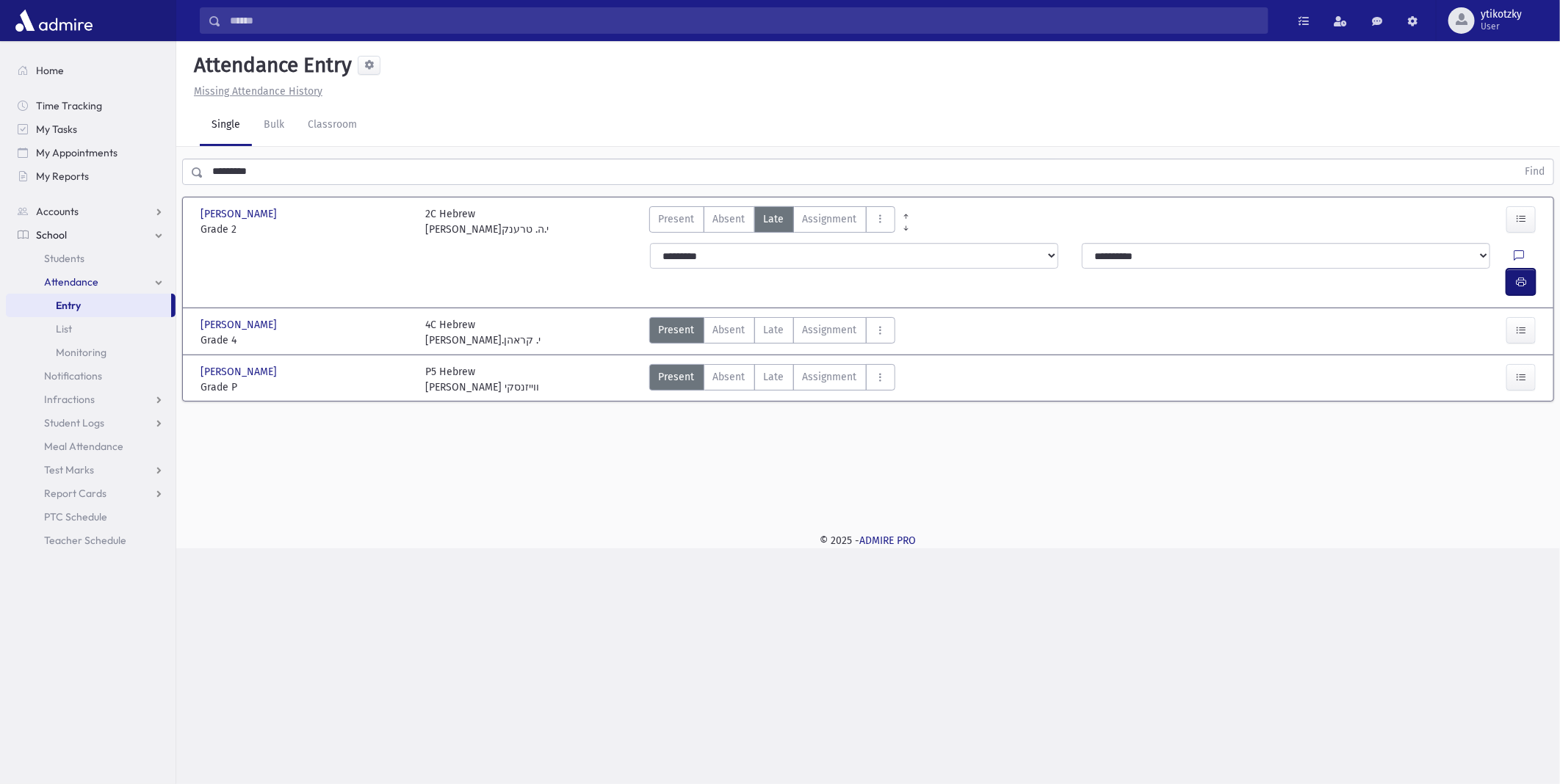
click at [1528, 269] on button "button" at bounding box center [1520, 281] width 29 height 26
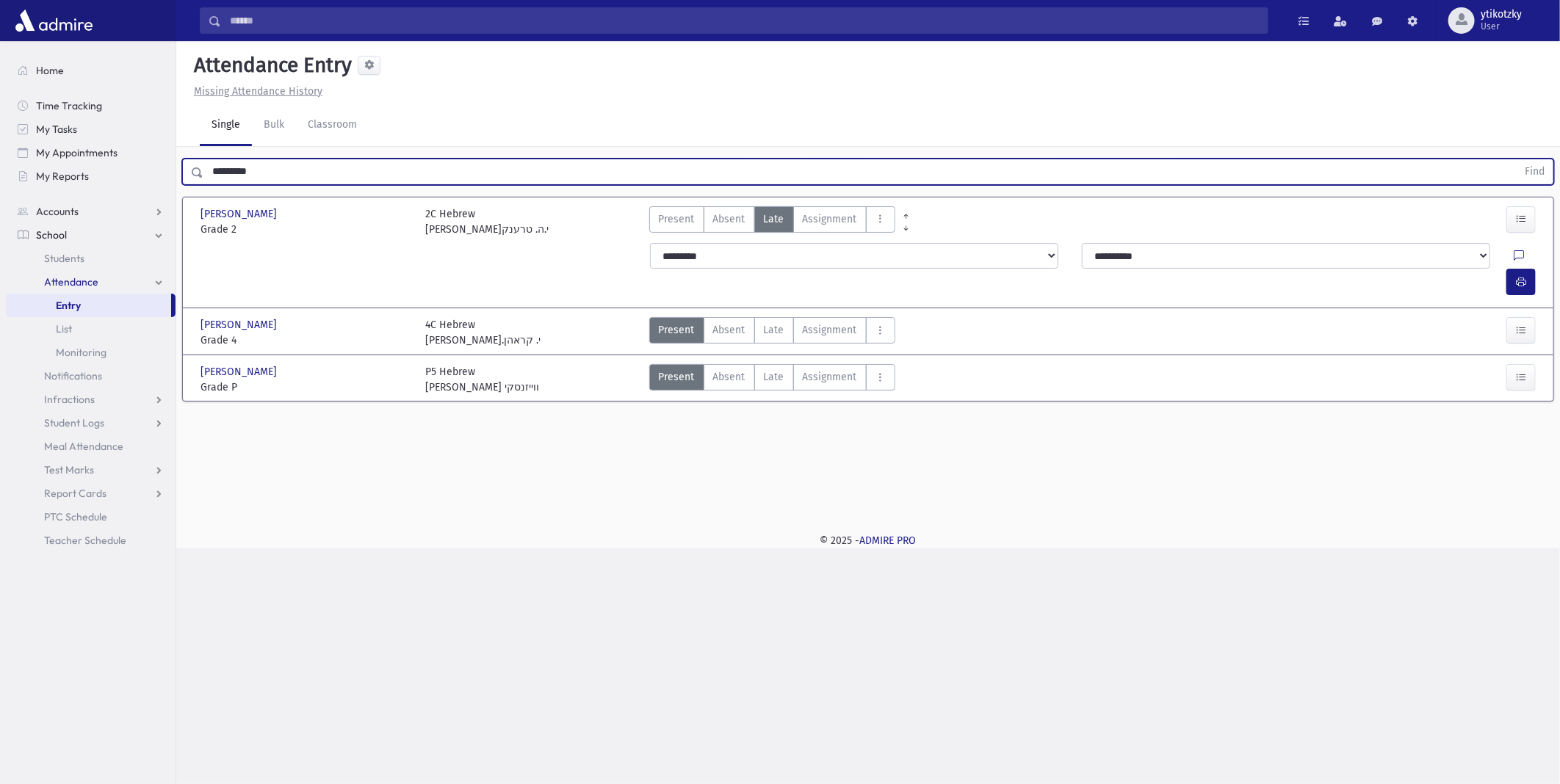
drag, startPoint x: 234, startPoint y: 172, endPoint x: 0, endPoint y: 158, distance: 234.4
click at [0, 167] on html "Search Results All Accounts Students" at bounding box center [780, 392] width 1560 height 784
type input "*******"
click at [1515, 159] on button "Find" at bounding box center [1534, 171] width 37 height 25
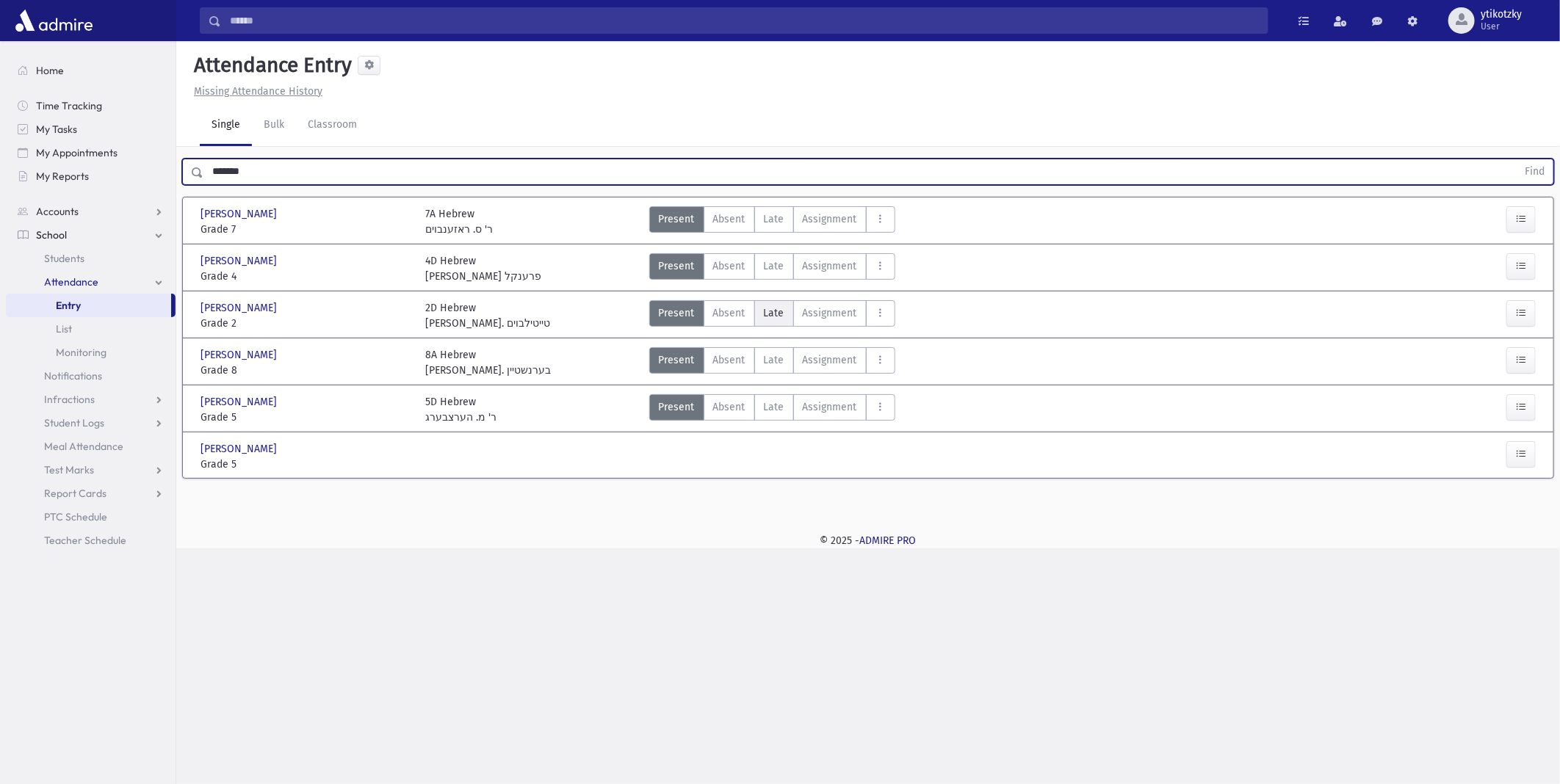
click at [780, 320] on label "Late Late" at bounding box center [774, 313] width 40 height 26
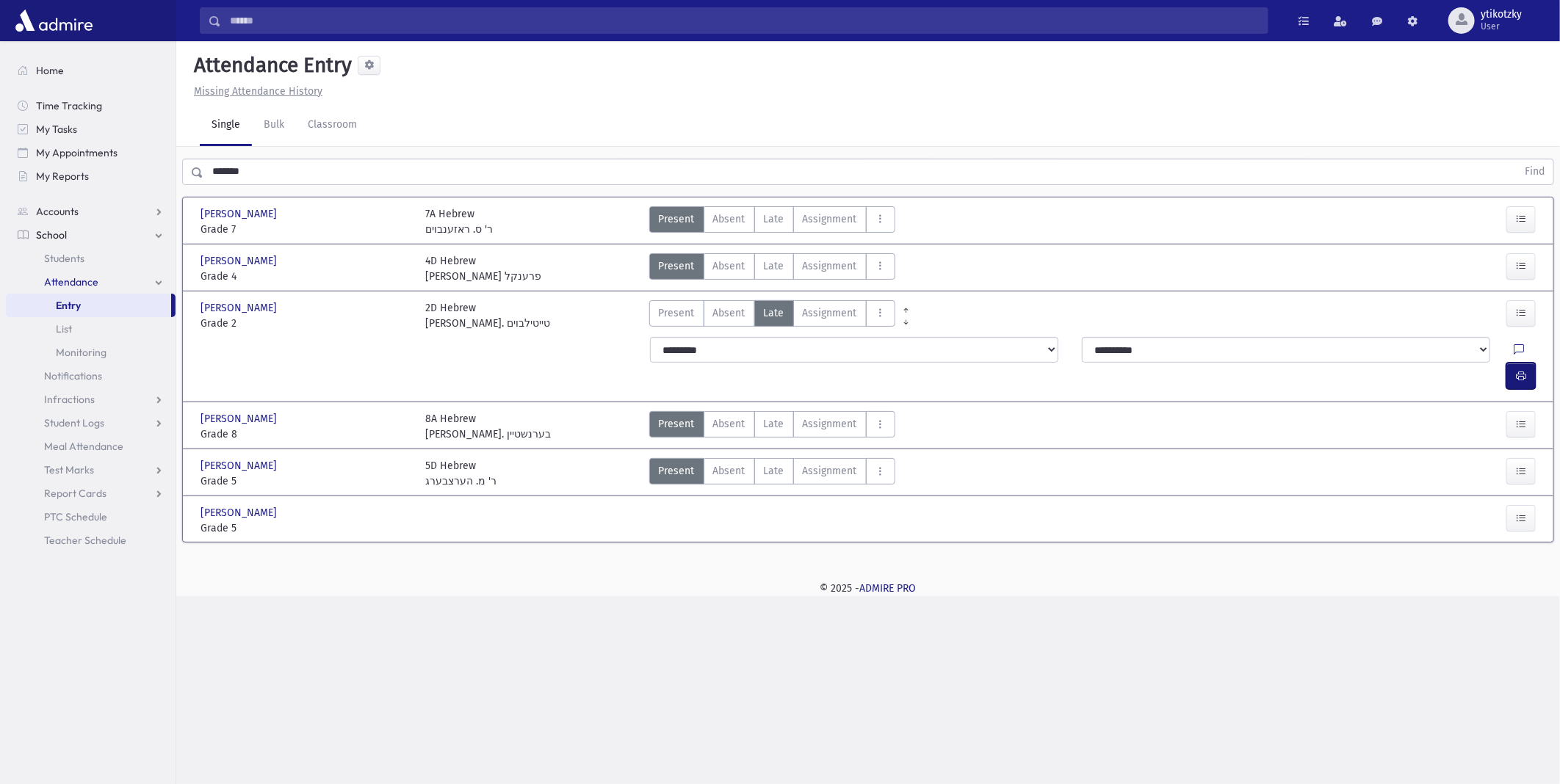
click at [1520, 370] on icon "button" at bounding box center [1520, 376] width 10 height 13
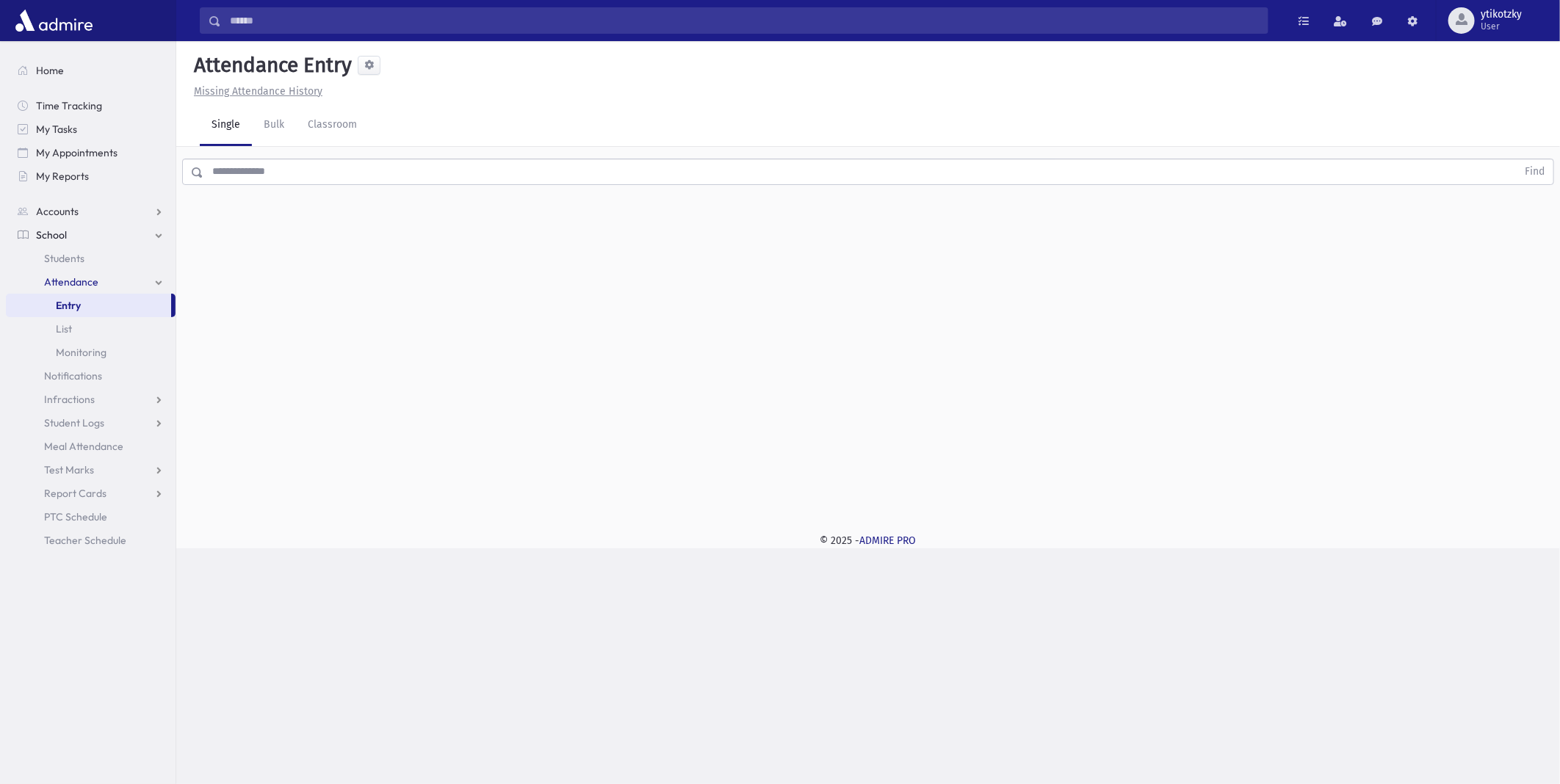
click at [449, 165] on input "text" at bounding box center [860, 171] width 1313 height 26
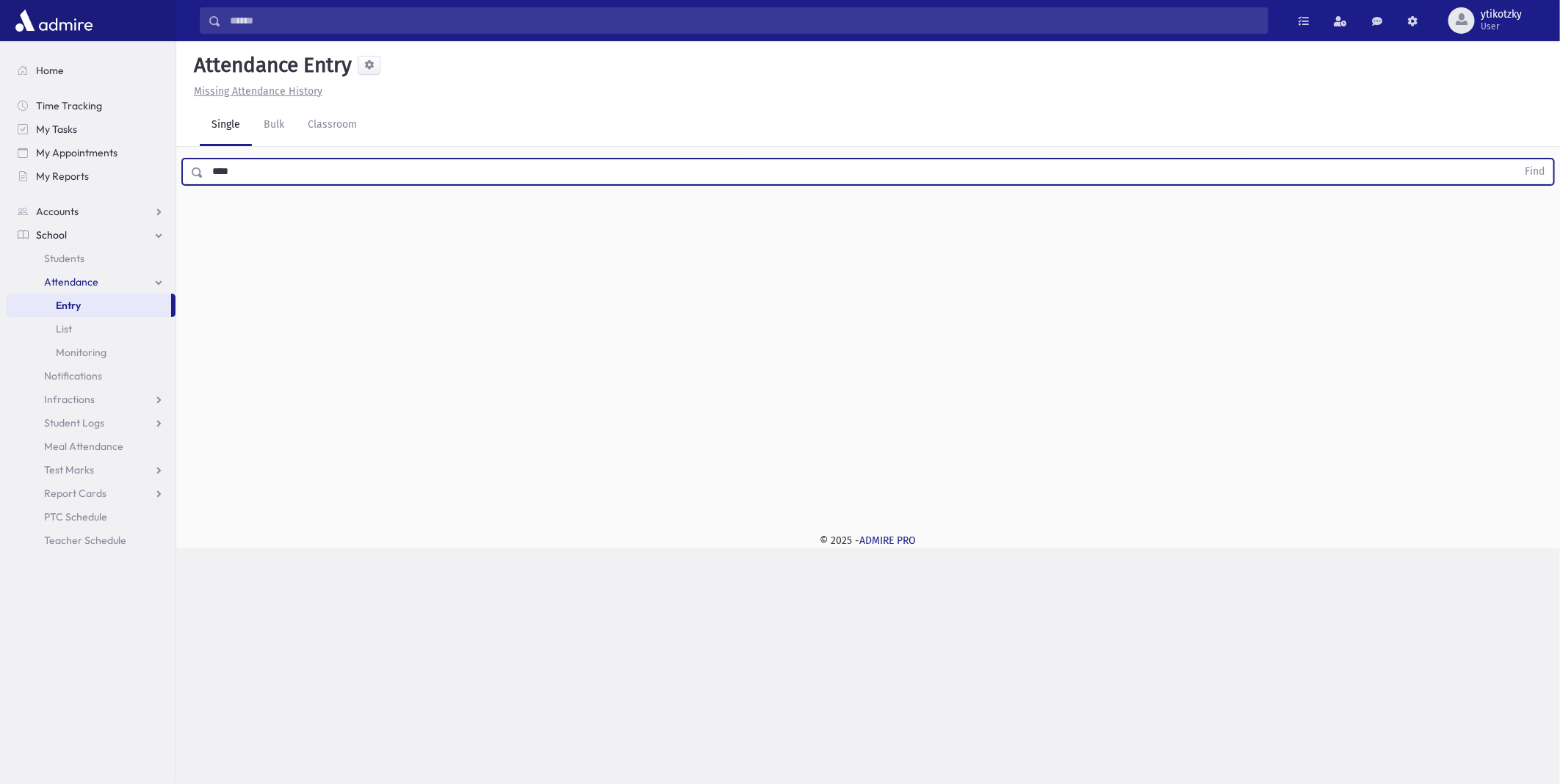
click at [1515, 159] on button "Find" at bounding box center [1534, 171] width 37 height 25
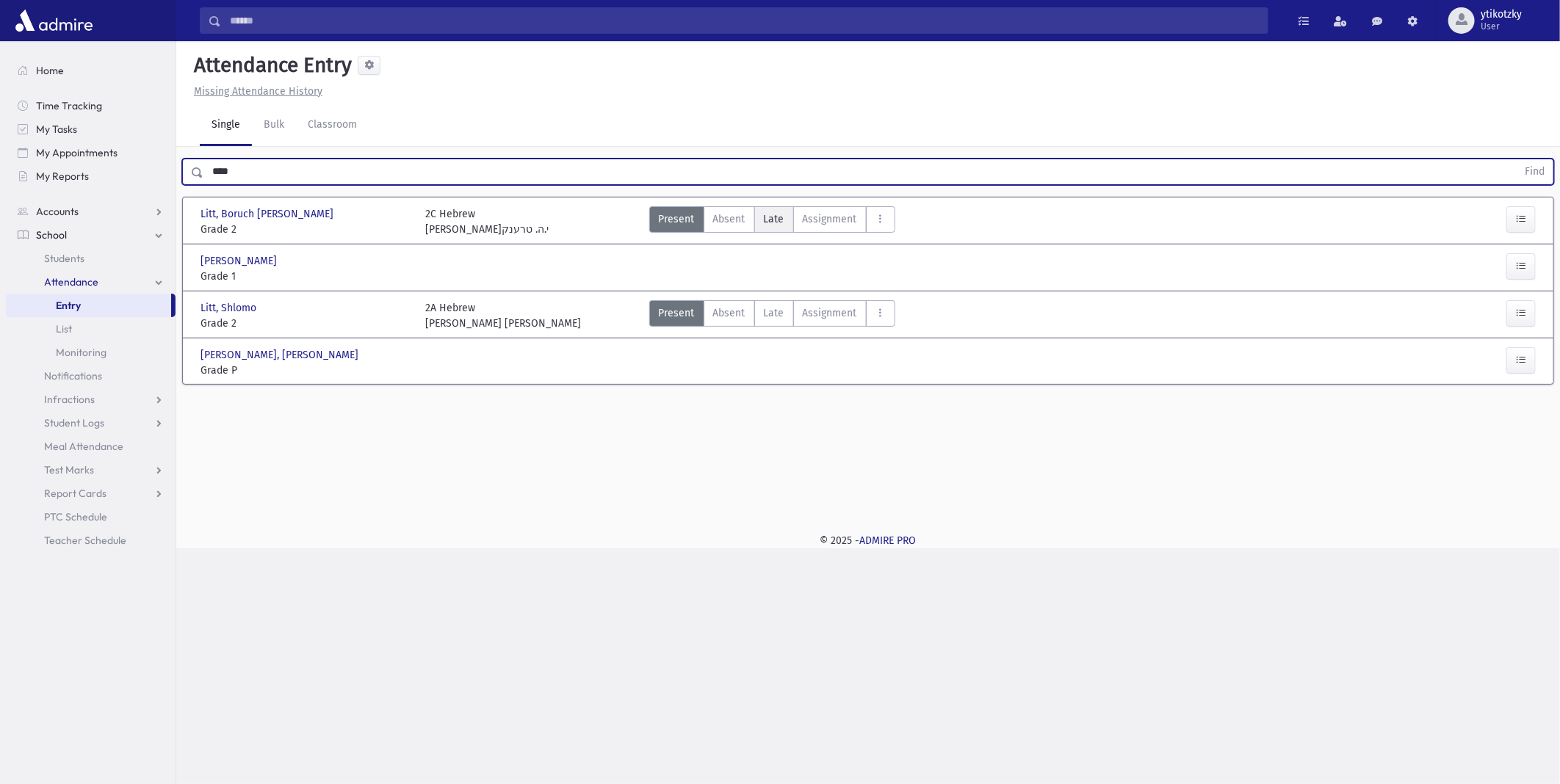
click at [766, 206] on label "Late Late" at bounding box center [774, 219] width 40 height 26
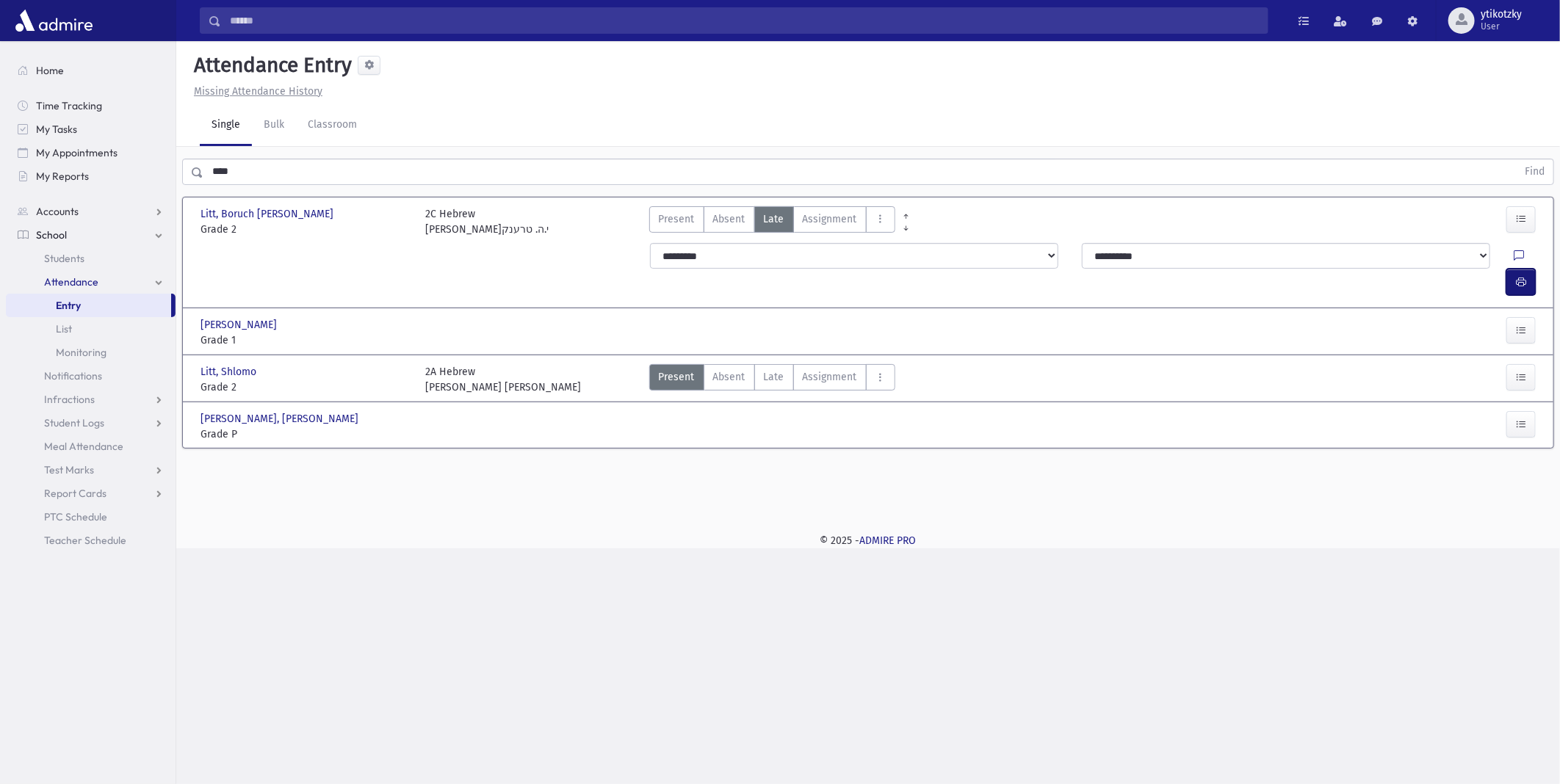
click at [1530, 269] on button "button" at bounding box center [1520, 281] width 29 height 26
click at [1504, 317] on div at bounding box center [1486, 332] width 112 height 31
click at [1531, 317] on button "button" at bounding box center [1520, 330] width 29 height 26
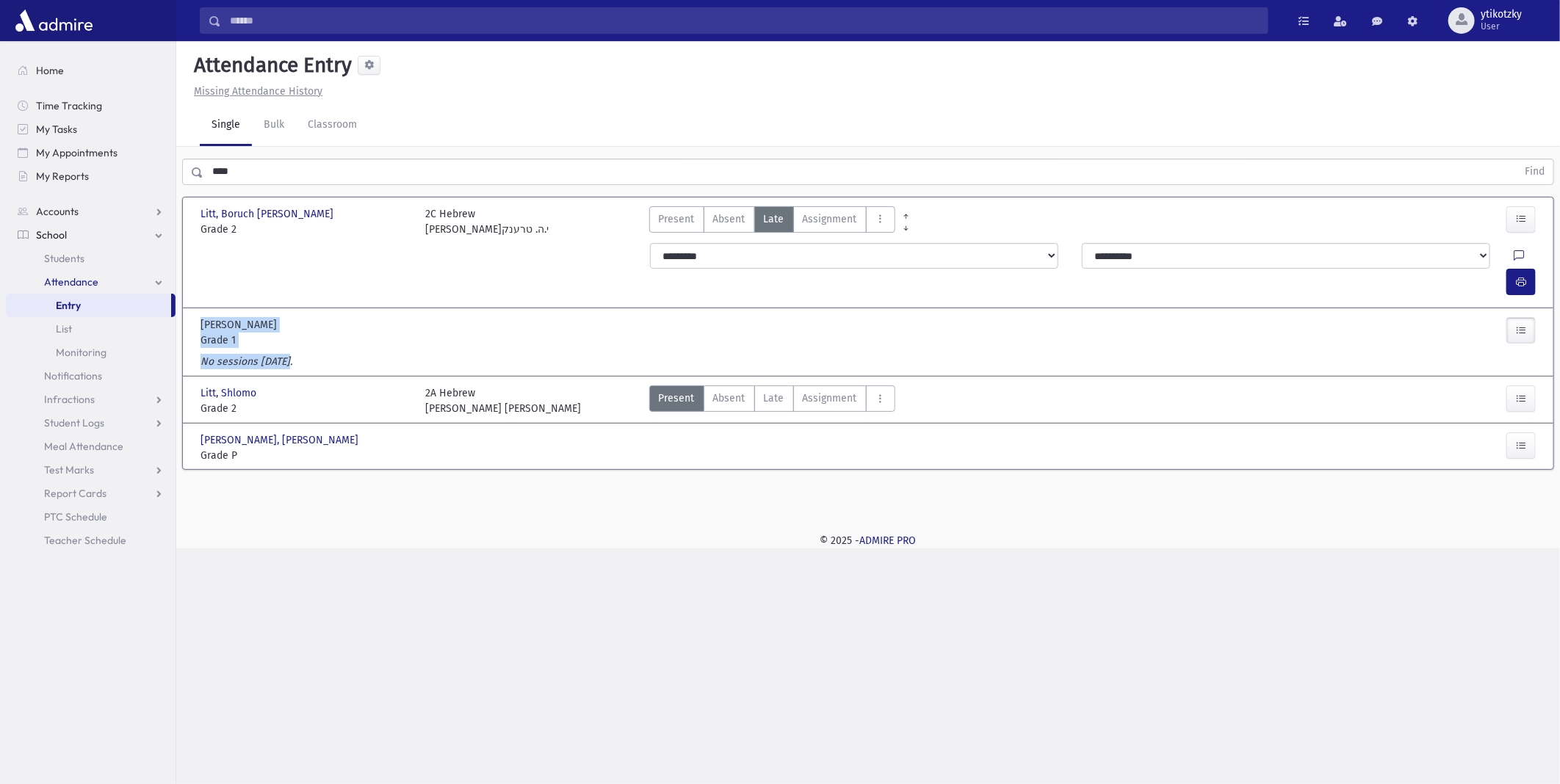
drag, startPoint x: 299, startPoint y: 328, endPoint x: 198, endPoint y: 292, distance: 107.2
click at [198, 309] on div "Litt, Meir Litt, Meir Grade 1 Grade 1 Present P Absent A Late Late Cut C" at bounding box center [868, 343] width 1347 height 68
click at [296, 326] on div "Litt, Meir Litt, Meir Grade 1 Grade 1 Present P Absent A Late Late Cut C" at bounding box center [868, 331] width 1347 height 45
click at [290, 354] on div "No sessions today." at bounding box center [868, 364] width 1347 height 21
drag, startPoint x: 261, startPoint y: 332, endPoint x: 202, endPoint y: 332, distance: 59.0
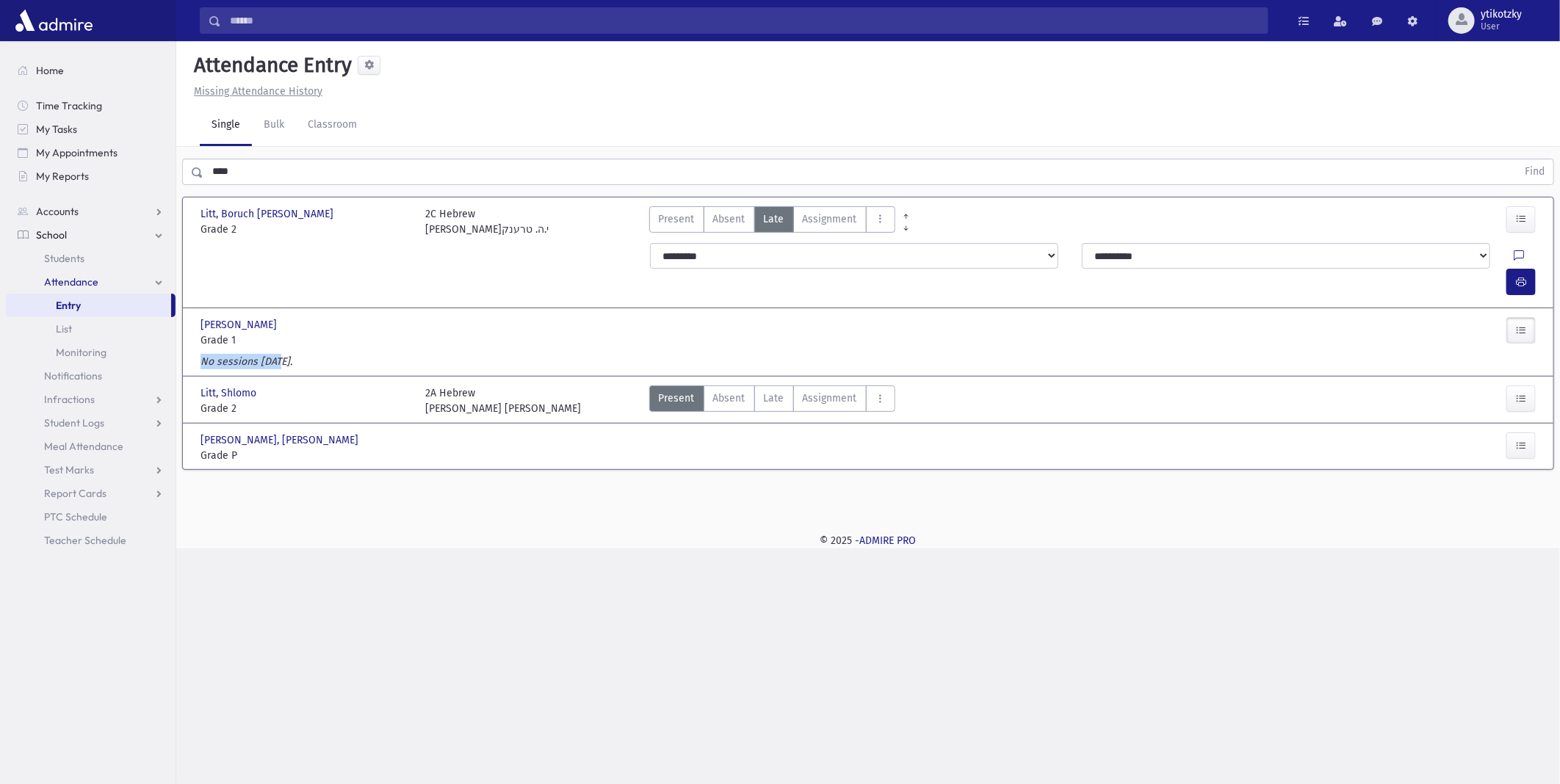
click at [202, 354] on label "No sessions today." at bounding box center [246, 361] width 91 height 15
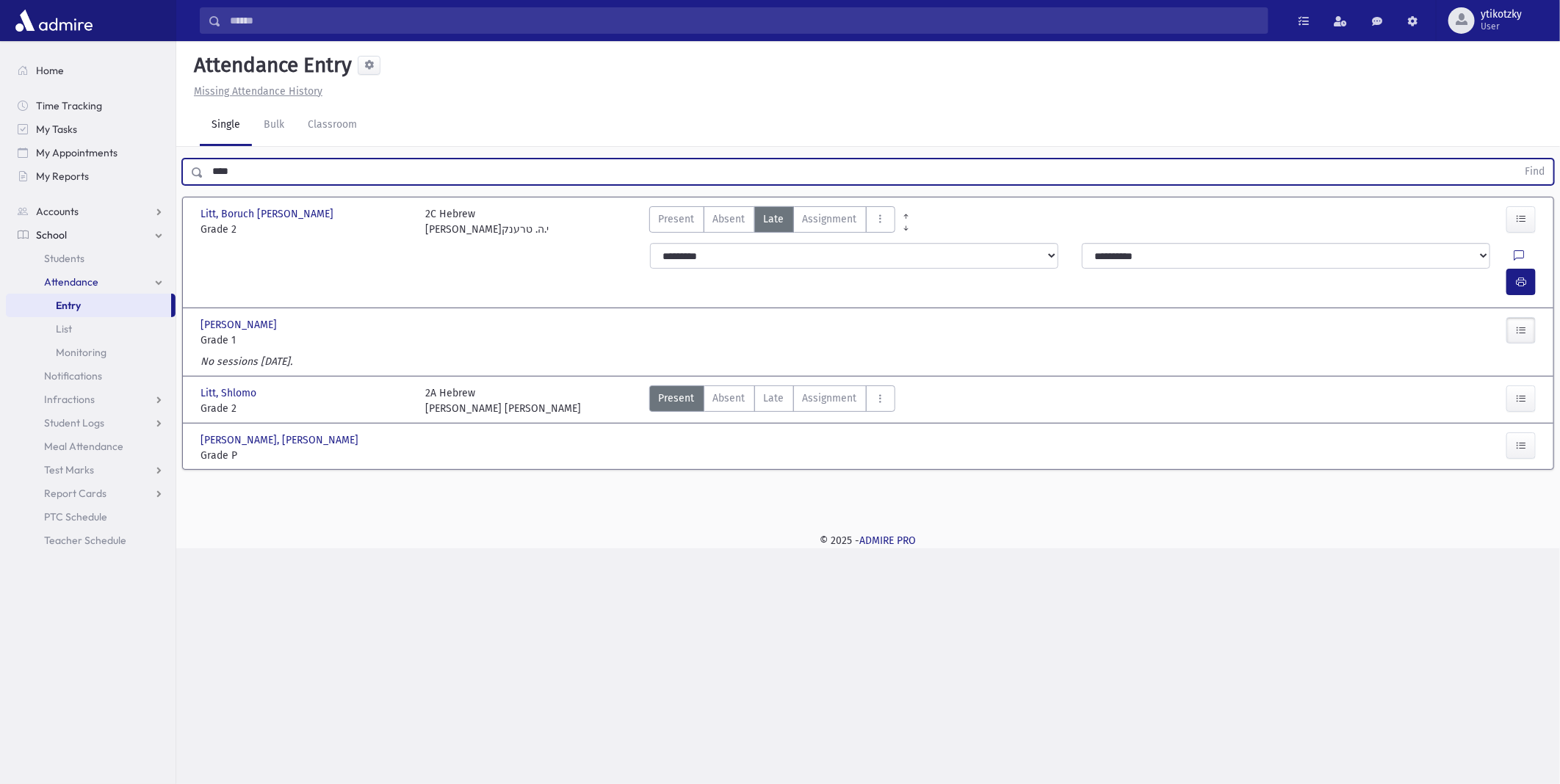
drag, startPoint x: 202, startPoint y: 332, endPoint x: 181, endPoint y: 165, distance: 168.3
click at [182, 166] on div "**** Find" at bounding box center [868, 171] width 1372 height 26
click at [1515, 159] on button "Find" at bounding box center [1534, 171] width 37 height 25
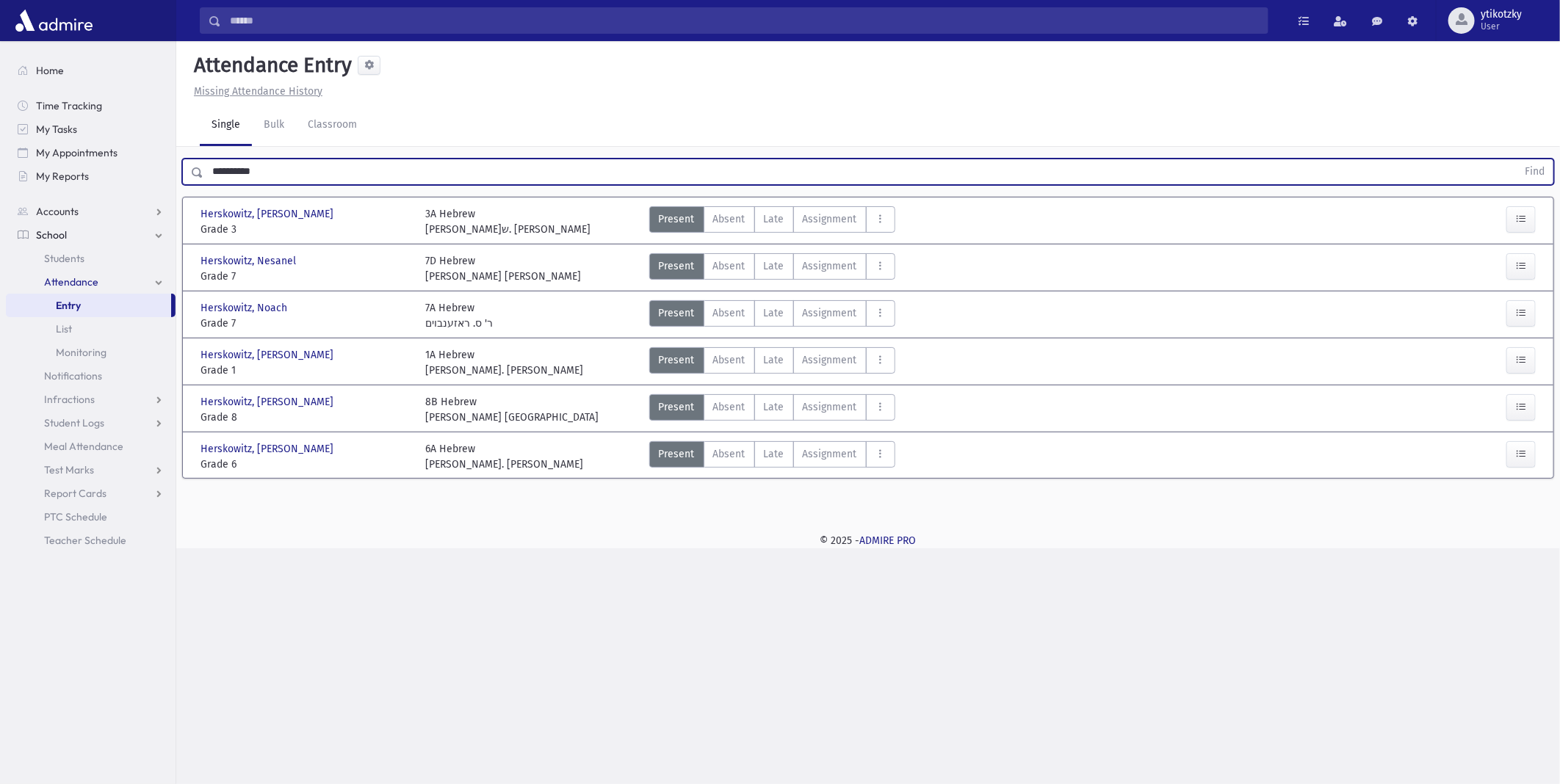
drag, startPoint x: 268, startPoint y: 167, endPoint x: 182, endPoint y: 161, distance: 86.2
click at [170, 165] on div "Search Results All Accounts" at bounding box center [780, 392] width 1560 height 784
type input "*"
type input "*****"
click at [1515, 159] on button "Find" at bounding box center [1534, 171] width 37 height 25
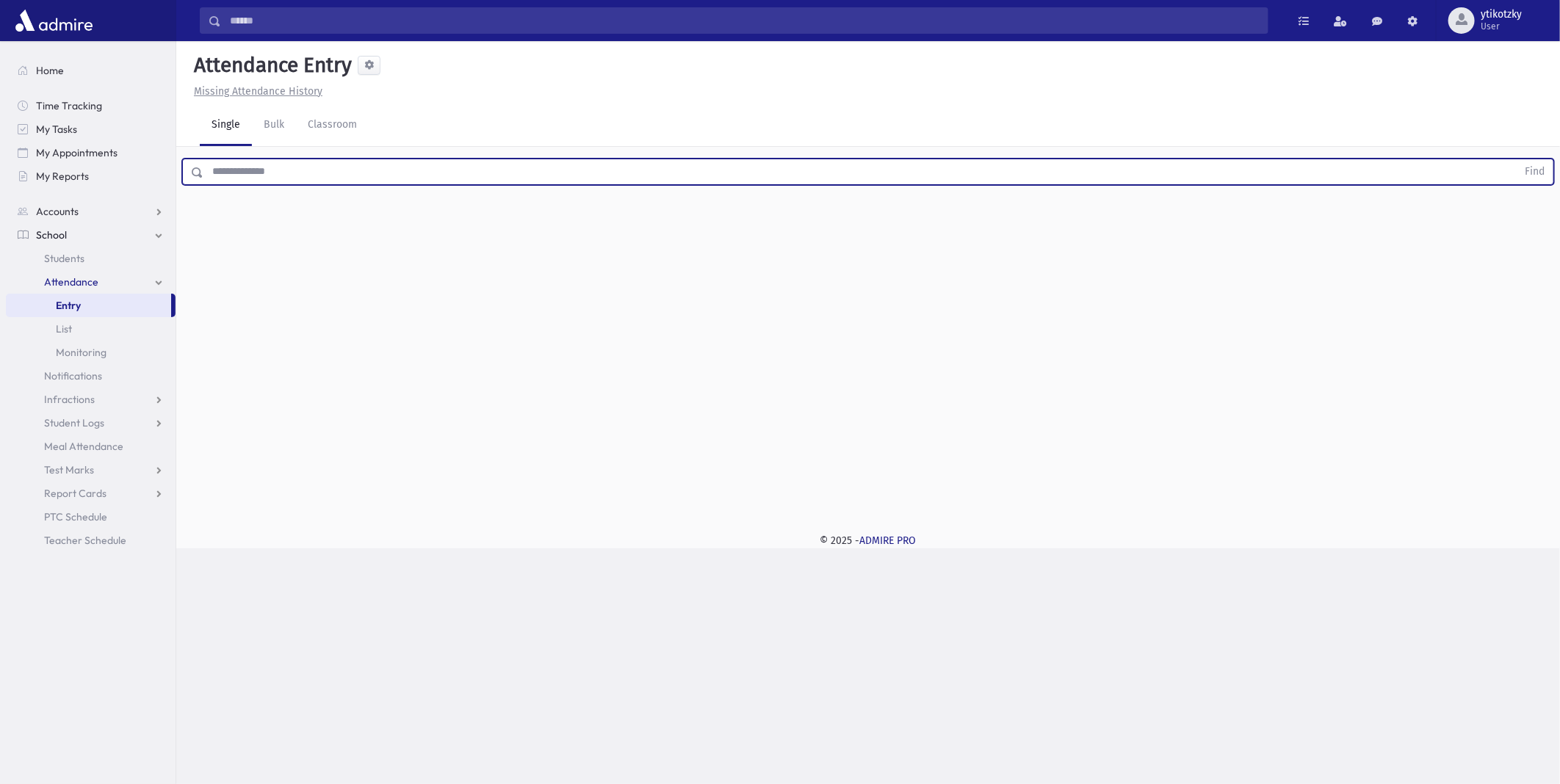
click at [250, 180] on input "text" at bounding box center [860, 171] width 1313 height 26
click at [1515, 159] on button "Find" at bounding box center [1534, 171] width 37 height 25
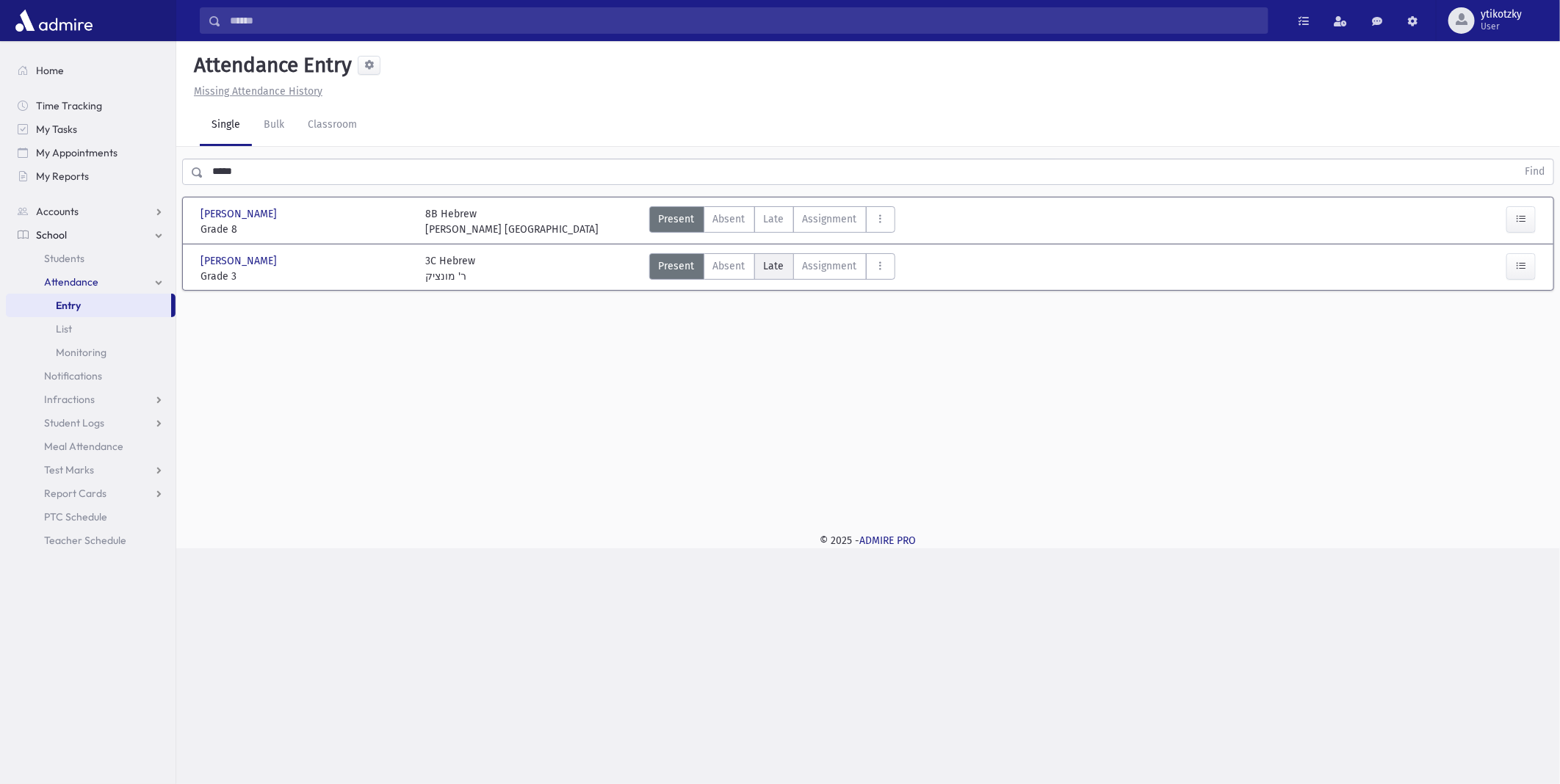
drag, startPoint x: 758, startPoint y: 265, endPoint x: 780, endPoint y: 264, distance: 22.0
click at [760, 264] on label "Late Late" at bounding box center [774, 266] width 40 height 26
click at [1511, 316] on button "button" at bounding box center [1520, 328] width 29 height 26
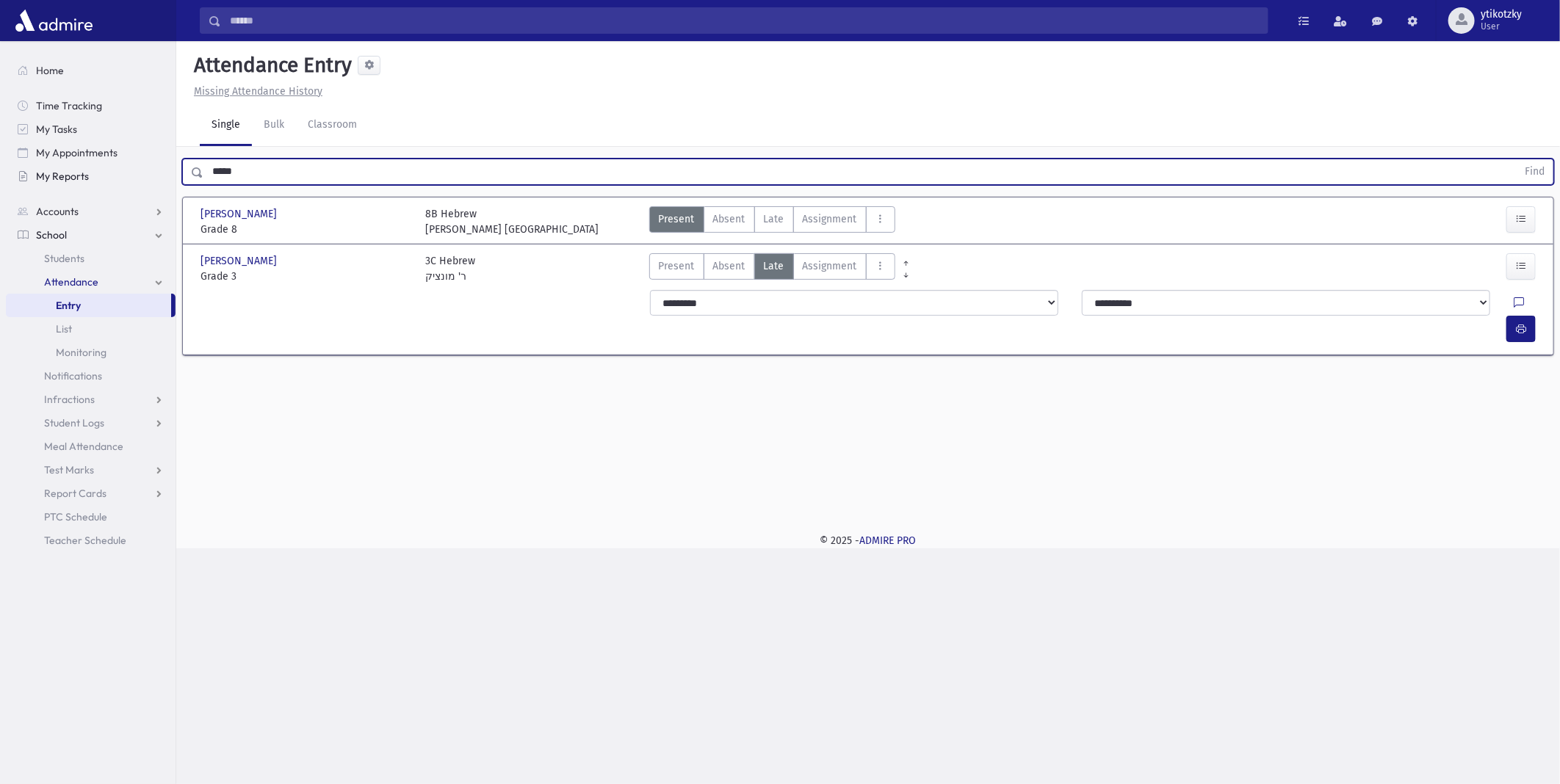
drag, startPoint x: 210, startPoint y: 169, endPoint x: 152, endPoint y: 167, distance: 58.0
click at [159, 167] on div "Search Results All Accounts" at bounding box center [780, 392] width 1560 height 784
click at [1515, 159] on button "Find" at bounding box center [1534, 171] width 37 height 25
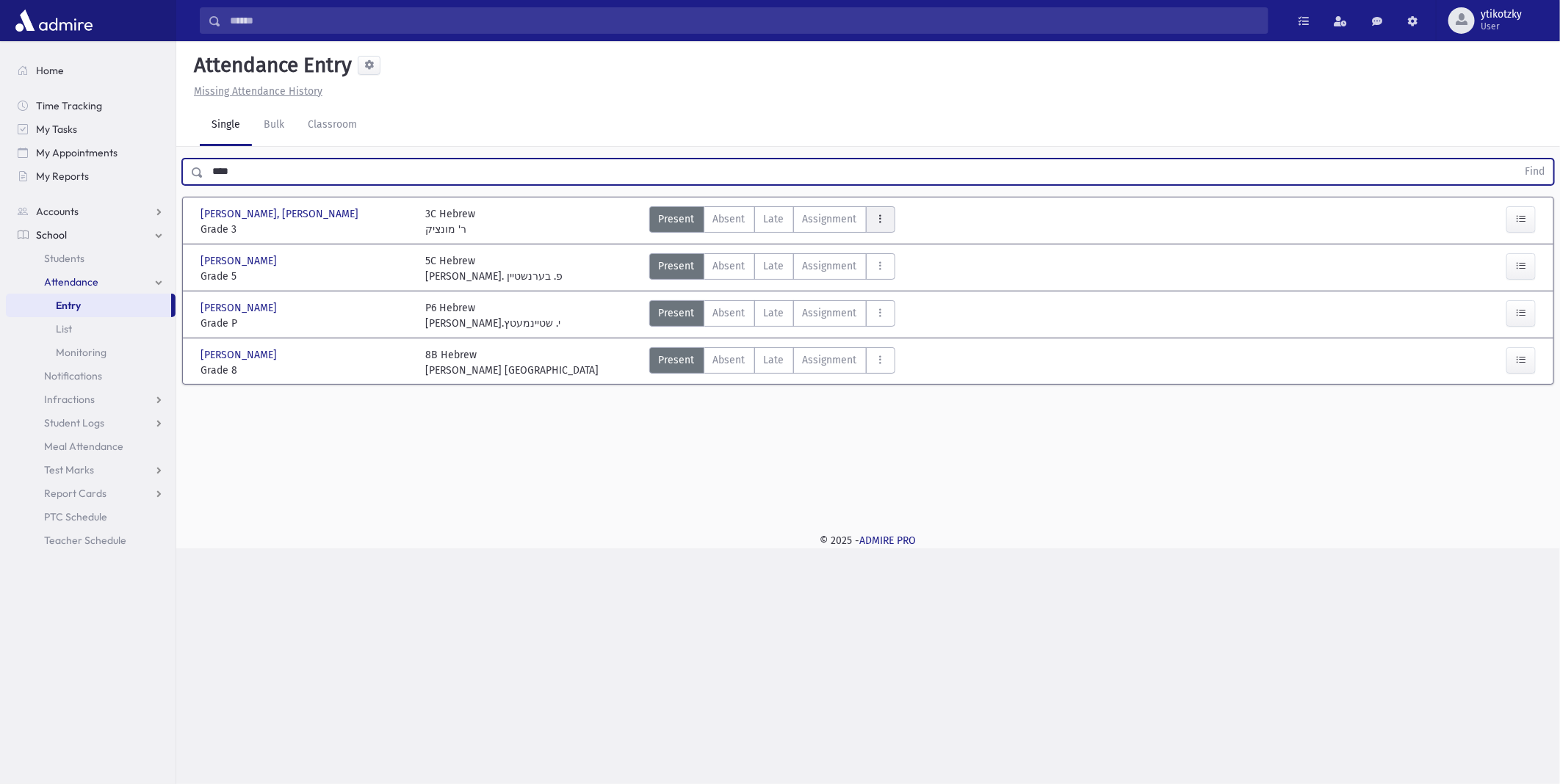
click at [780, 219] on span "Late" at bounding box center [774, 219] width 21 height 15
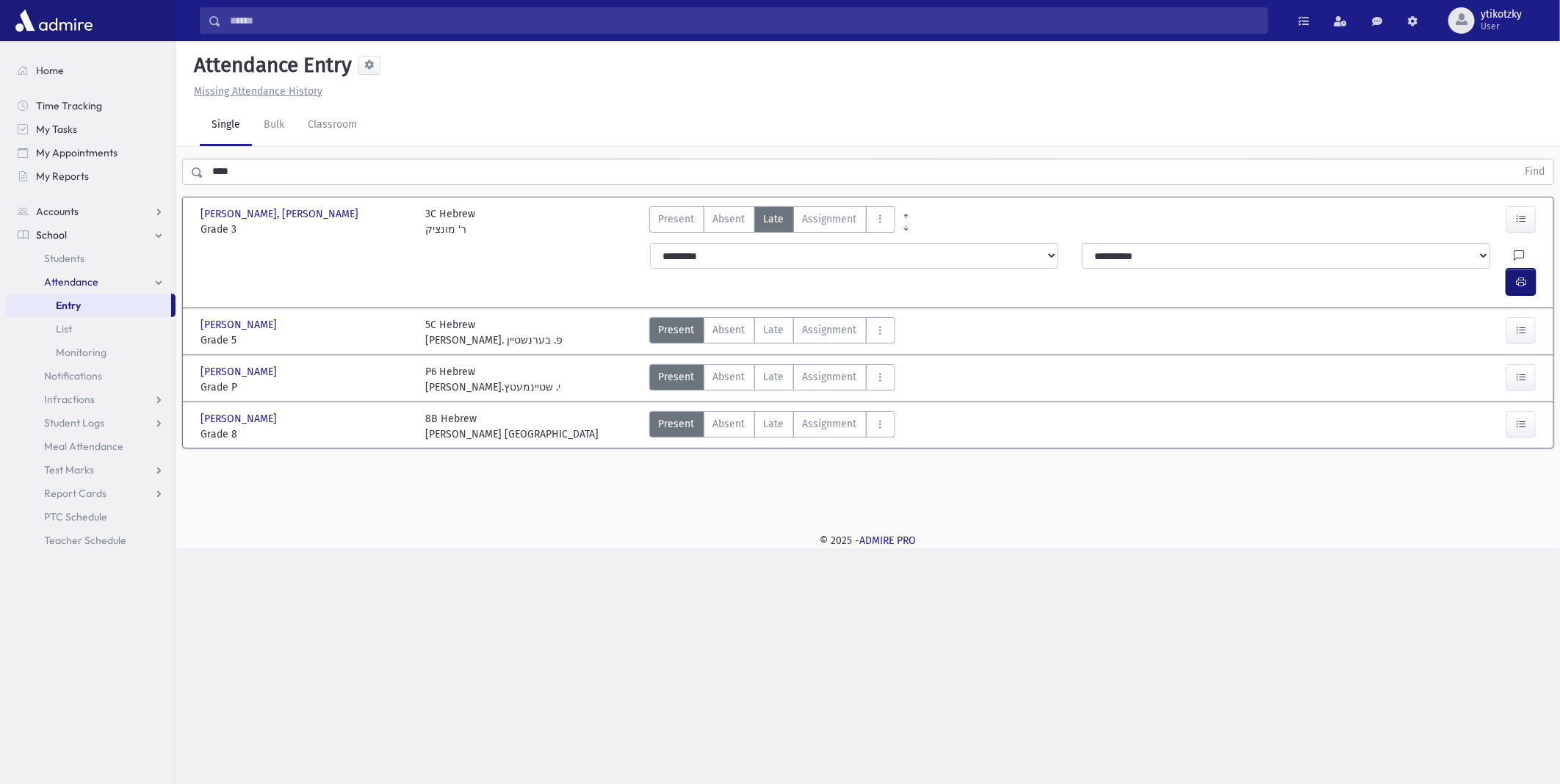
click at [1515, 276] on icon "button" at bounding box center [1520, 282] width 10 height 13
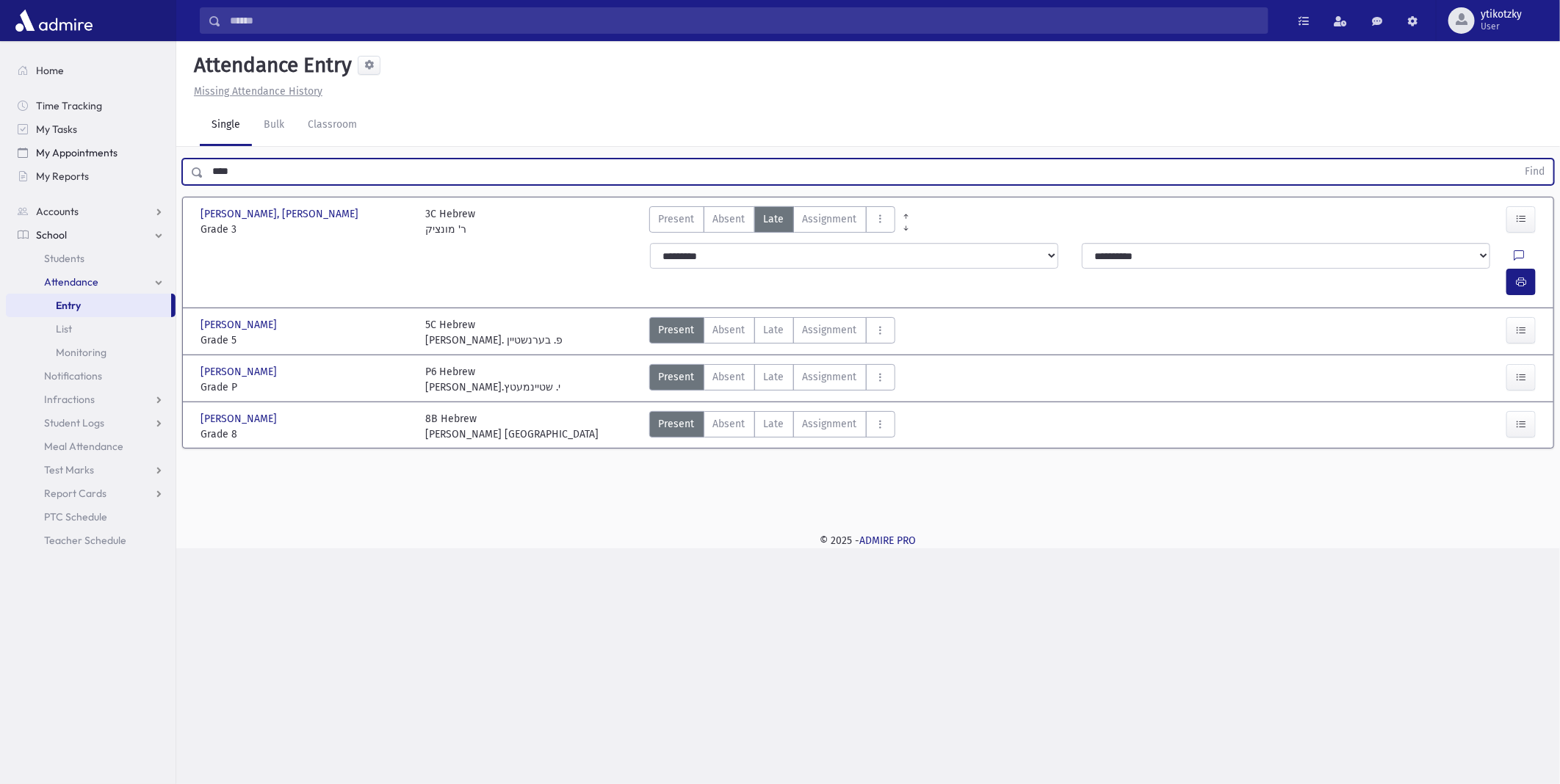
drag, startPoint x: 154, startPoint y: 169, endPoint x: 91, endPoint y: 156, distance: 64.3
click at [115, 165] on div "Search Results All Accounts" at bounding box center [780, 392] width 1560 height 784
click at [1515, 159] on button "Find" at bounding box center [1534, 171] width 37 height 25
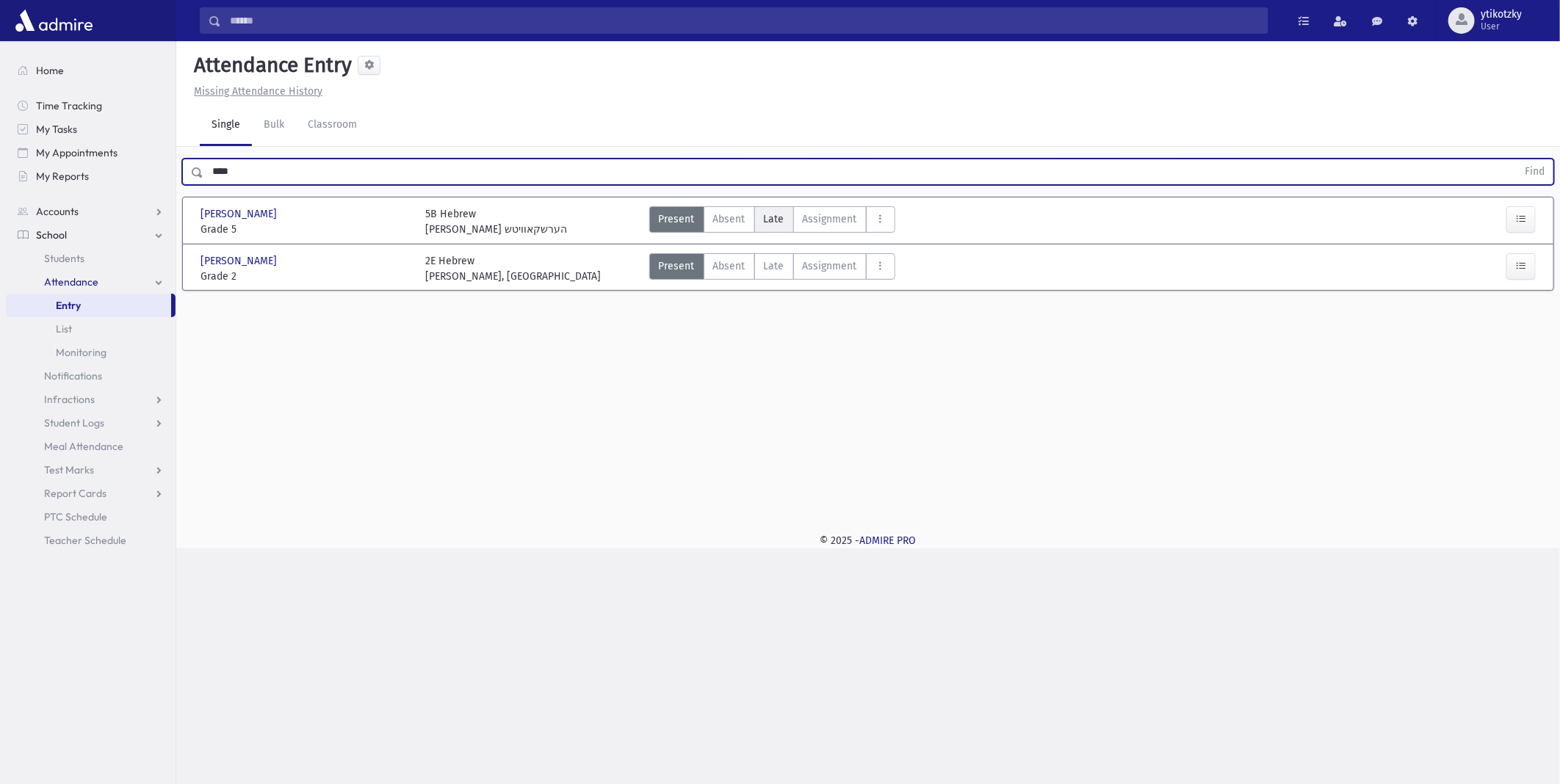
click at [771, 222] on span "Late" at bounding box center [774, 219] width 21 height 15
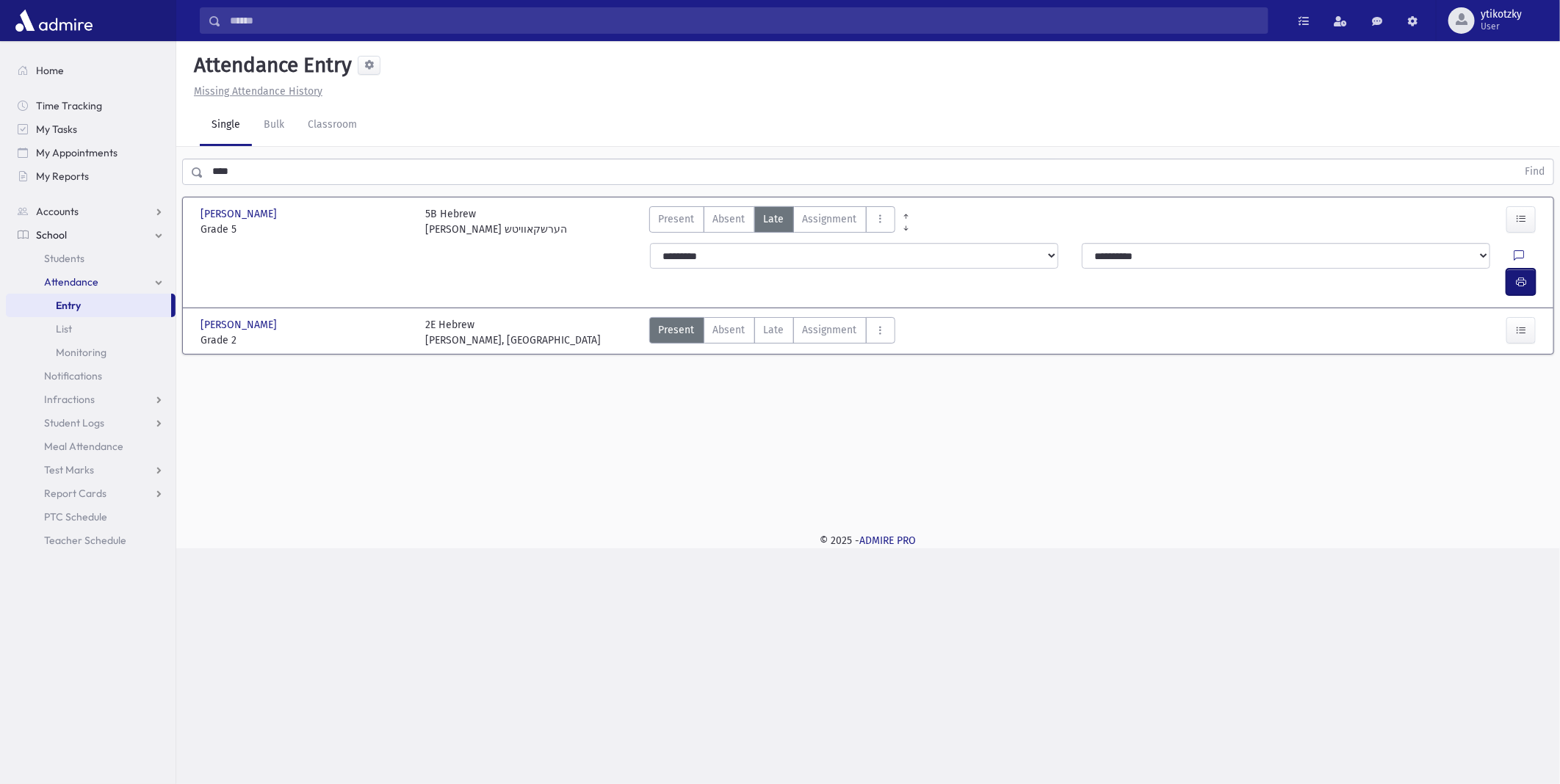
click at [1508, 269] on button "button" at bounding box center [1520, 281] width 29 height 26
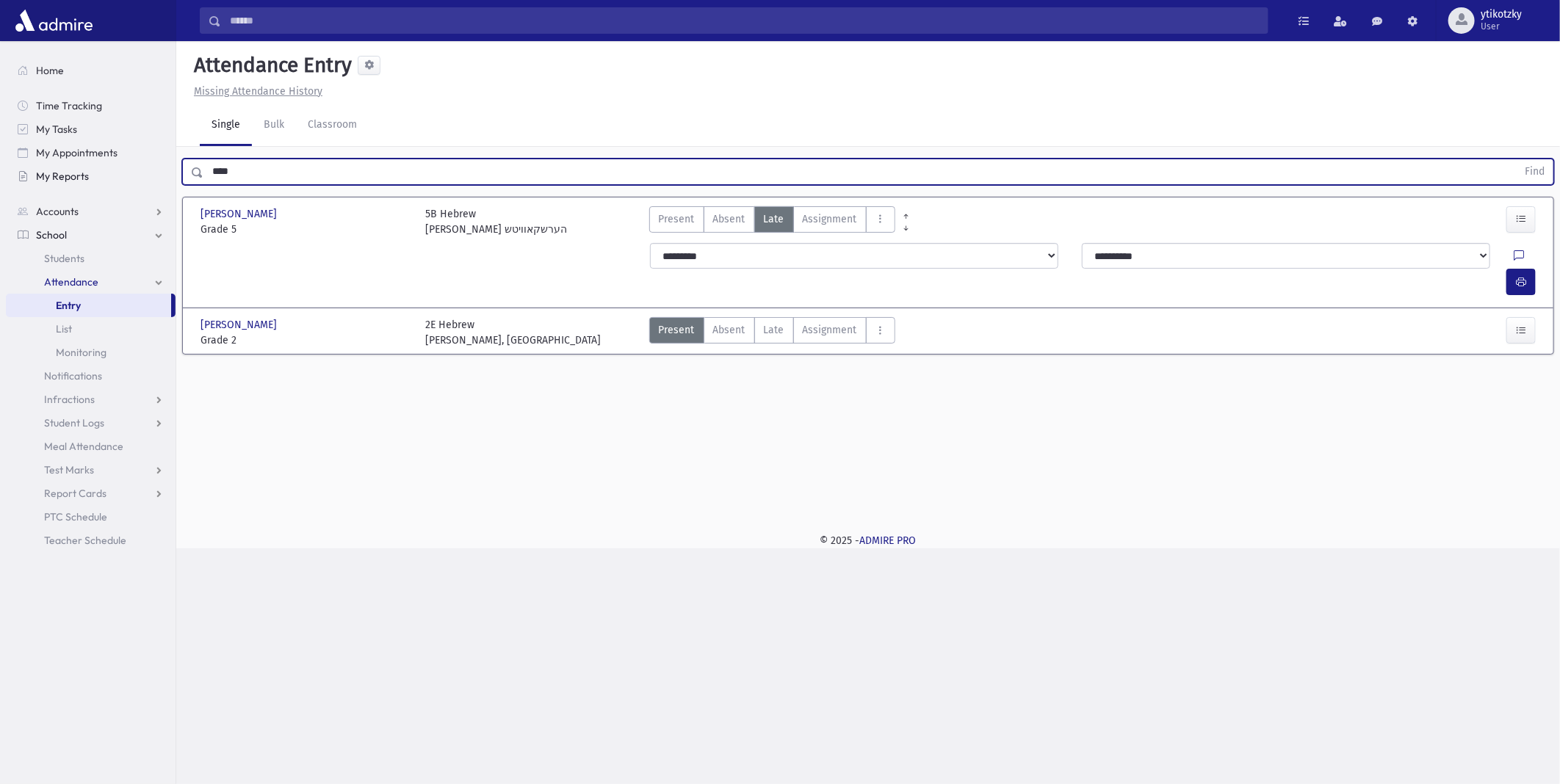
drag, startPoint x: 245, startPoint y: 167, endPoint x: 112, endPoint y: 175, distance: 133.2
click at [119, 174] on div "Search Results All Accounts" at bounding box center [780, 392] width 1560 height 784
click at [1515, 159] on button "Find" at bounding box center [1534, 171] width 37 height 25
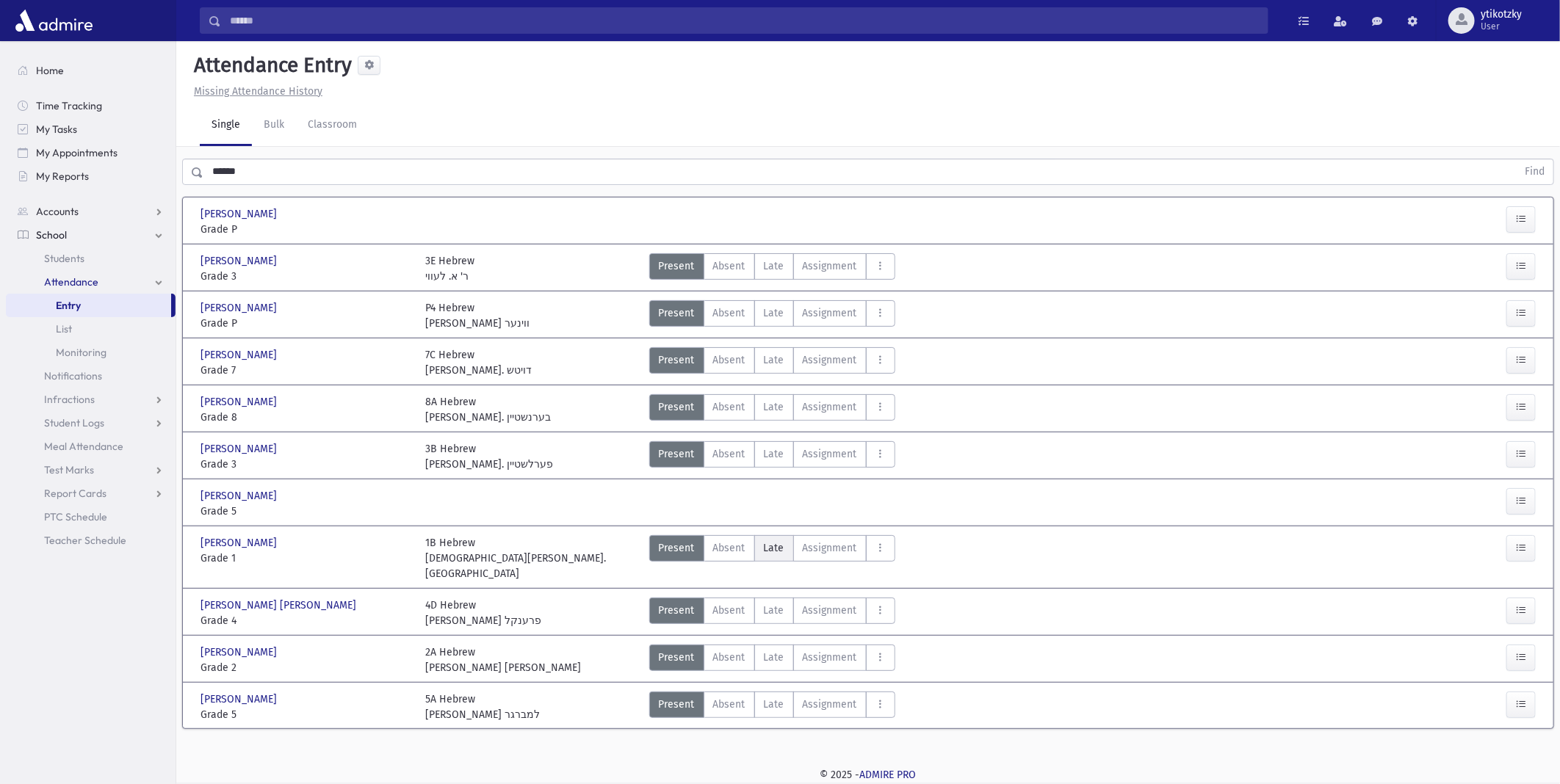
click at [786, 541] on label "Late Late" at bounding box center [774, 548] width 40 height 26
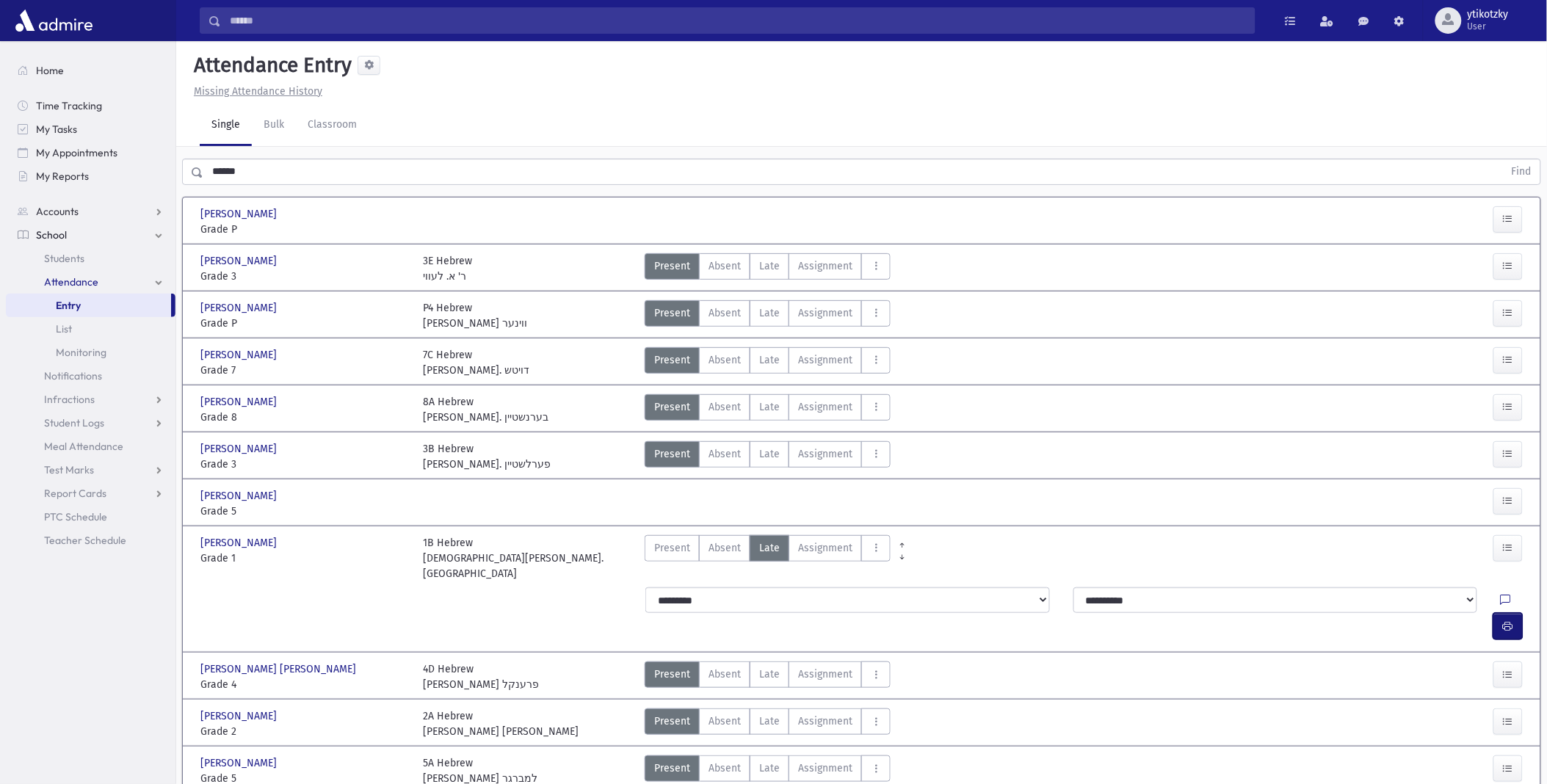
click at [1509, 613] on button "button" at bounding box center [1508, 626] width 29 height 26
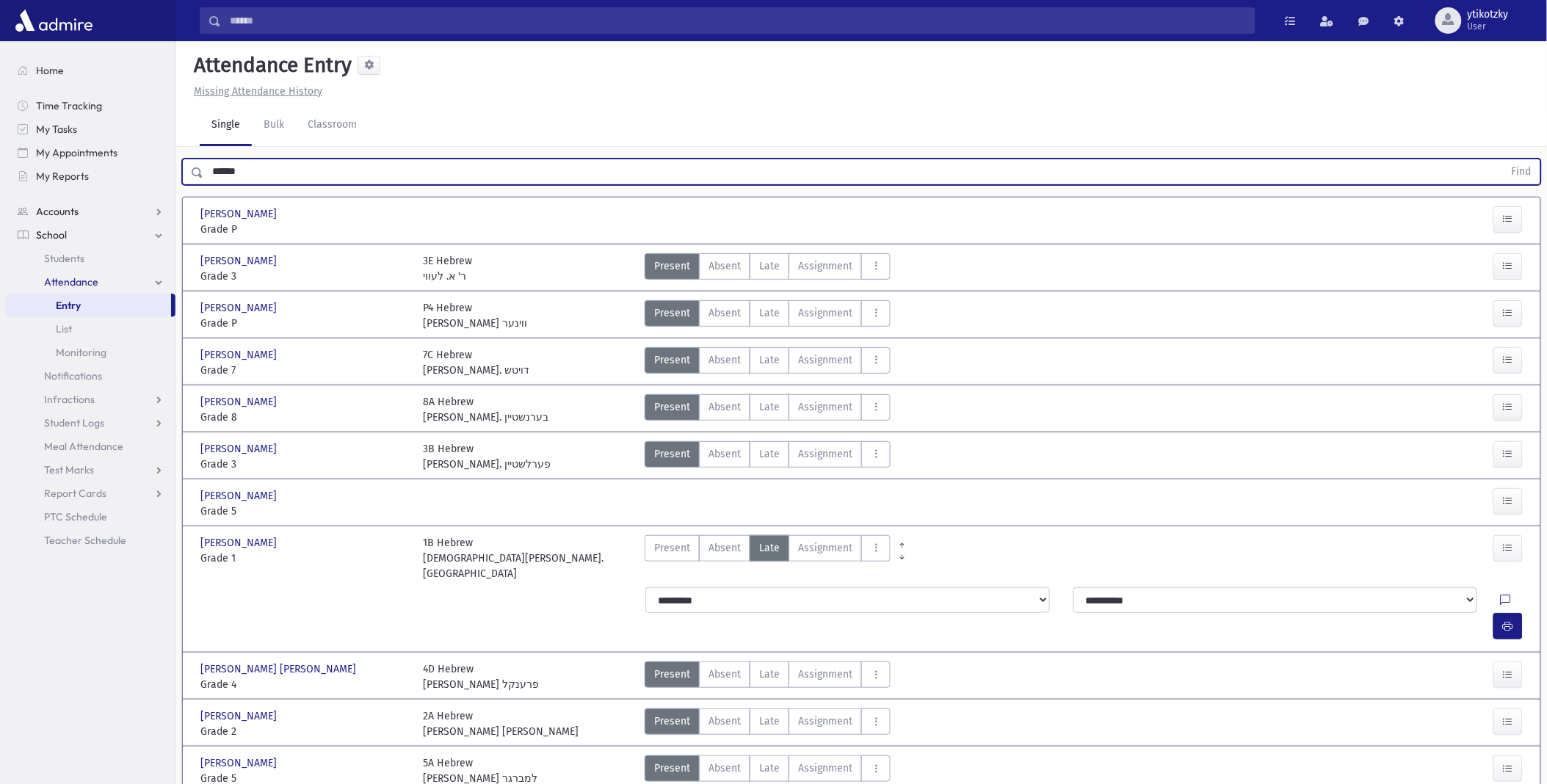
drag, startPoint x: 157, startPoint y: 193, endPoint x: 0, endPoint y: 221, distance: 159.5
click at [27, 219] on div "Search Results All Accounts" at bounding box center [773, 423] width 1547 height 846
click at [1503, 159] on button "Find" at bounding box center [1522, 171] width 37 height 25
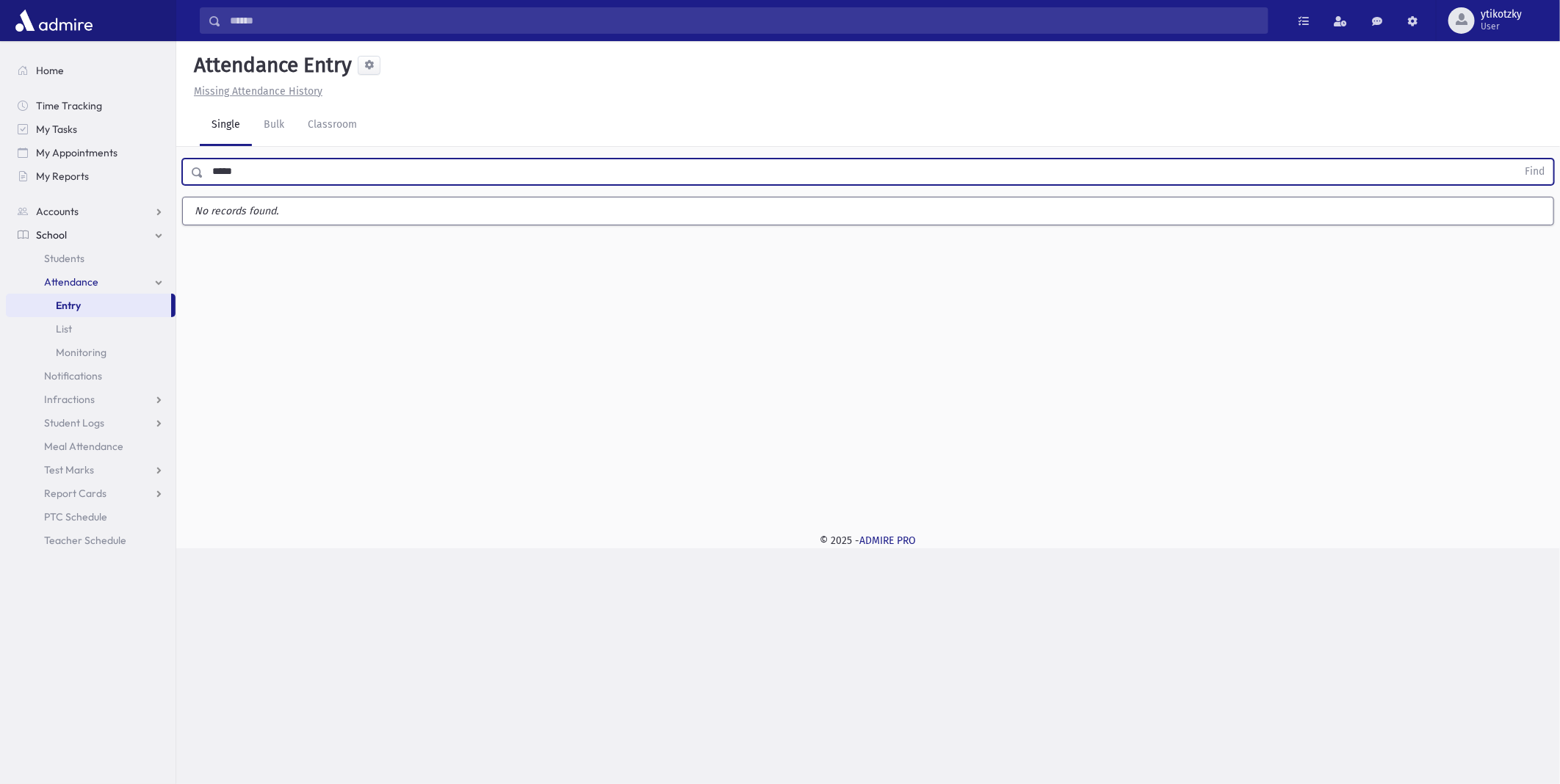
click at [1515, 159] on button "Find" at bounding box center [1534, 171] width 37 height 25
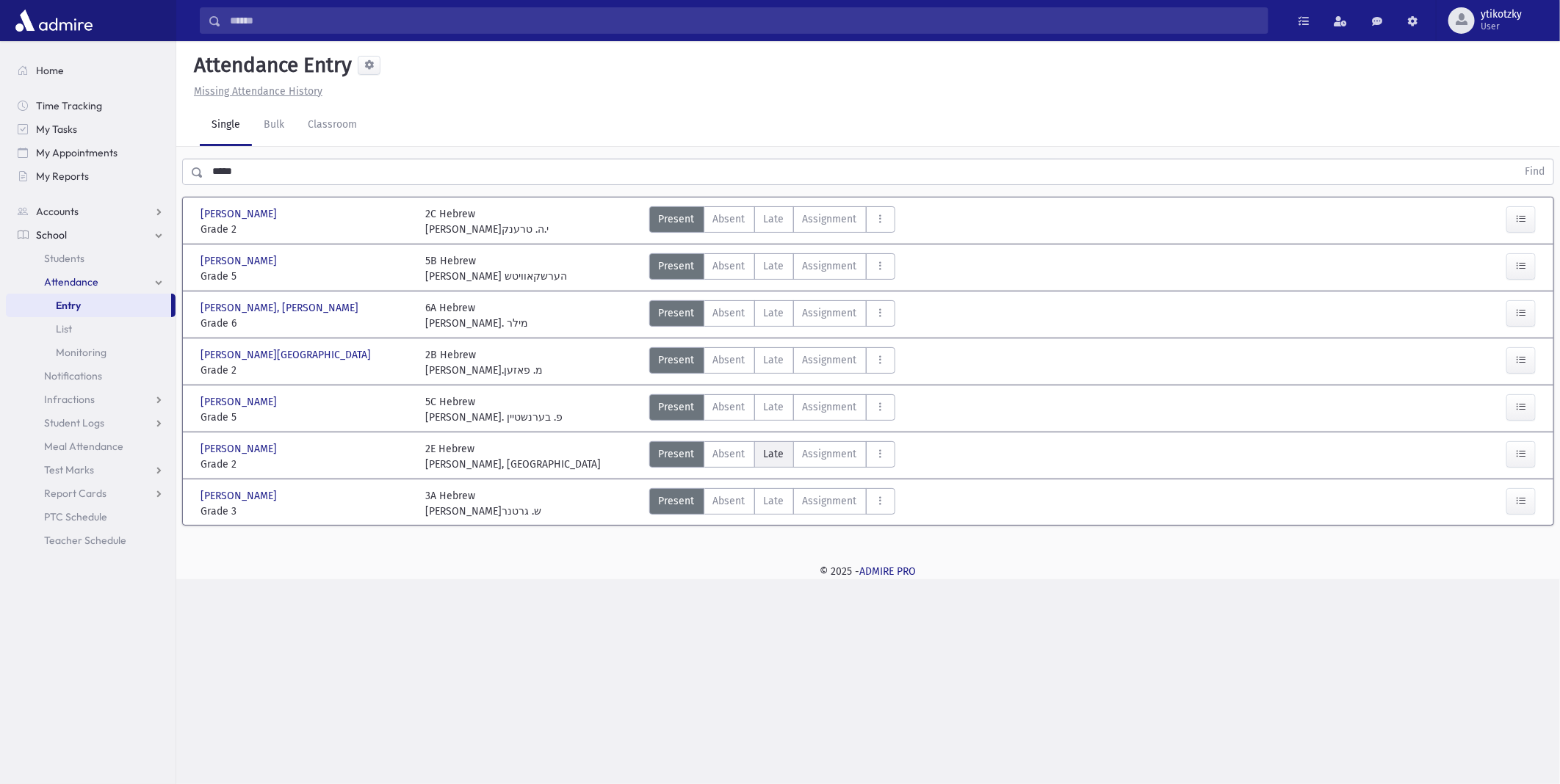
click at [776, 444] on label "Late Late" at bounding box center [774, 454] width 40 height 26
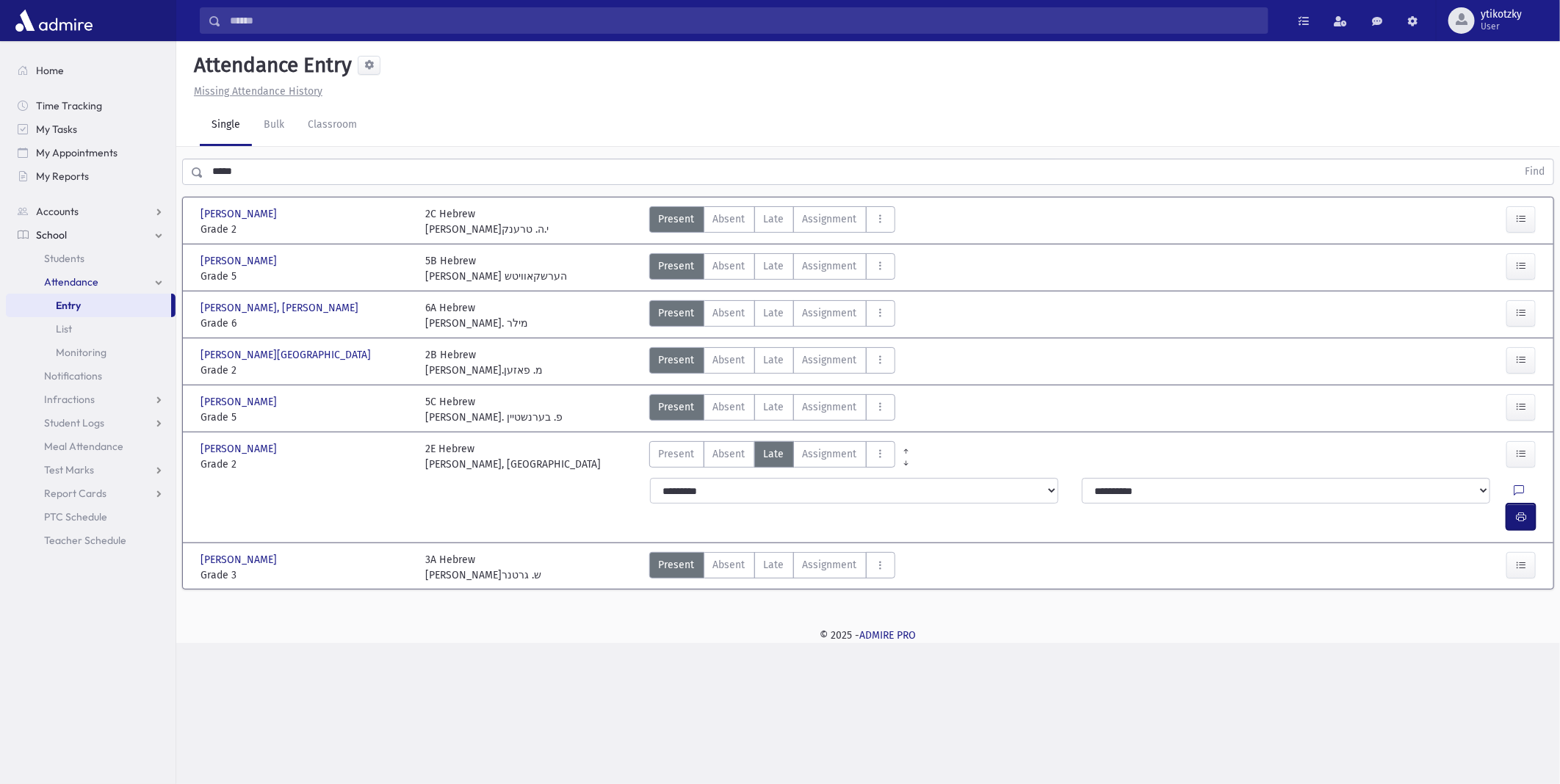
click at [1515, 503] on button "button" at bounding box center [1520, 516] width 29 height 26
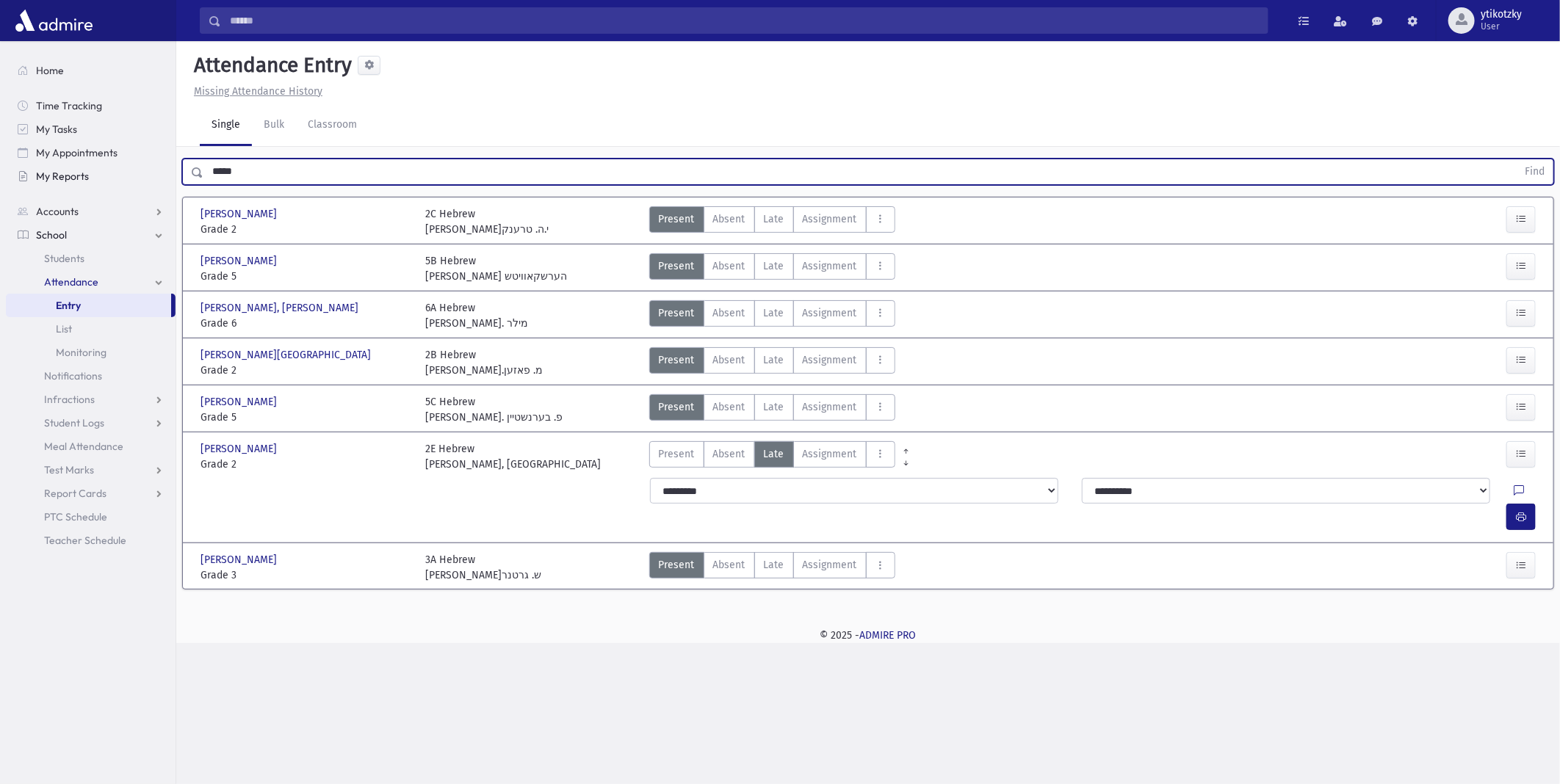
drag, startPoint x: 237, startPoint y: 173, endPoint x: 129, endPoint y: 169, distance: 108.1
click at [167, 177] on div "Search Results All Accounts" at bounding box center [780, 392] width 1560 height 784
click at [1515, 159] on button "Find" at bounding box center [1534, 171] width 37 height 25
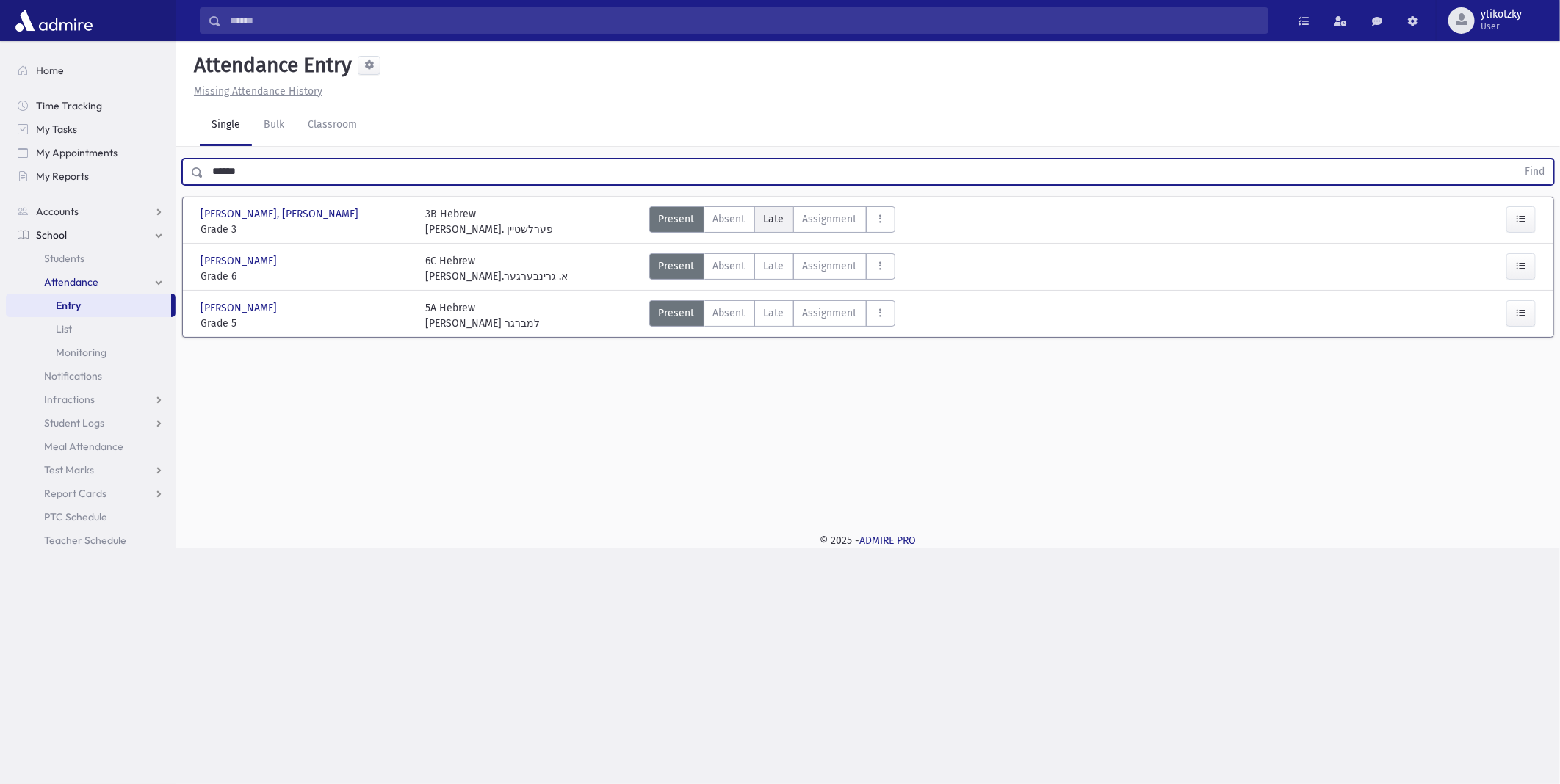
click at [766, 212] on span "Late" at bounding box center [774, 219] width 21 height 15
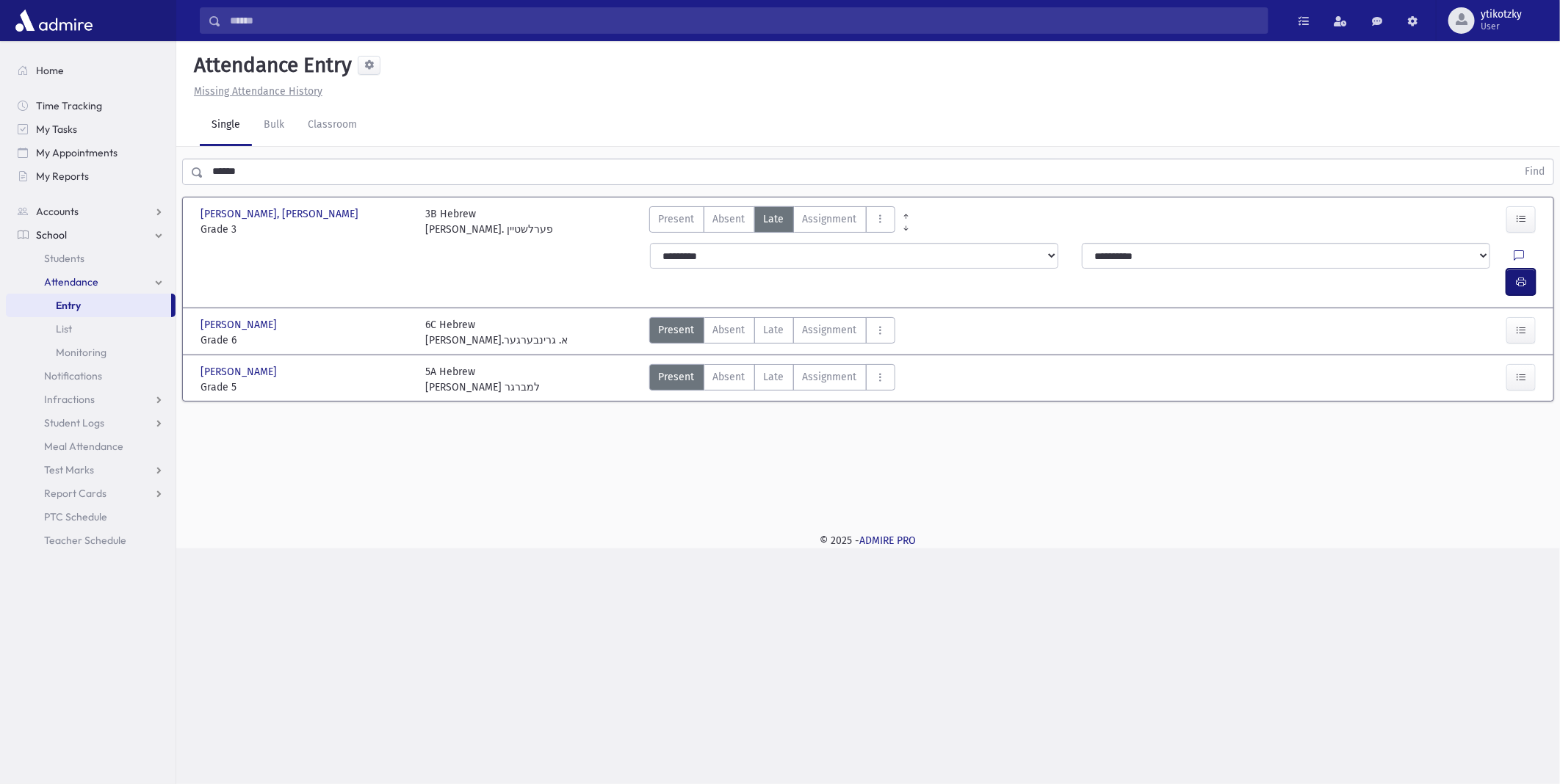
click at [1513, 269] on button "button" at bounding box center [1520, 281] width 29 height 26
click at [835, 681] on div "Search Results All Accounts" at bounding box center [780, 392] width 1560 height 784
drag, startPoint x: 248, startPoint y: 175, endPoint x: 52, endPoint y: 147, distance: 198.0
click at [119, 152] on div "Search Results All Accounts" at bounding box center [780, 392] width 1560 height 784
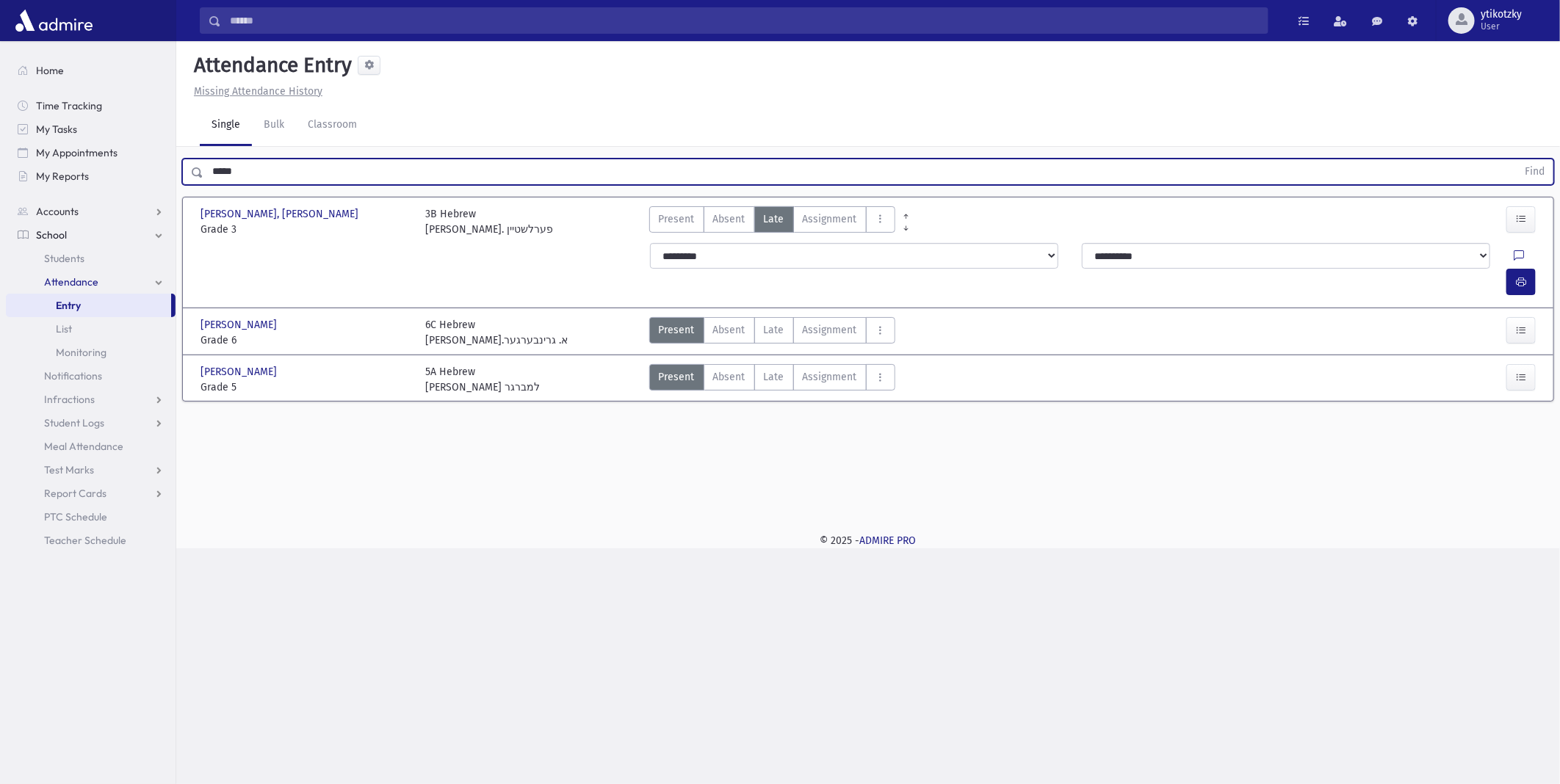
type input "*****"
click at [1515, 159] on button "Find" at bounding box center [1534, 171] width 37 height 25
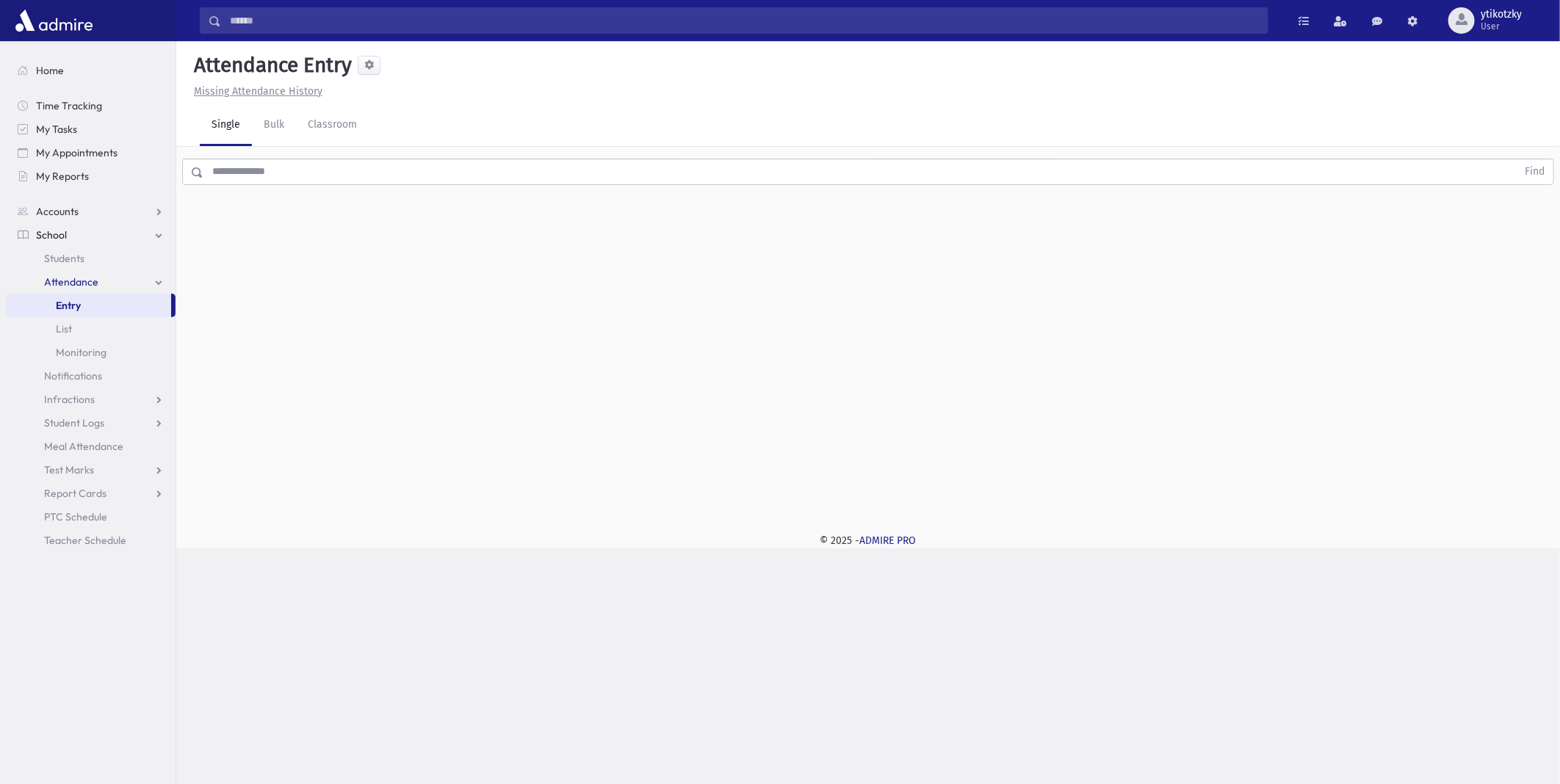
click at [474, 180] on input "text" at bounding box center [860, 171] width 1313 height 26
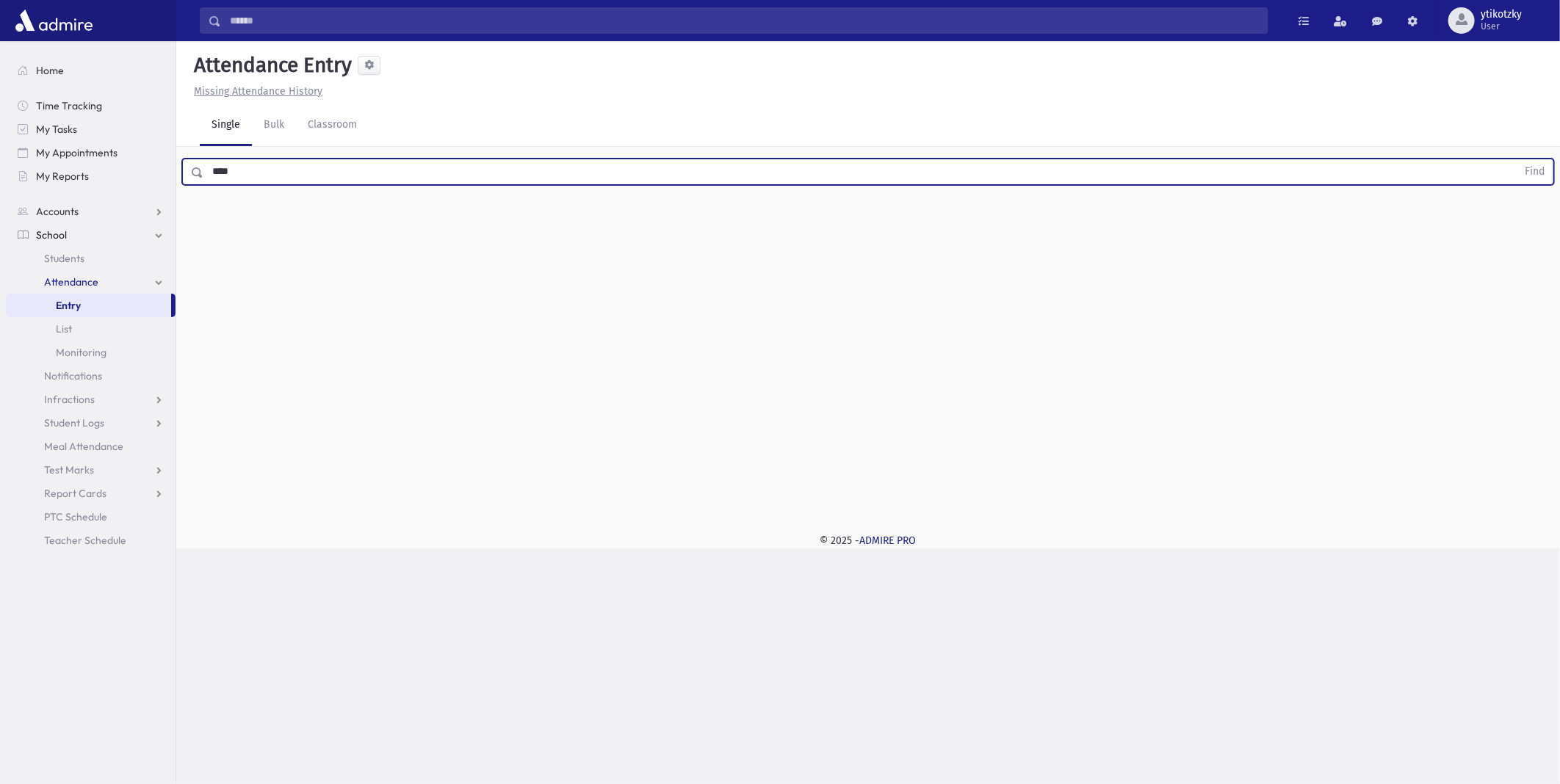
click at [1515, 159] on button "Find" at bounding box center [1534, 171] width 37 height 25
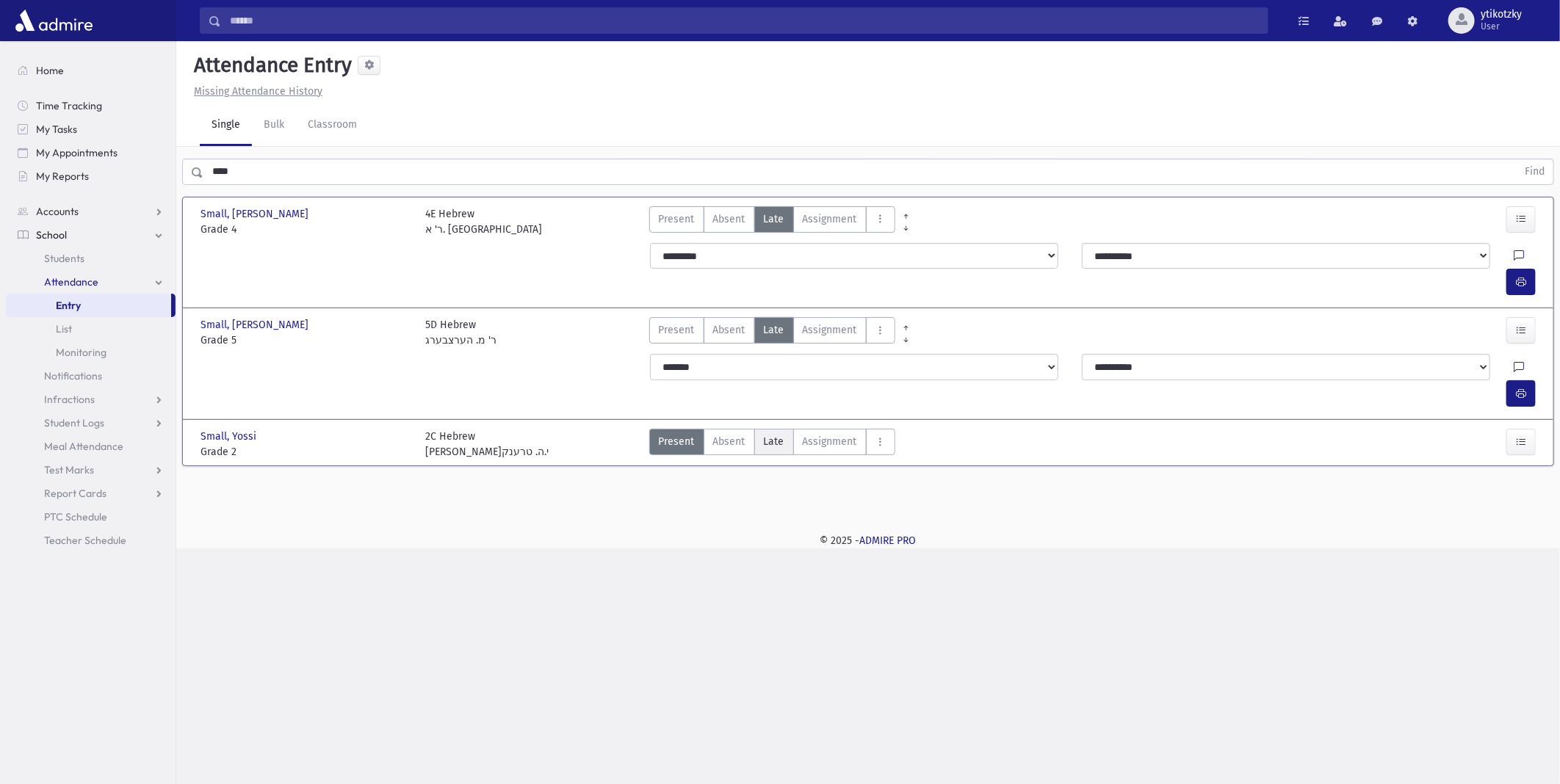
click at [771, 434] on span "Late" at bounding box center [774, 441] width 21 height 15
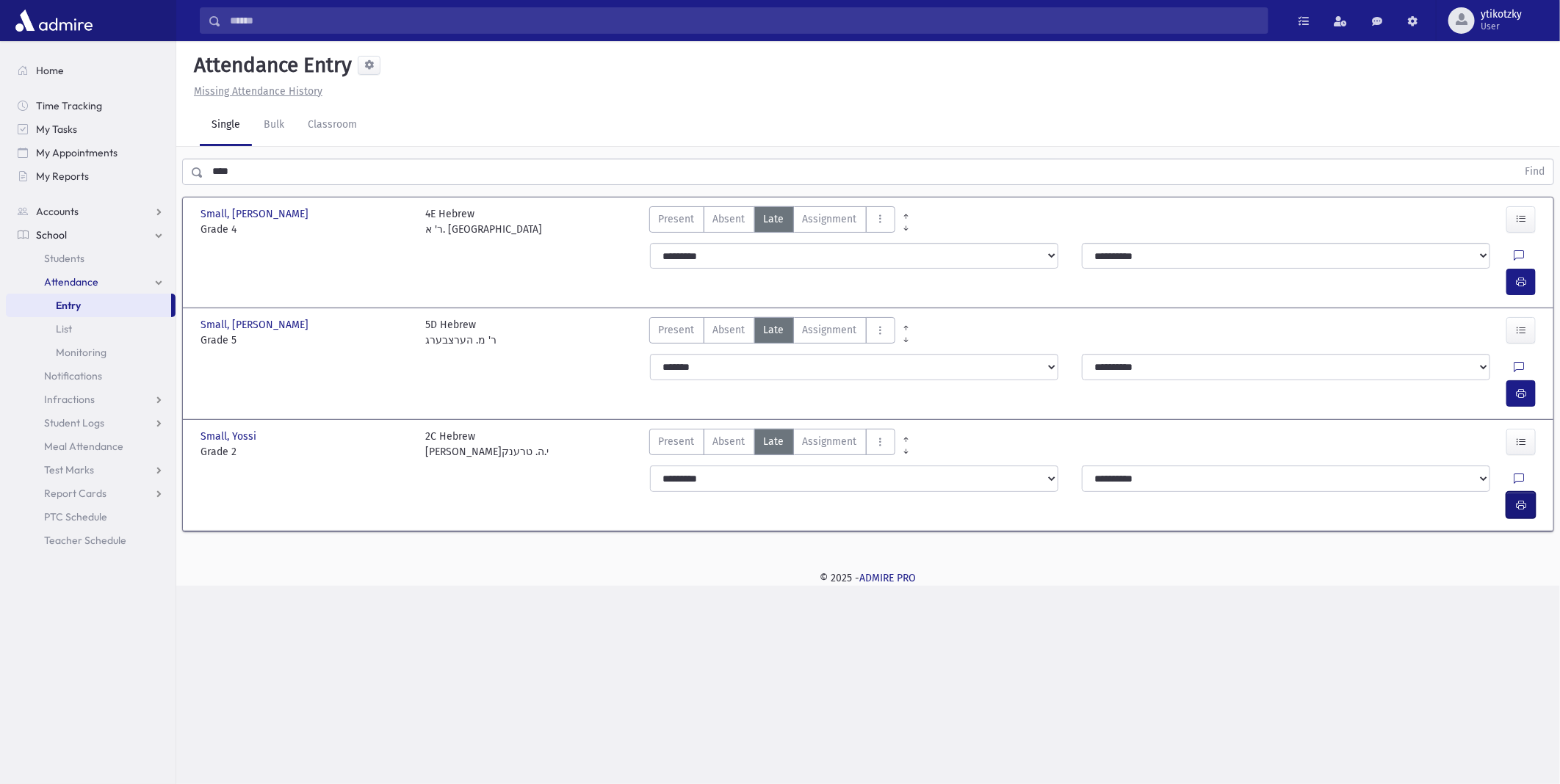
click at [1516, 499] on icon "button" at bounding box center [1520, 506] width 10 height 13
drag, startPoint x: 238, startPoint y: 165, endPoint x: 81, endPoint y: 172, distance: 157.2
click at [82, 172] on div "Search Results All Accounts" at bounding box center [780, 392] width 1560 height 784
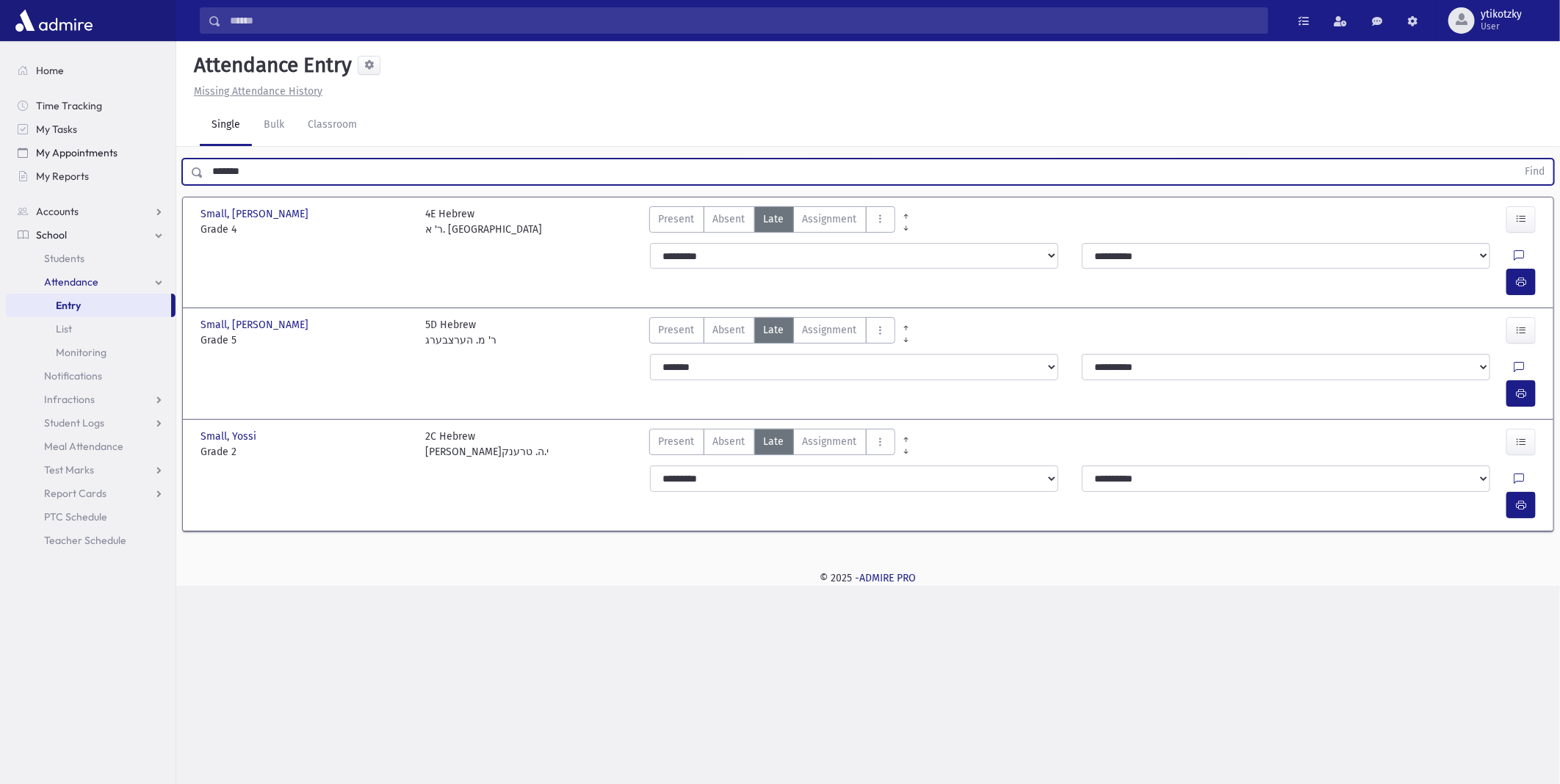
click at [1515, 159] on button "Find" at bounding box center [1534, 171] width 37 height 25
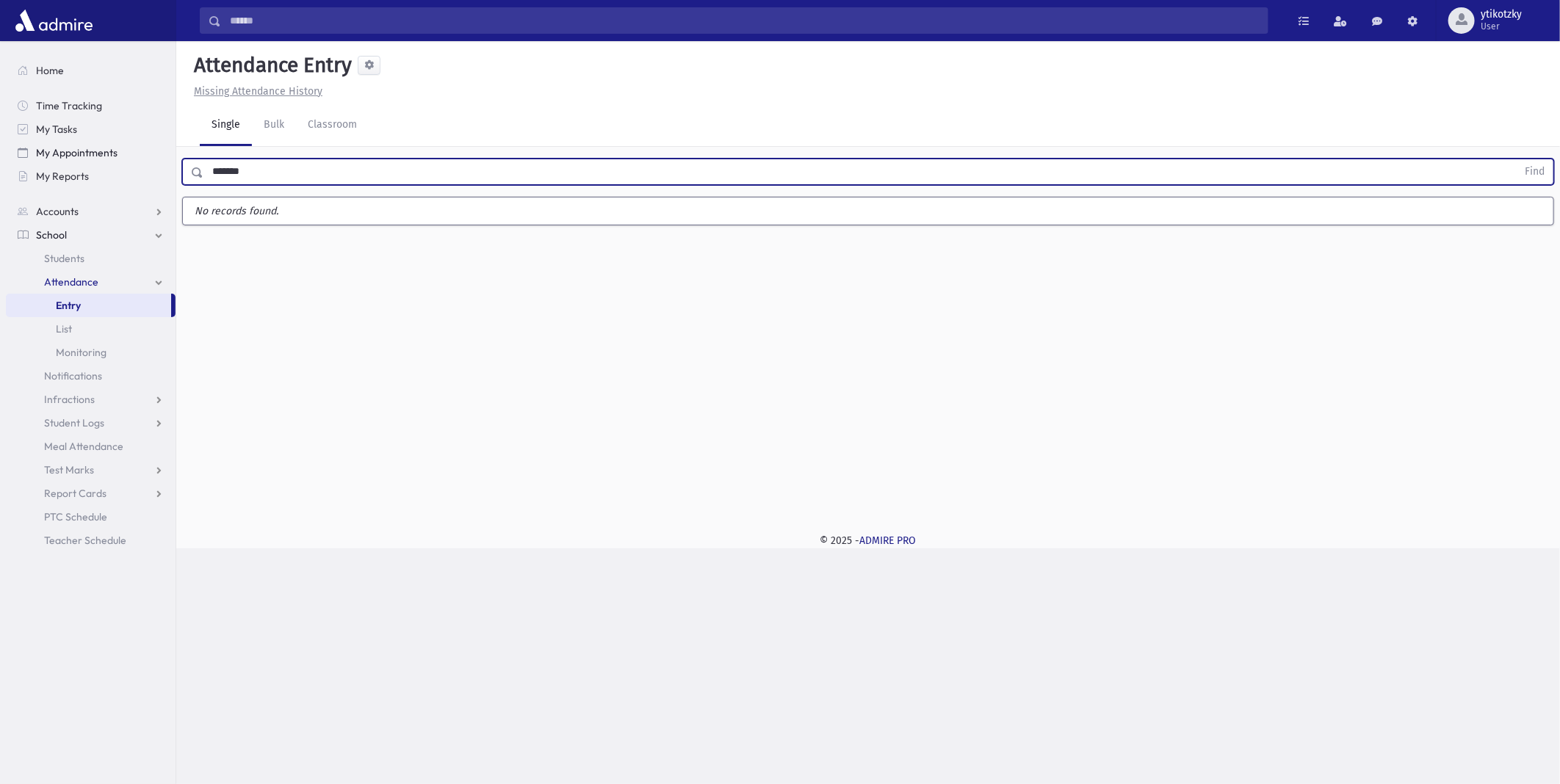
click at [1515, 159] on button "Find" at bounding box center [1534, 171] width 37 height 25
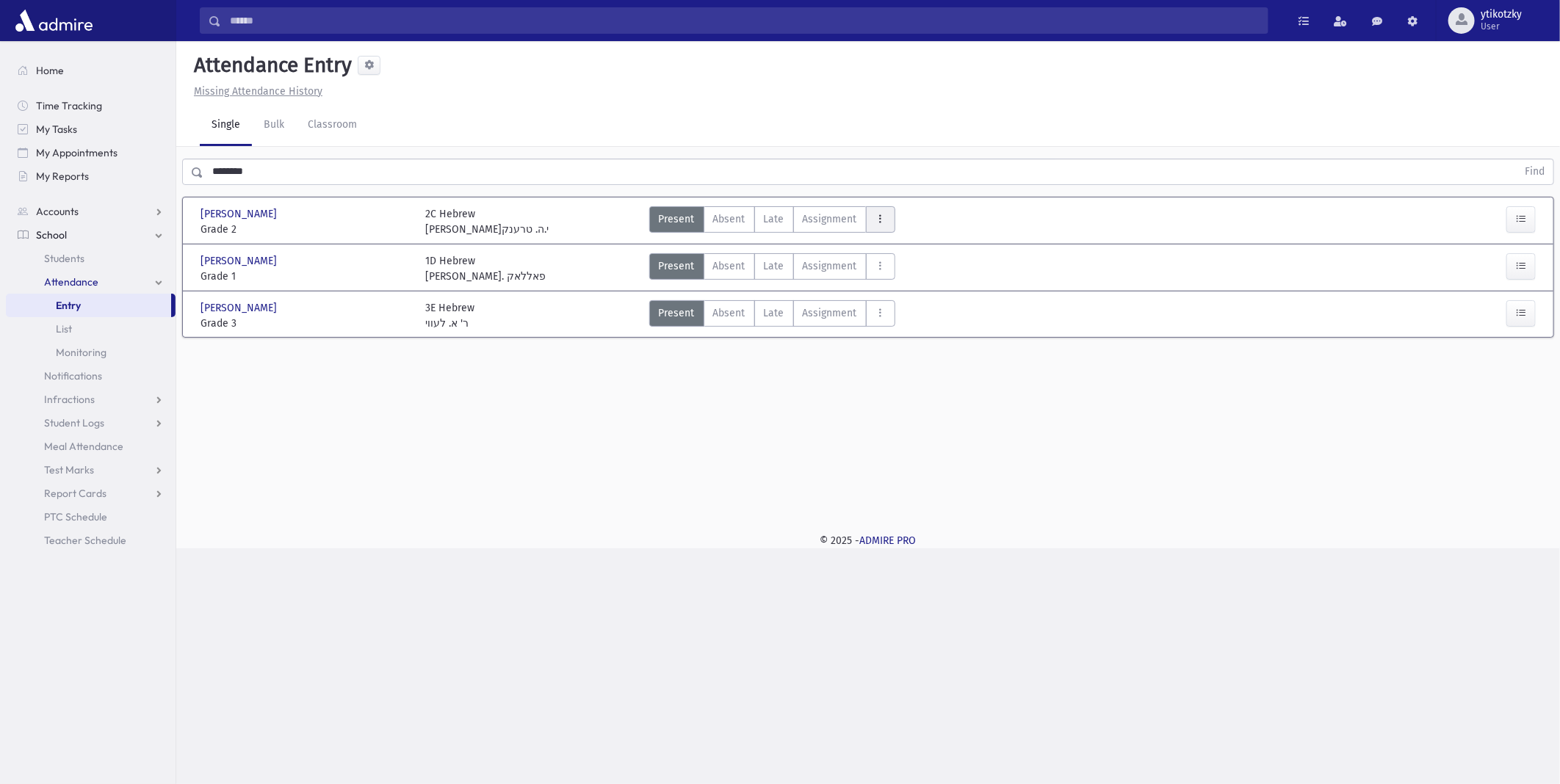
click at [881, 225] on button "AttTypes" at bounding box center [880, 219] width 29 height 26
click at [916, 421] on span "late to class" at bounding box center [933, 417] width 112 height 15
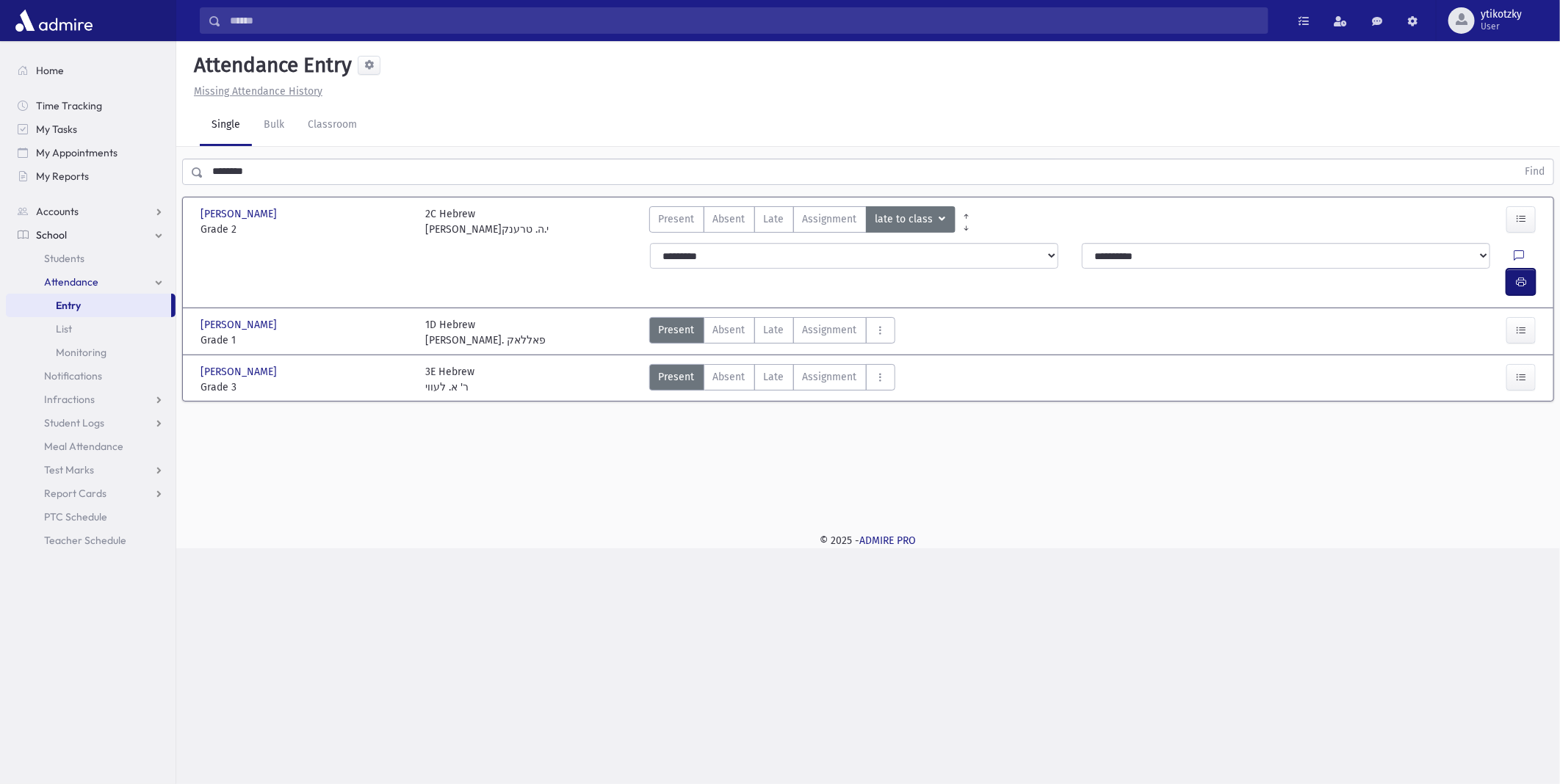
click at [1534, 269] on button "button" at bounding box center [1520, 281] width 29 height 26
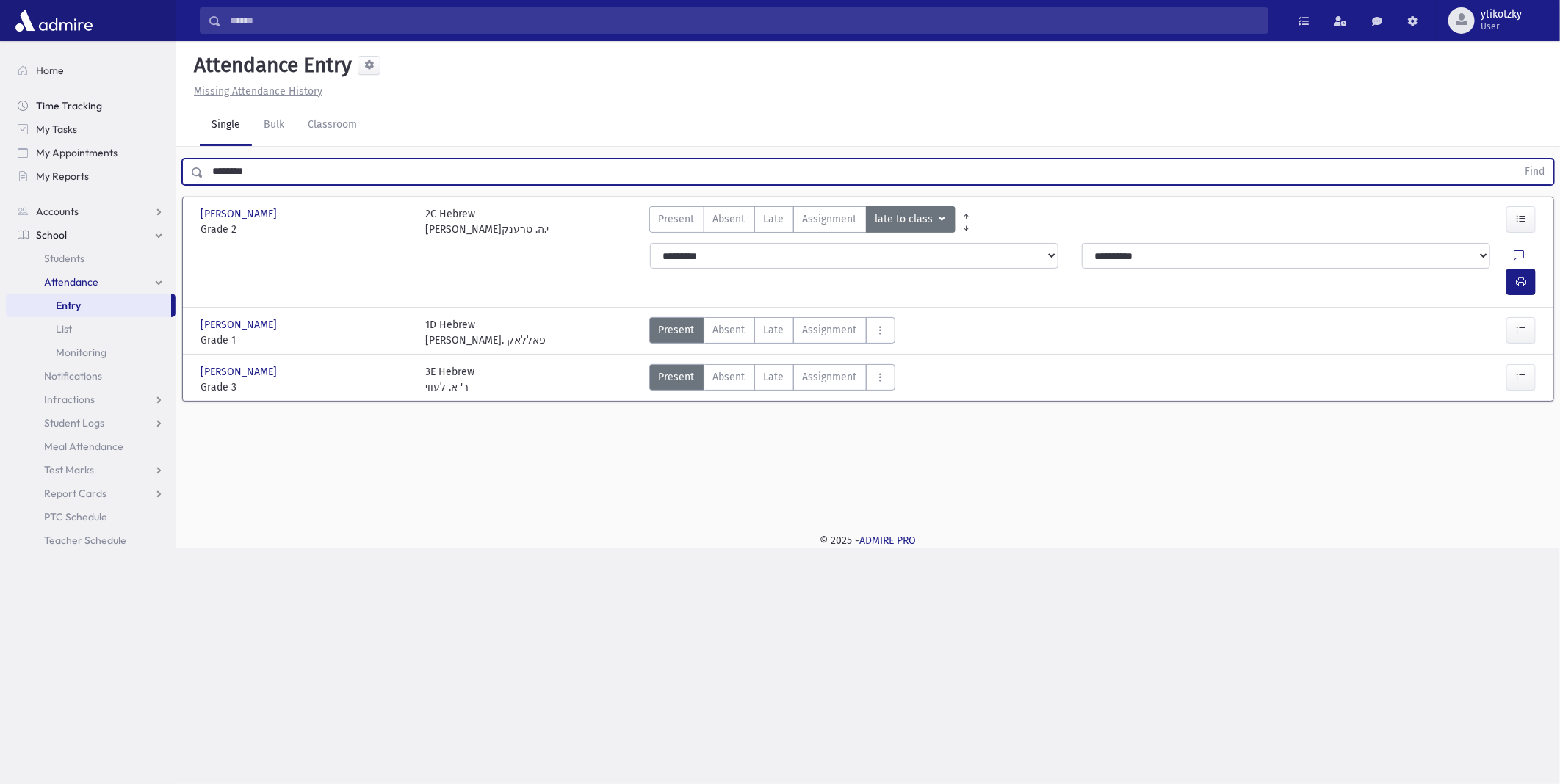
drag, startPoint x: 212, startPoint y: 165, endPoint x: 67, endPoint y: 105, distance: 156.9
click at [81, 143] on div "Search Results All Accounts" at bounding box center [780, 392] width 1560 height 784
type input "*******"
click at [1515, 159] on button "Find" at bounding box center [1534, 171] width 37 height 25
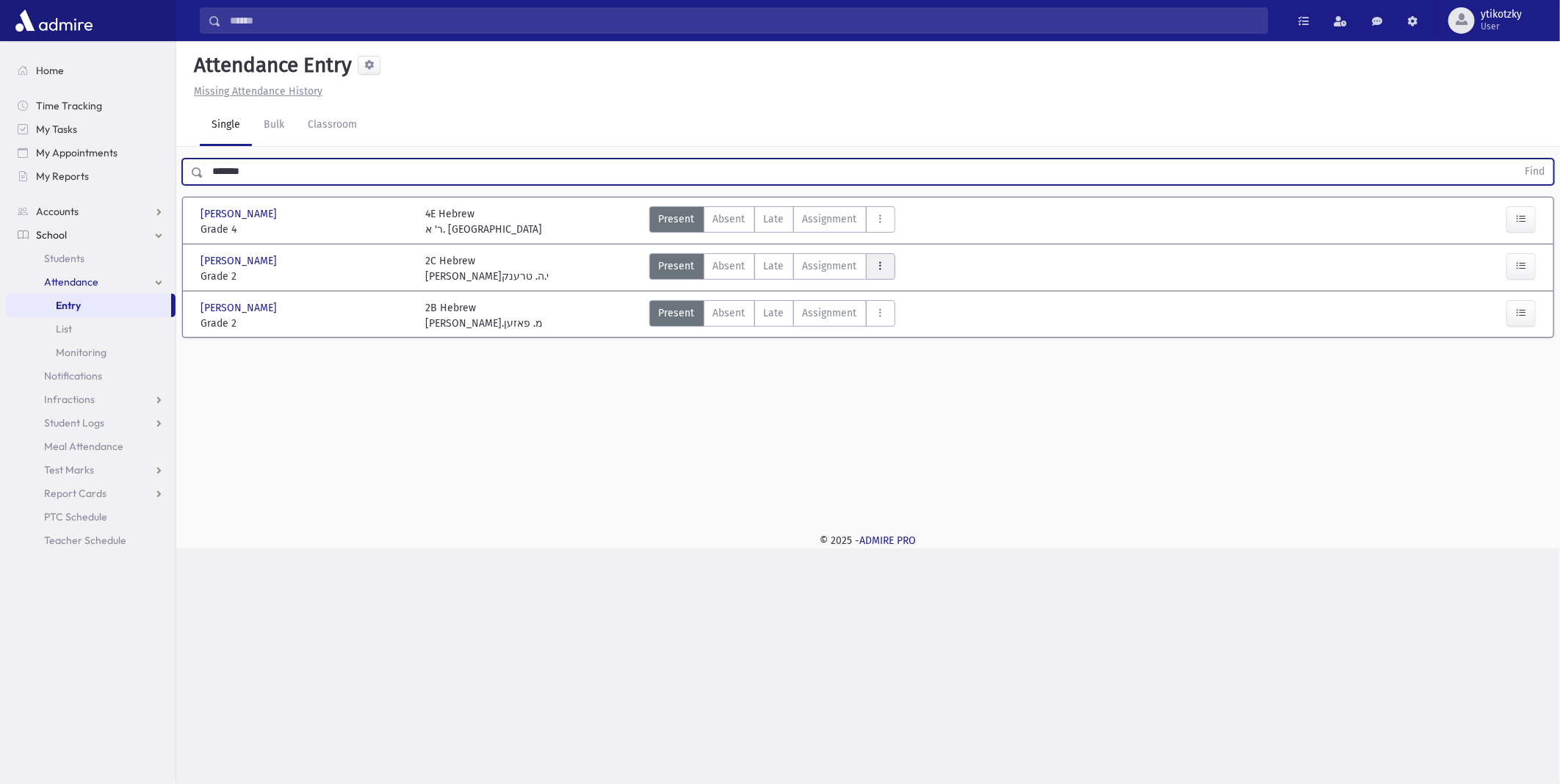
click at [889, 265] on button "AttTypes" at bounding box center [880, 266] width 29 height 26
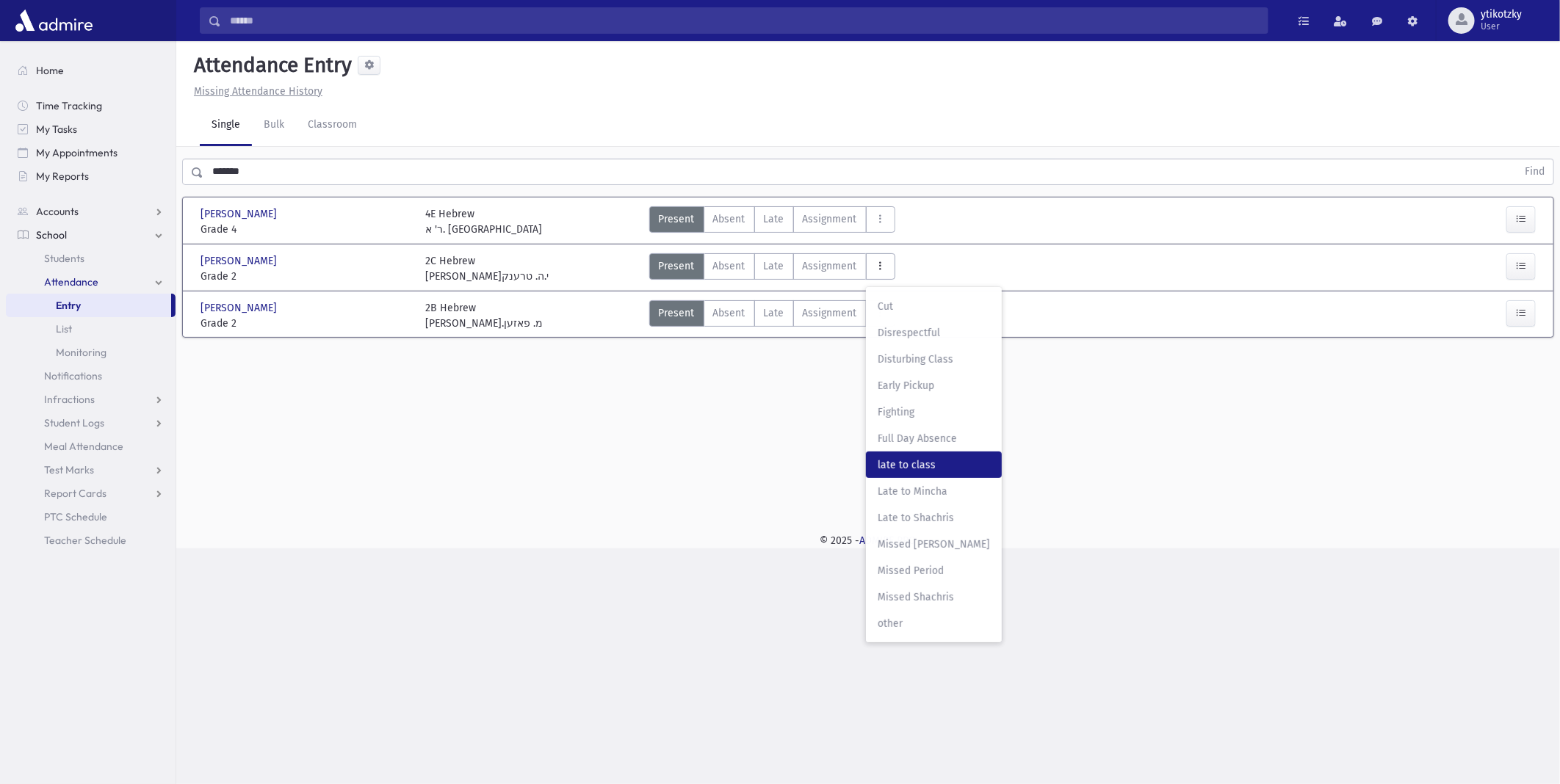
click at [897, 461] on span "late to class" at bounding box center [933, 464] width 112 height 15
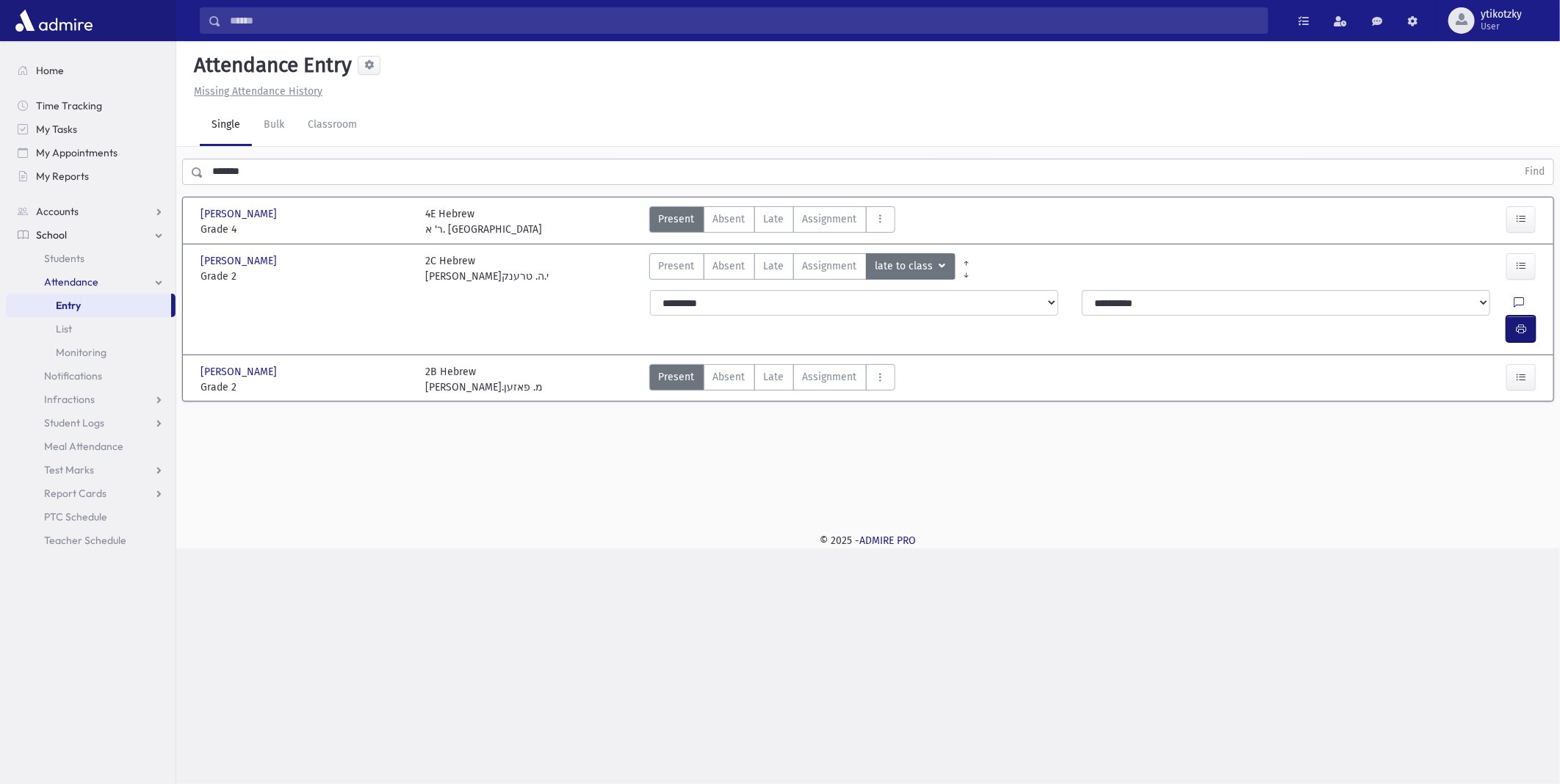
click at [1511, 316] on button "button" at bounding box center [1520, 328] width 29 height 26
